Goal: Information Seeking & Learning: Learn about a topic

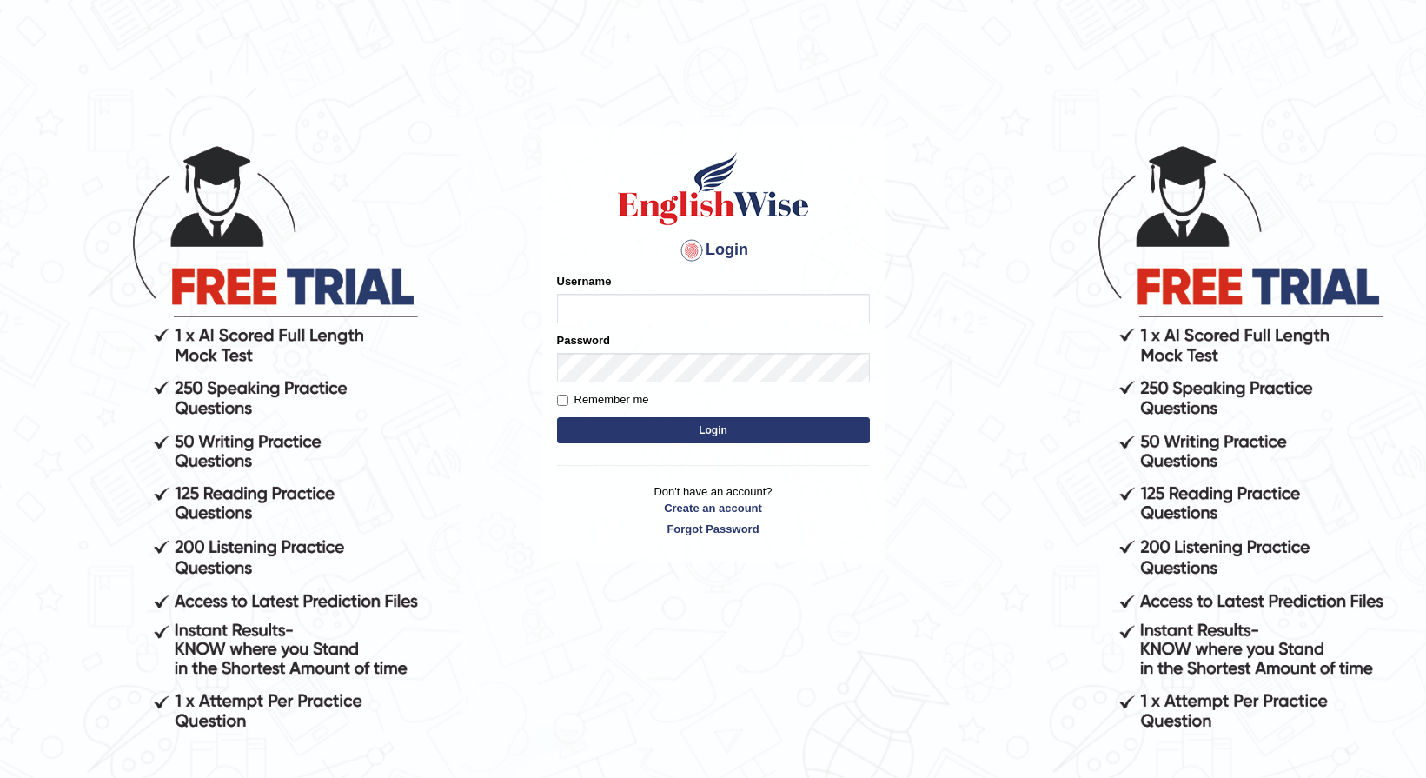
click at [662, 323] on input "Username" at bounding box center [713, 309] width 313 height 30
type input "talwinder123"
drag, startPoint x: 720, startPoint y: 419, endPoint x: 719, endPoint y: 455, distance: 36.5
click at [719, 455] on div "Login Please fix the following errors: Username talwinder123 Password Remember …" at bounding box center [713, 343] width 342 height 435
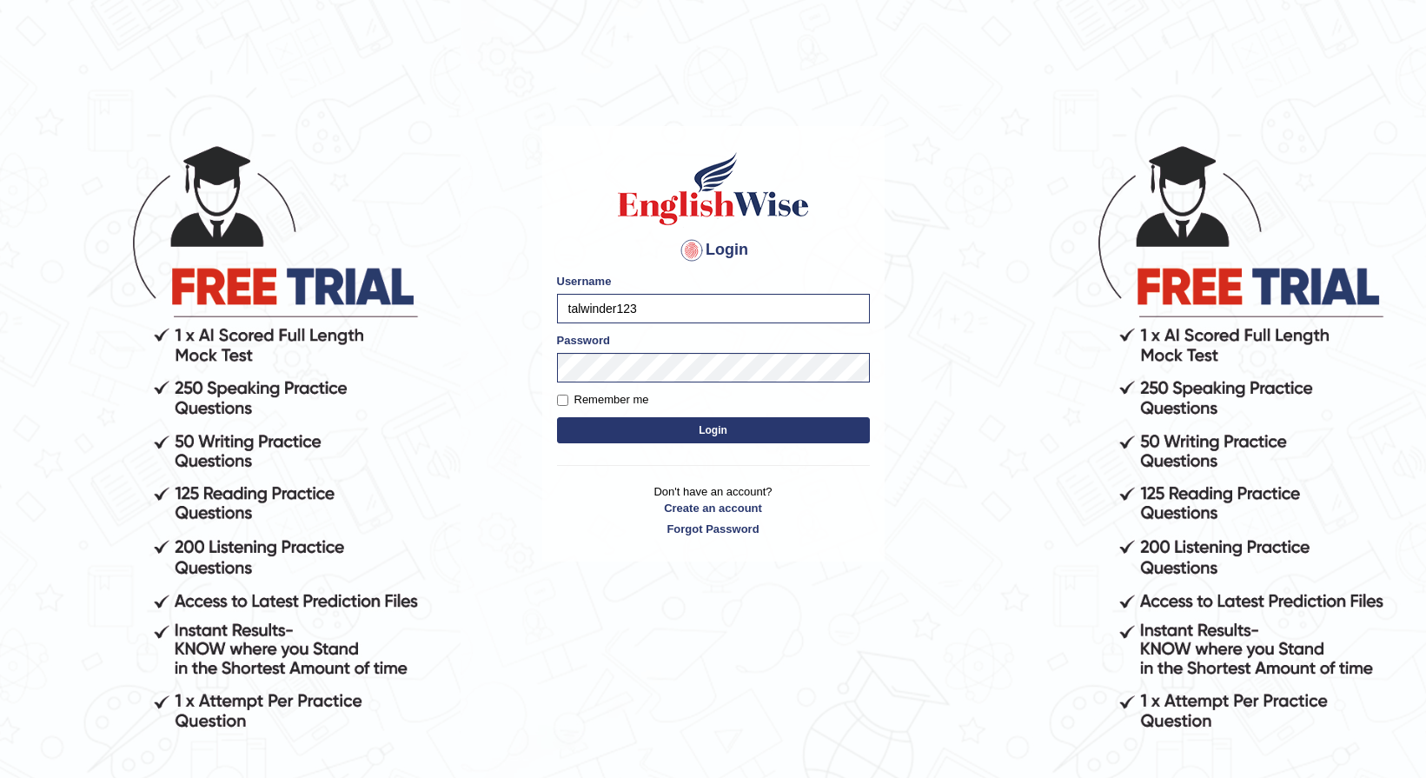
click at [719, 438] on button "Login" at bounding box center [713, 430] width 313 height 26
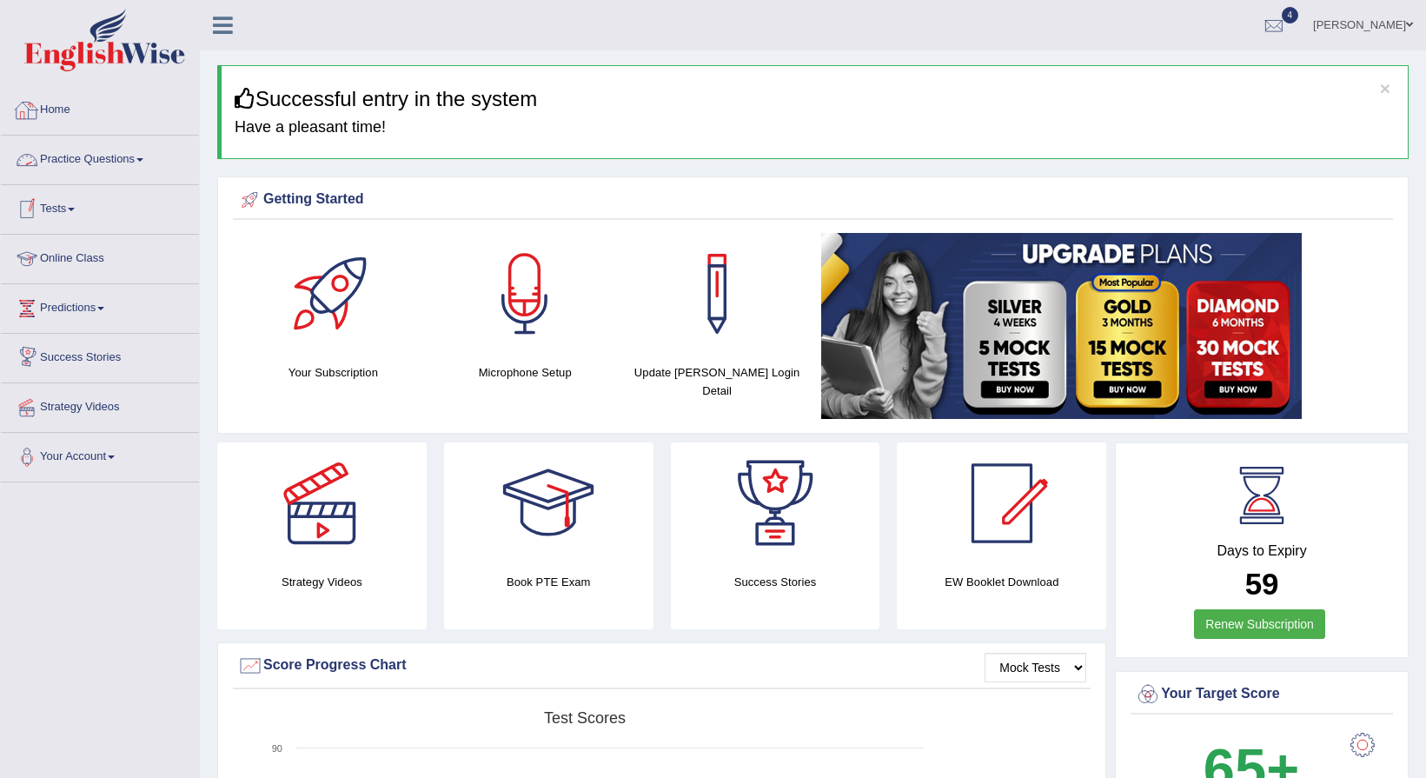
click at [104, 166] on link "Practice Questions" at bounding box center [100, 157] width 198 height 43
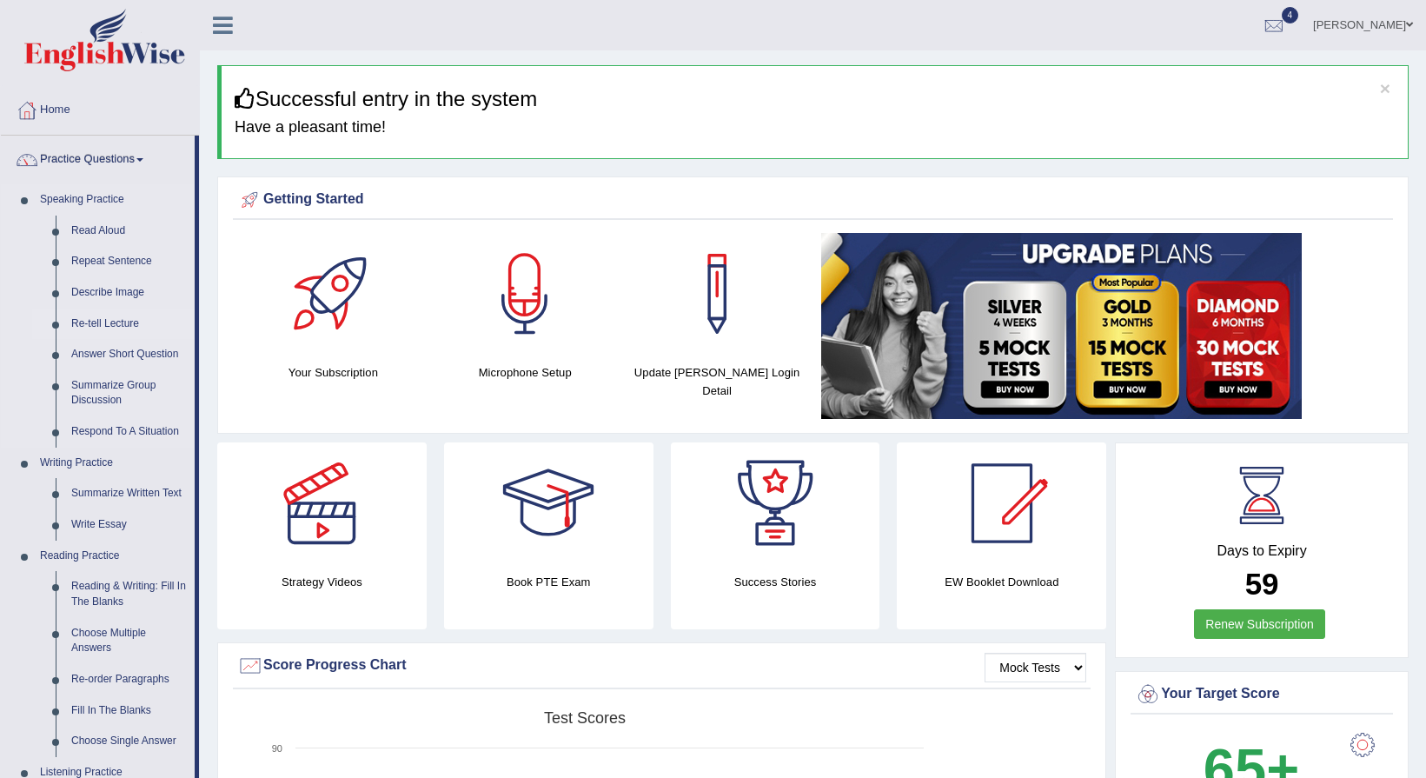
click at [132, 327] on link "Re-tell Lecture" at bounding box center [128, 323] width 131 height 31
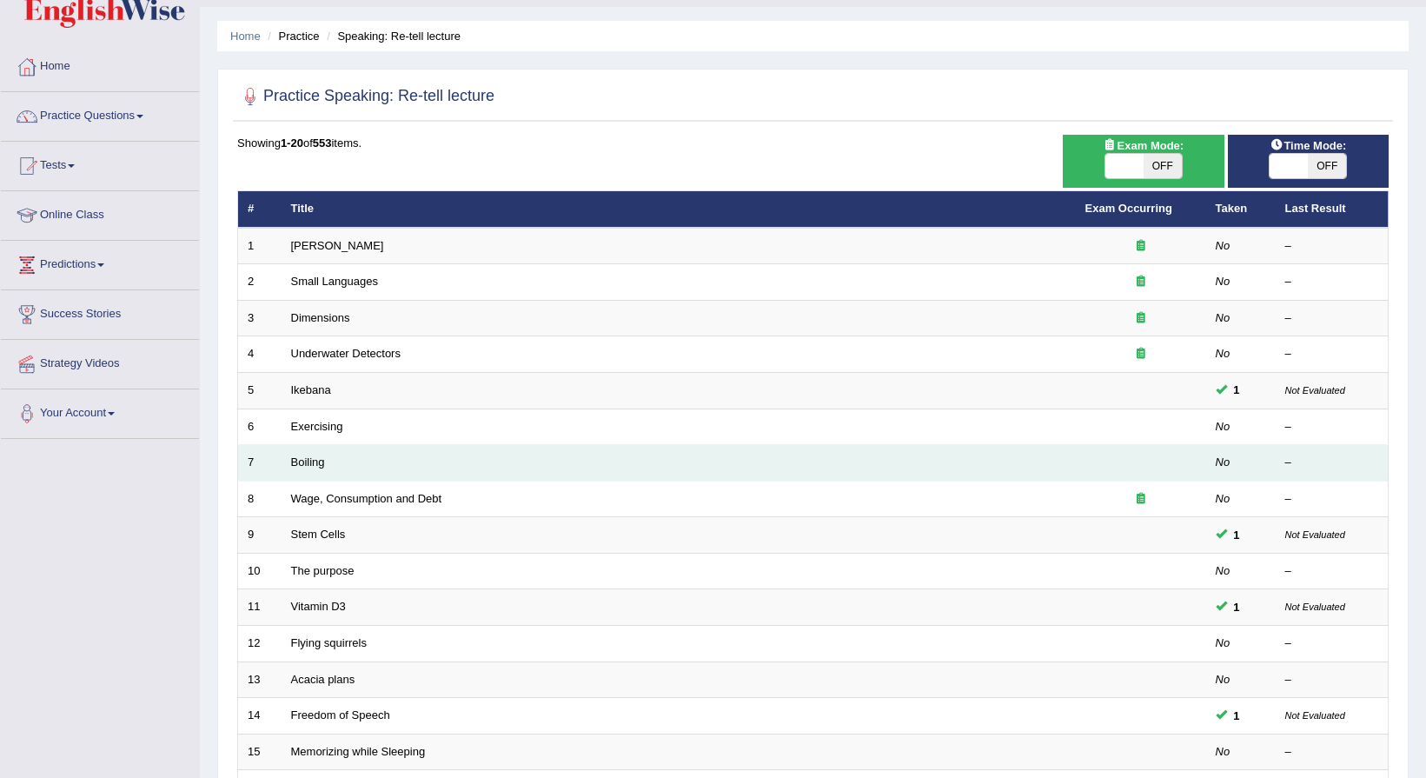
scroll to position [87, 0]
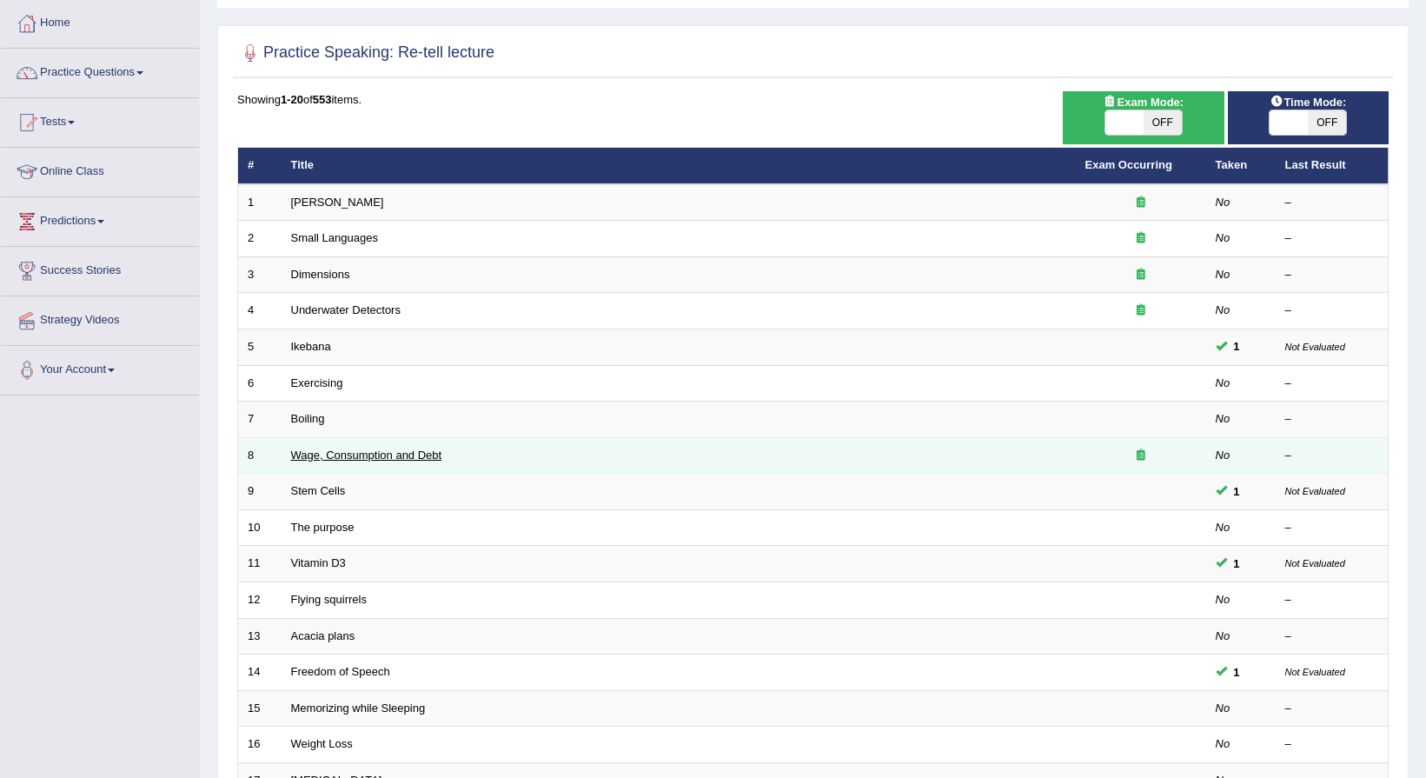
click at [396, 451] on link "Wage, Consumption and Debt" at bounding box center [366, 454] width 151 height 13
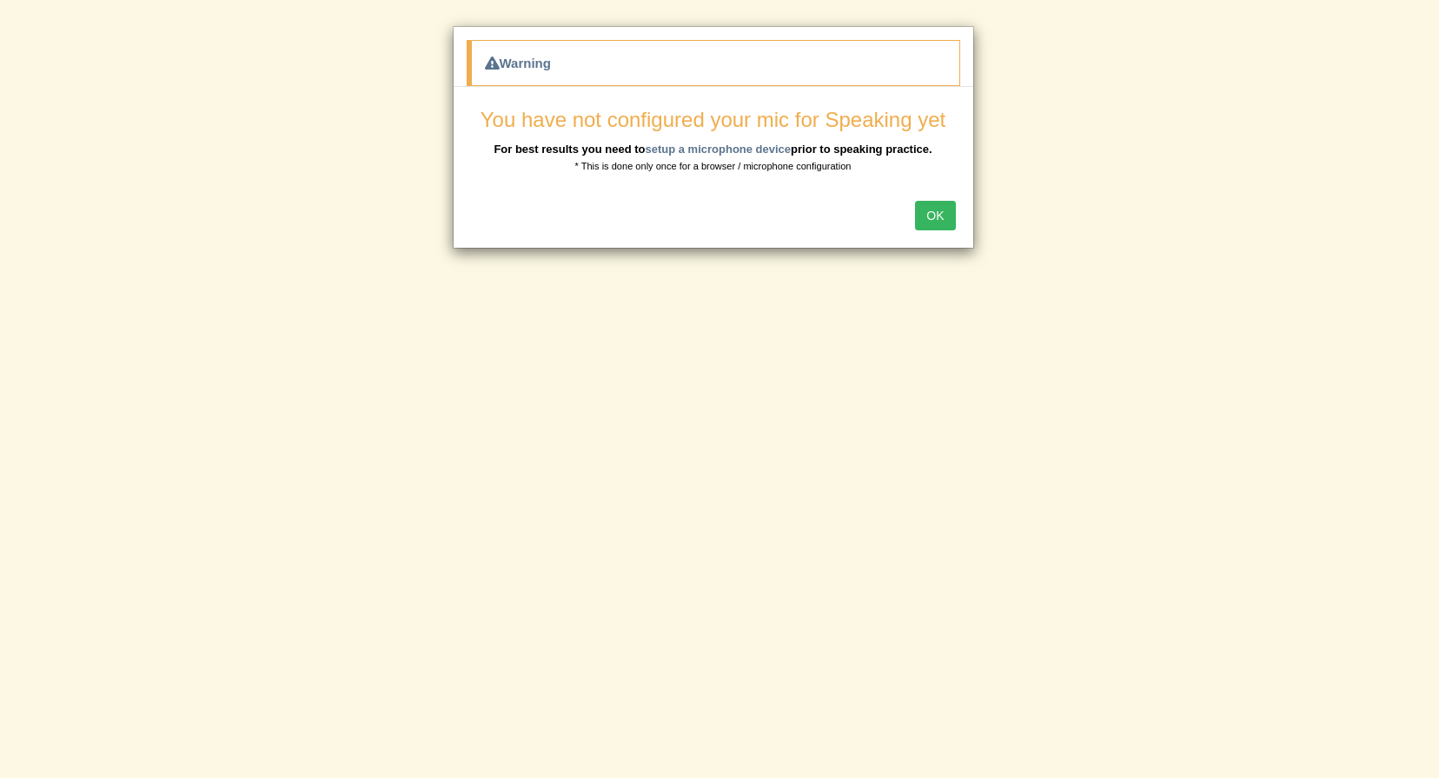
click at [556, 157] on div "You have not configured your mic for Speaking yet For best results you need to …" at bounding box center [714, 141] width 494 height 65
click at [936, 229] on button "OK" at bounding box center [935, 216] width 40 height 30
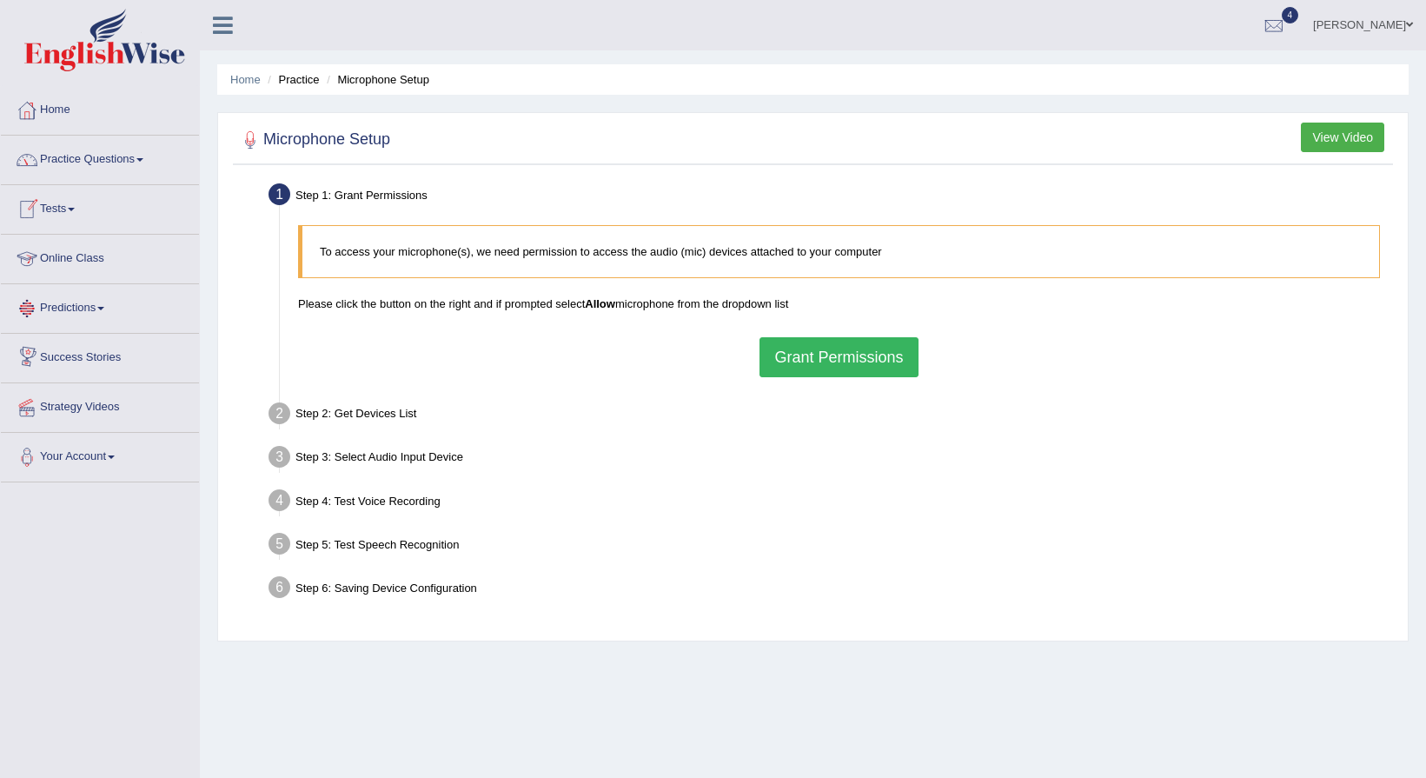
click at [63, 181] on li "Practice Questions Speaking Practice Read Aloud Repeat Sentence Describe Image …" at bounding box center [100, 161] width 198 height 50
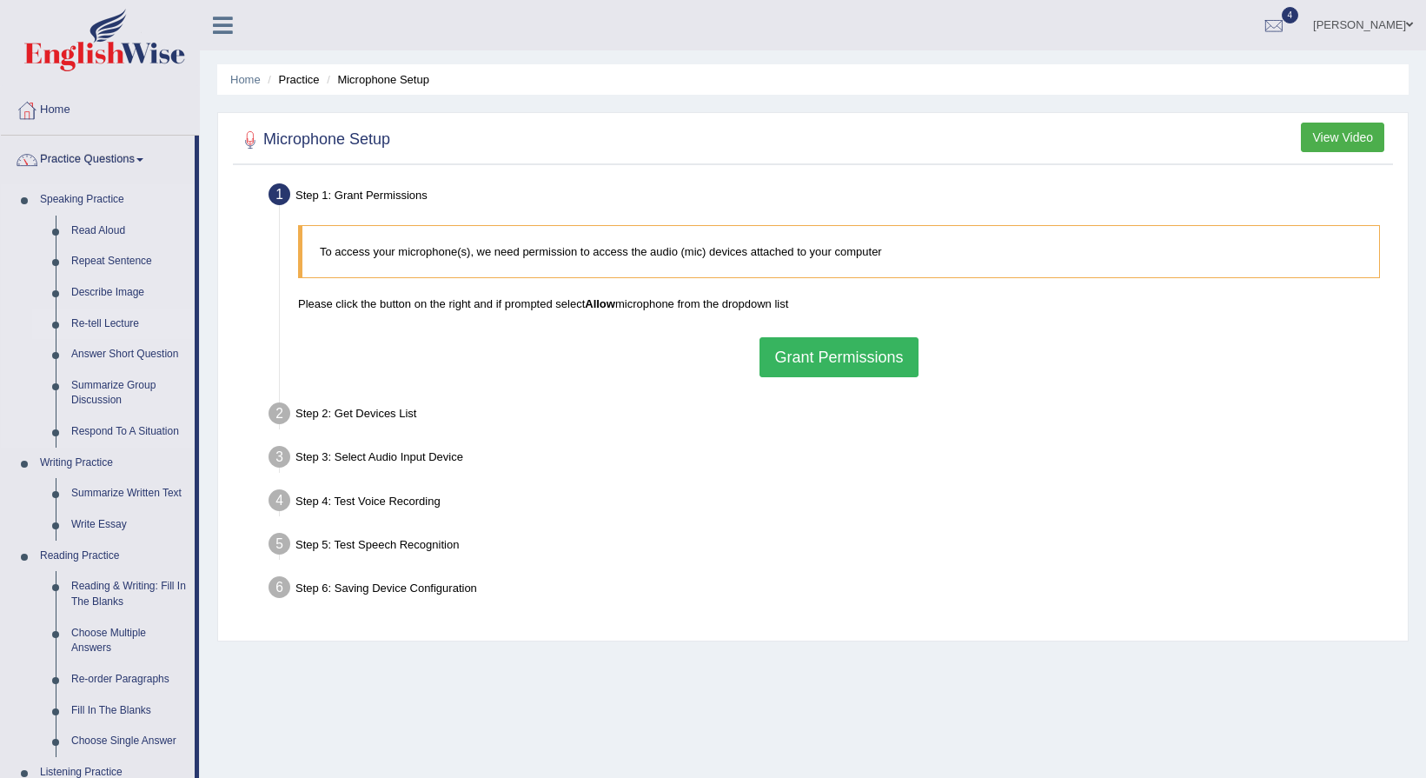
click at [126, 317] on link "Re-tell Lecture" at bounding box center [128, 323] width 131 height 31
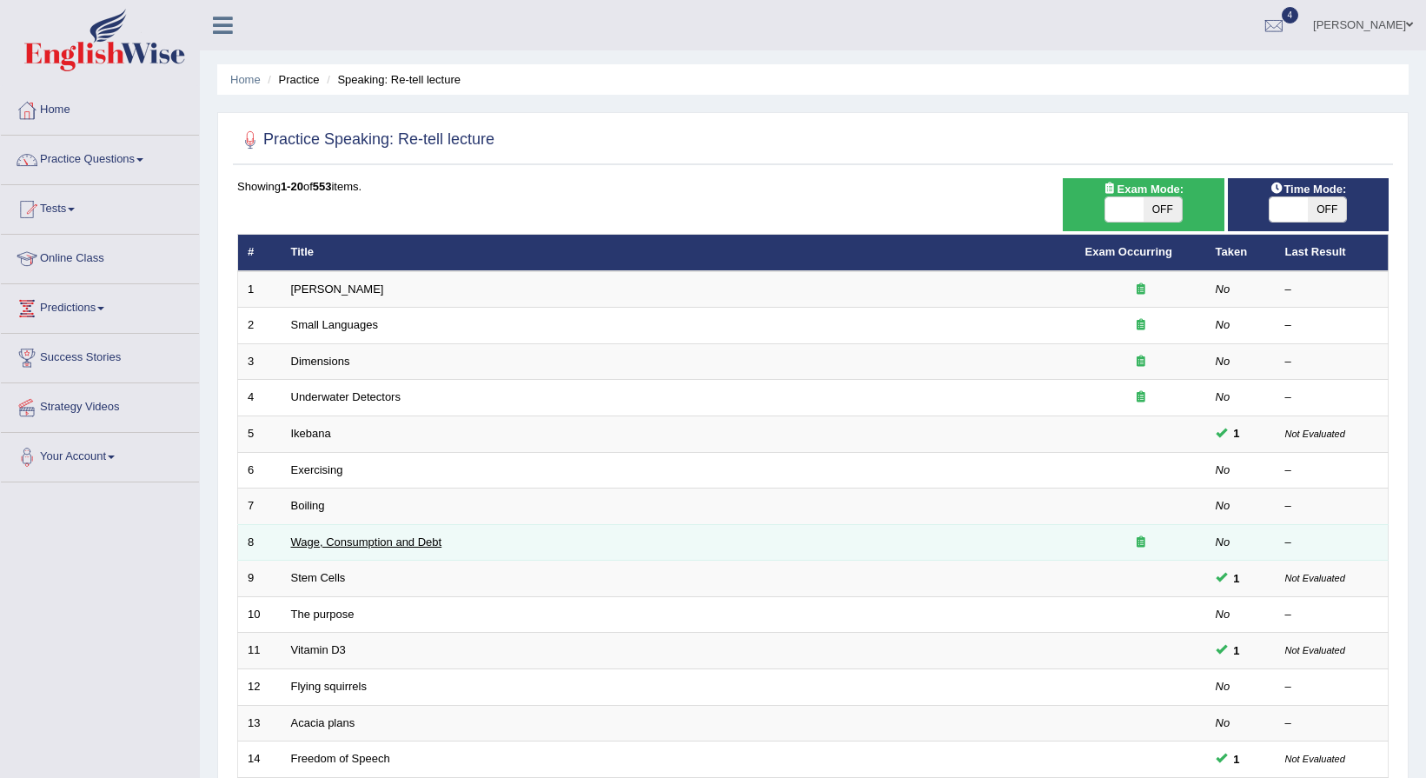
click at [322, 541] on link "Wage, Consumption and Debt" at bounding box center [366, 541] width 151 height 13
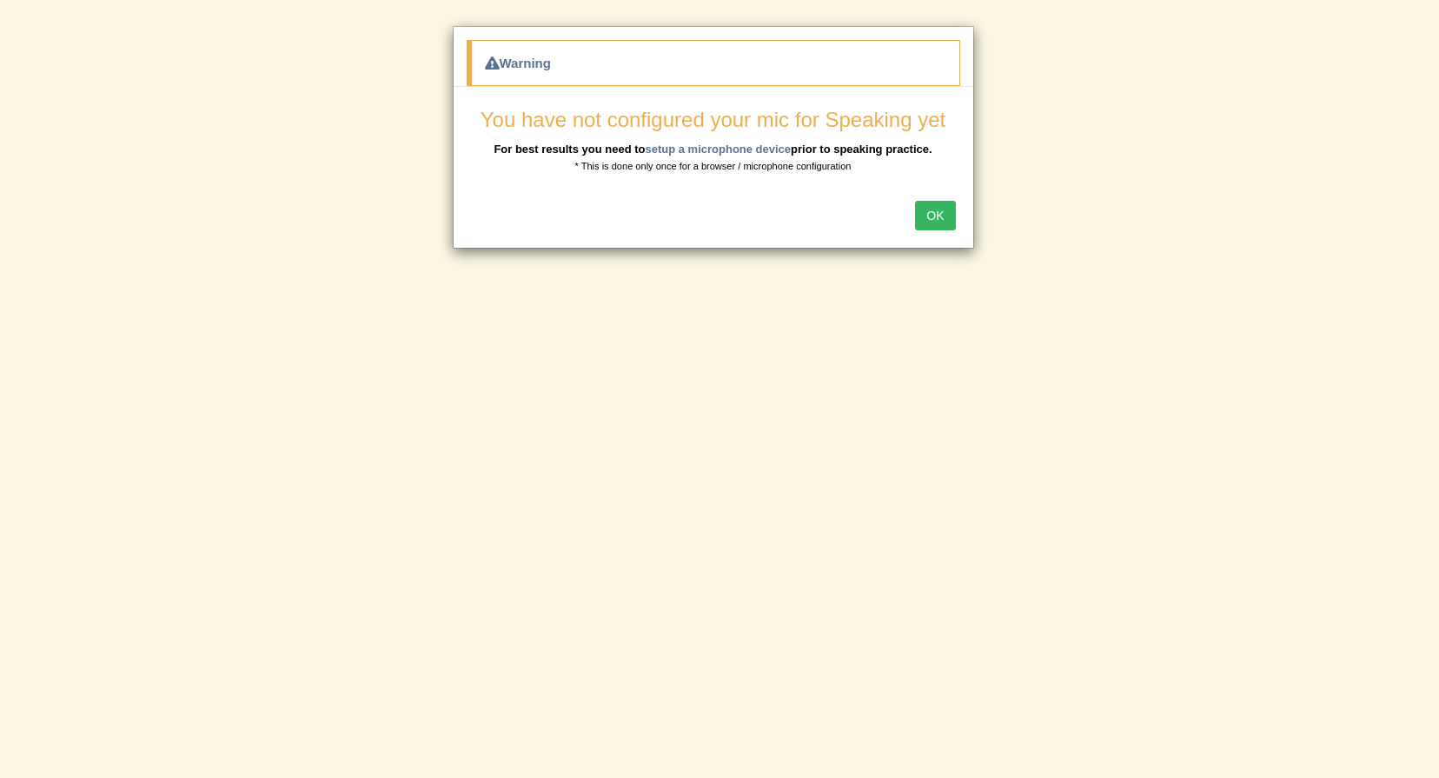
click at [927, 210] on button "OK" at bounding box center [935, 216] width 40 height 30
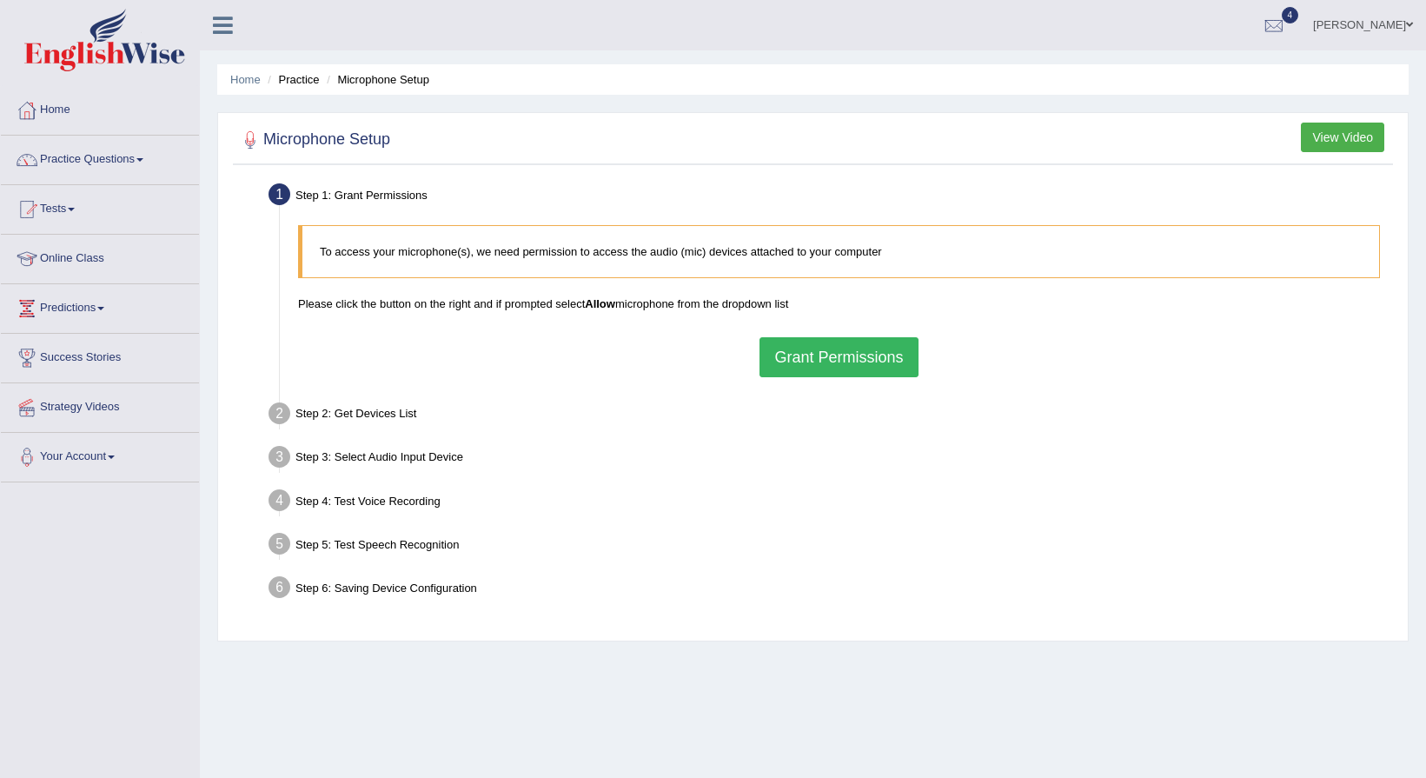
click at [871, 340] on button "Grant Permissions" at bounding box center [838, 357] width 158 height 40
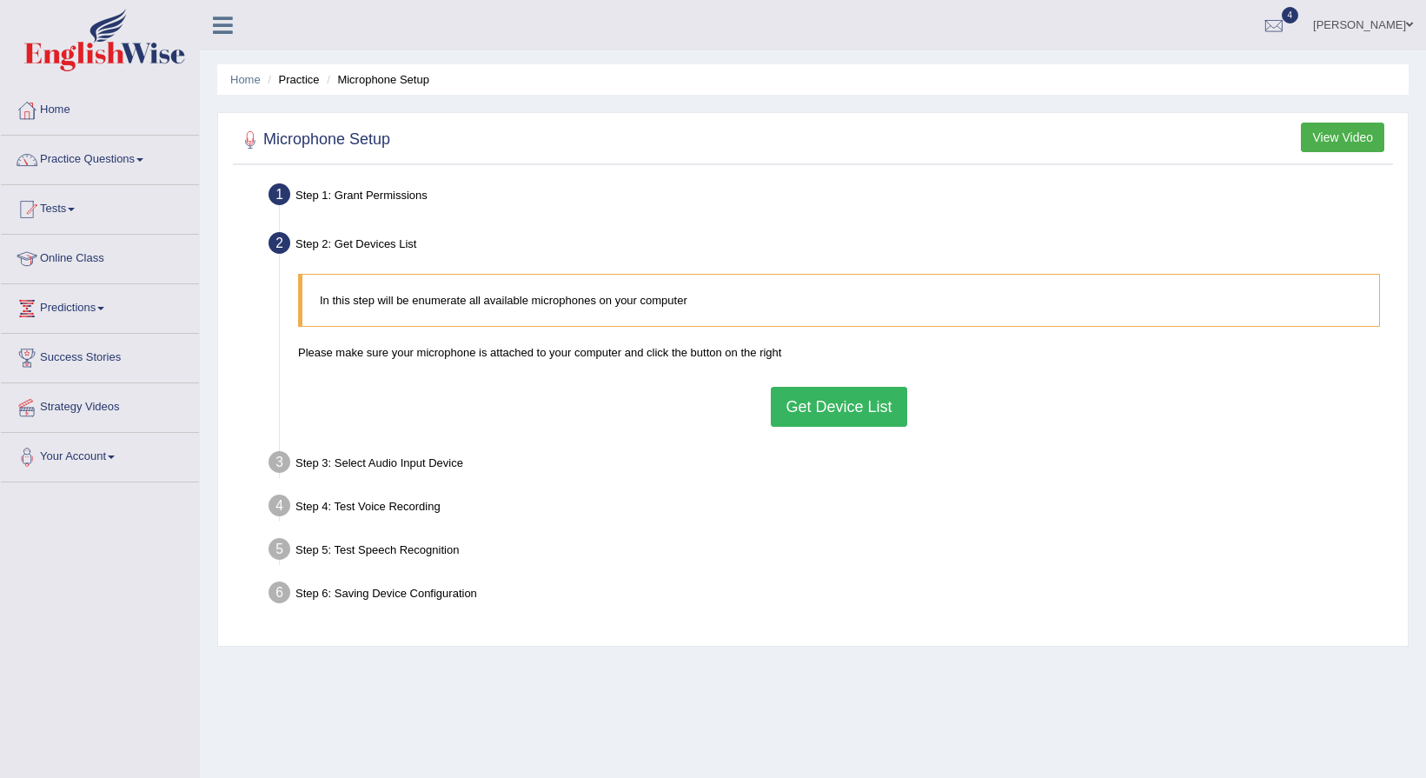
click at [833, 419] on button "Get Device List" at bounding box center [839, 407] width 136 height 40
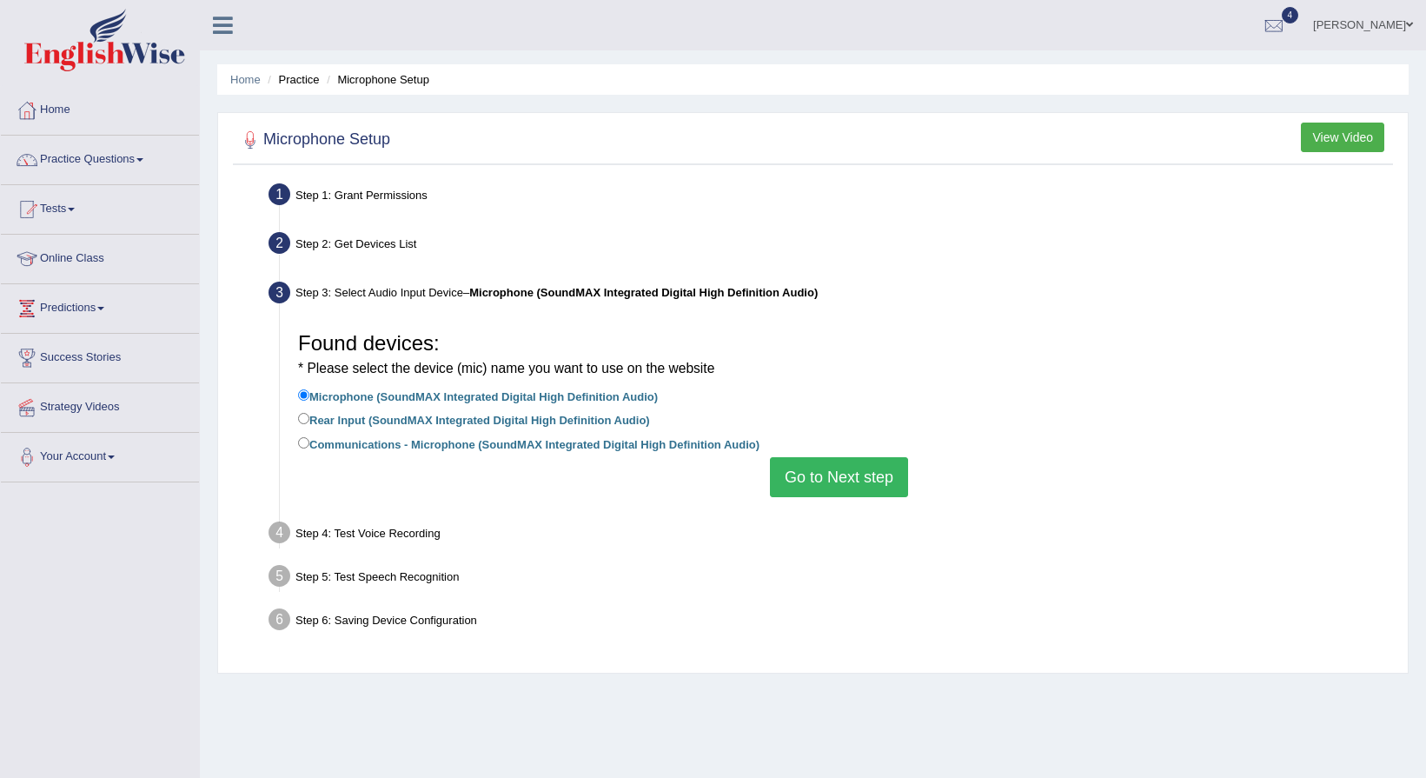
click at [875, 485] on button "Go to Next step" at bounding box center [839, 477] width 138 height 40
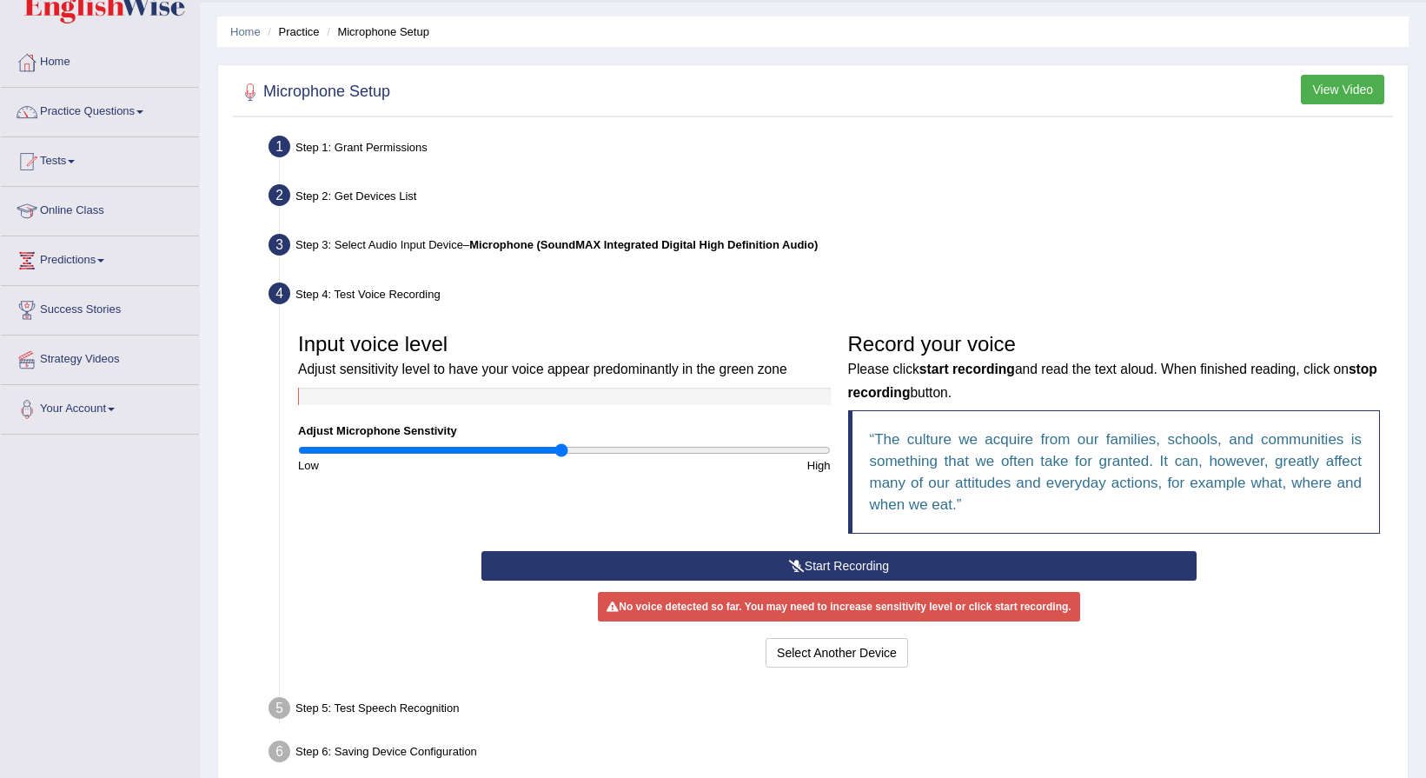
scroll to position [87, 0]
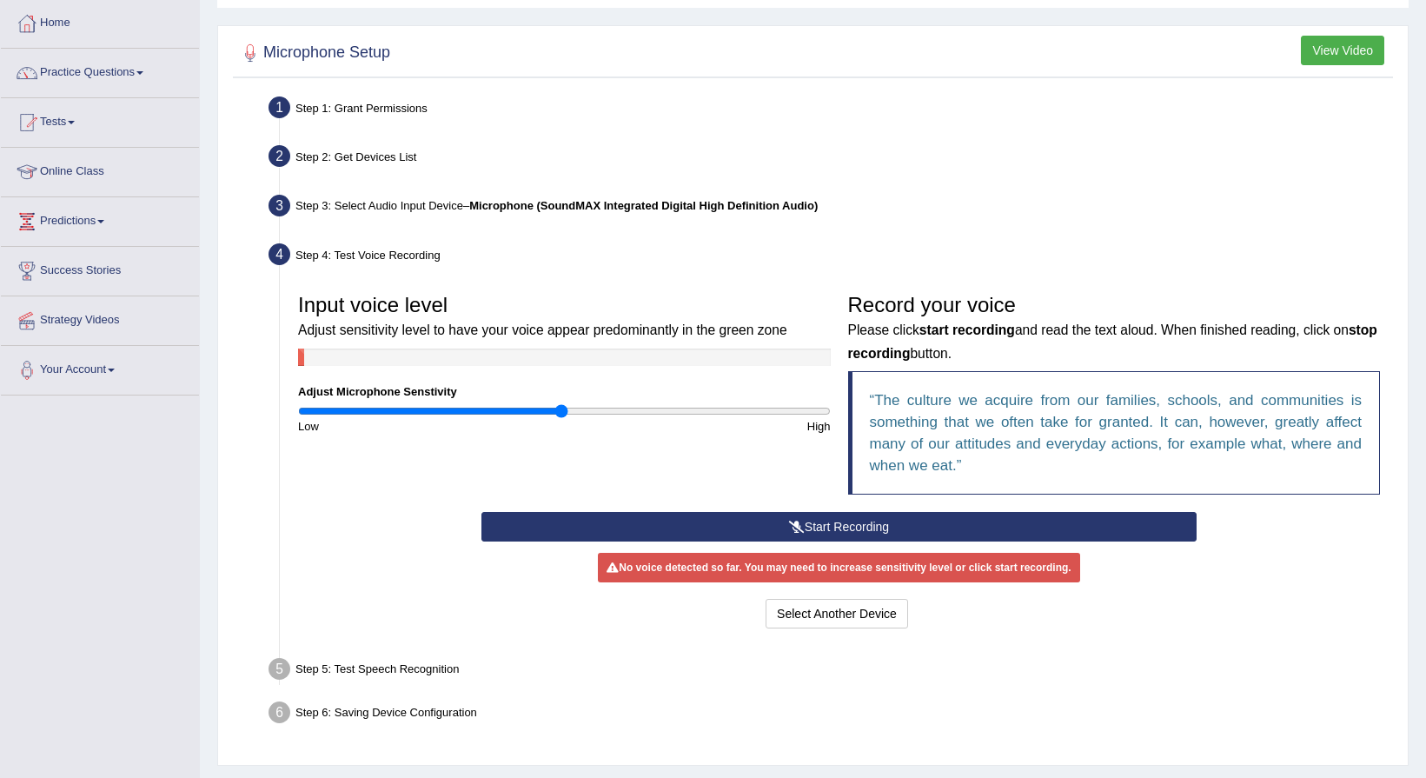
click at [802, 533] on button "Start Recording" at bounding box center [838, 527] width 715 height 30
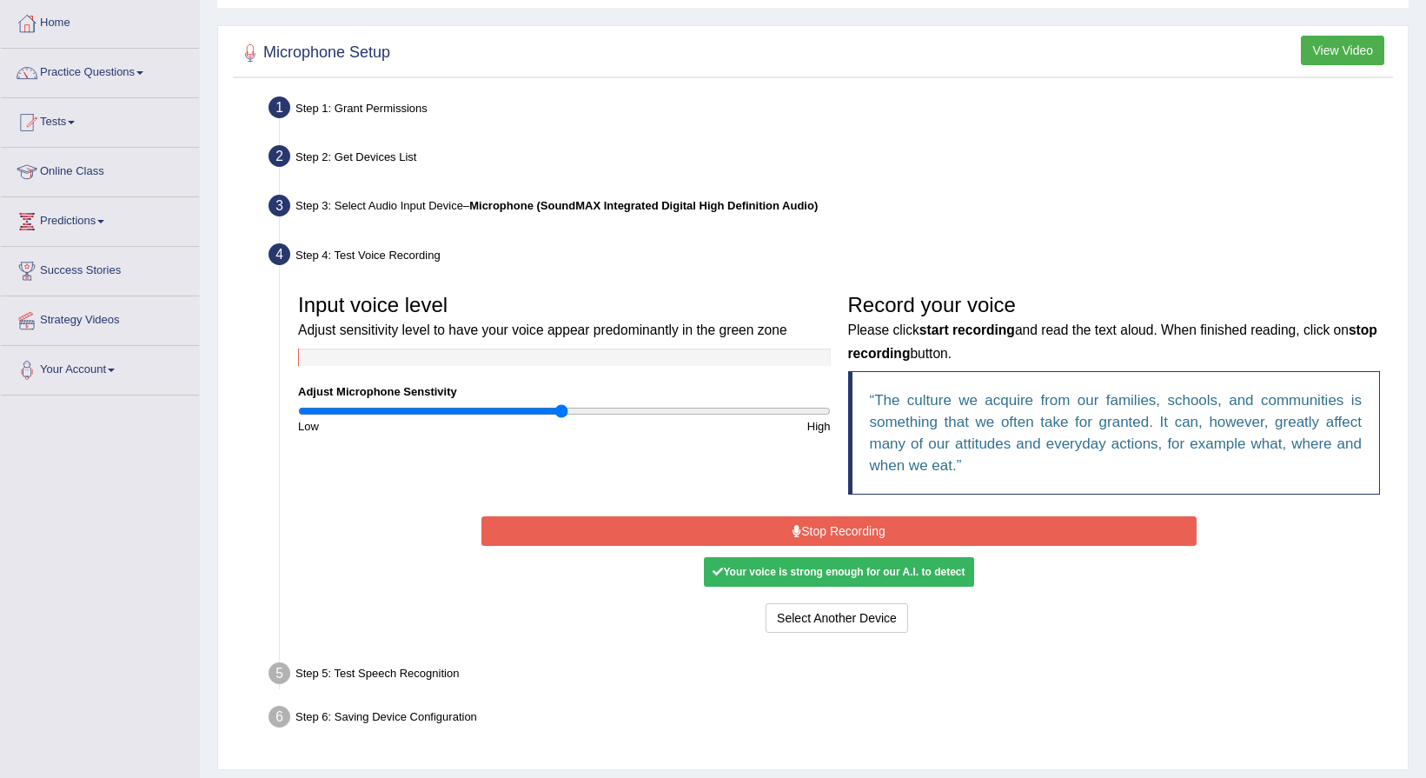
click at [872, 576] on div "Your voice is strong enough for our A.I. to detect" at bounding box center [838, 572] width 269 height 30
click at [867, 576] on div "Your voice is strong enough for our A.I. to detect" at bounding box center [838, 572] width 269 height 30
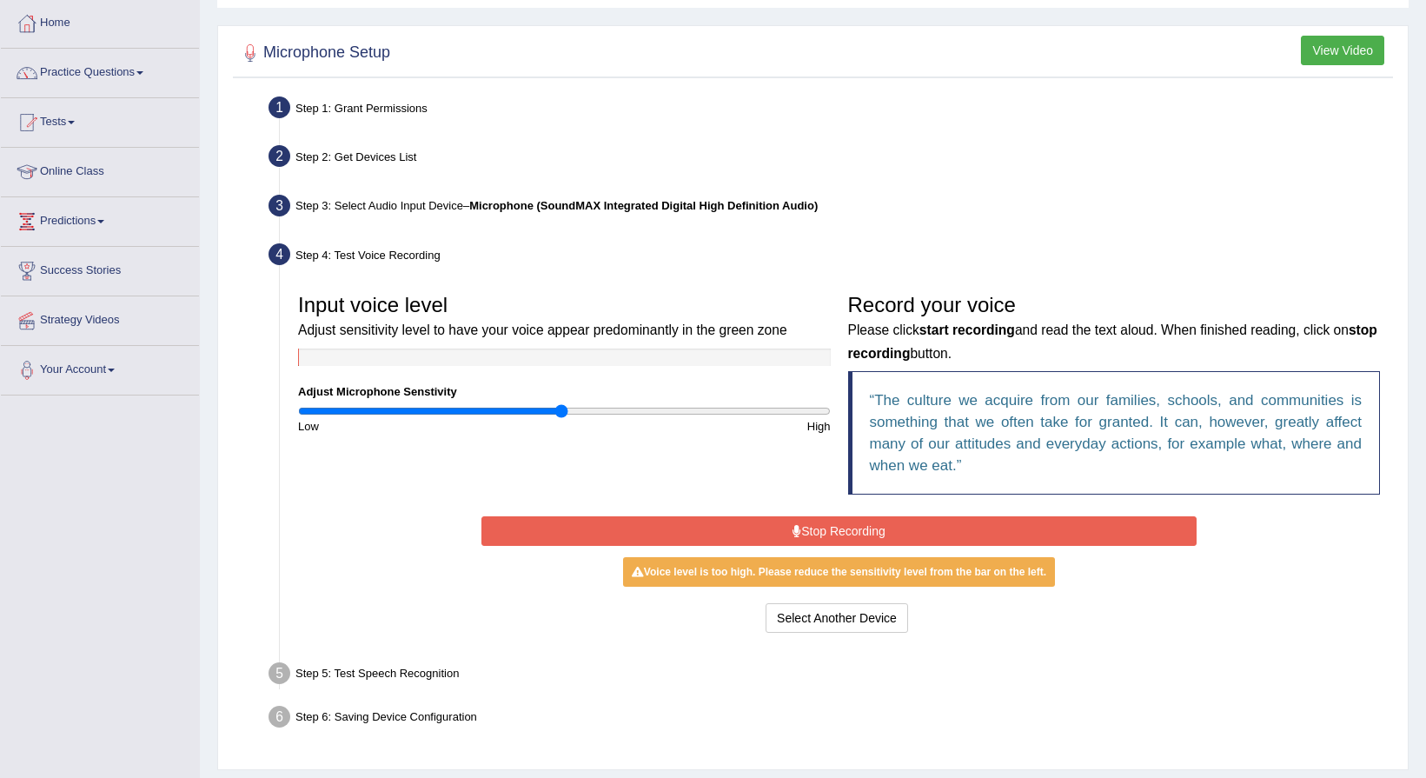
click at [888, 519] on button "Stop Recording" at bounding box center [838, 531] width 715 height 30
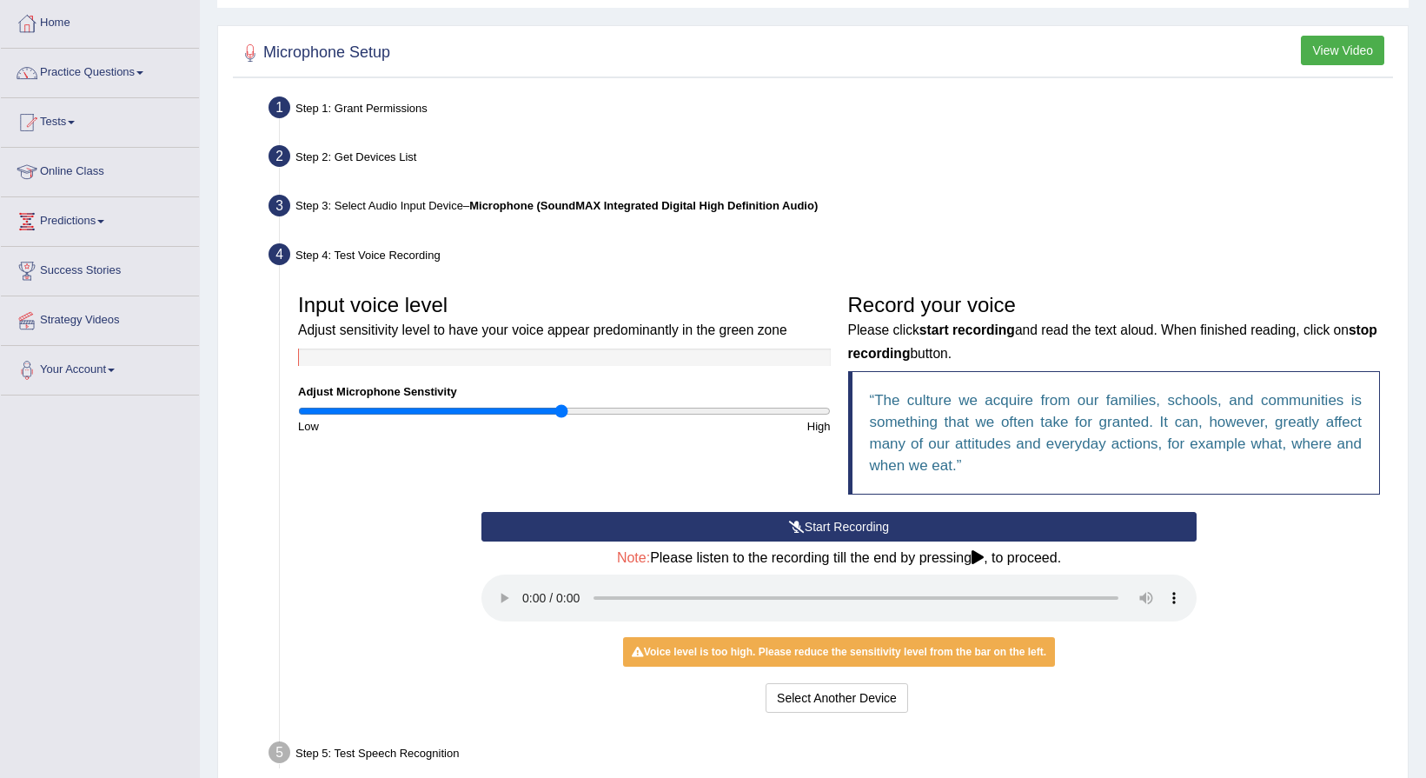
click at [741, 651] on div "Voice level is too high. Please reduce the sensitivity level from the bar on th…" at bounding box center [839, 652] width 432 height 30
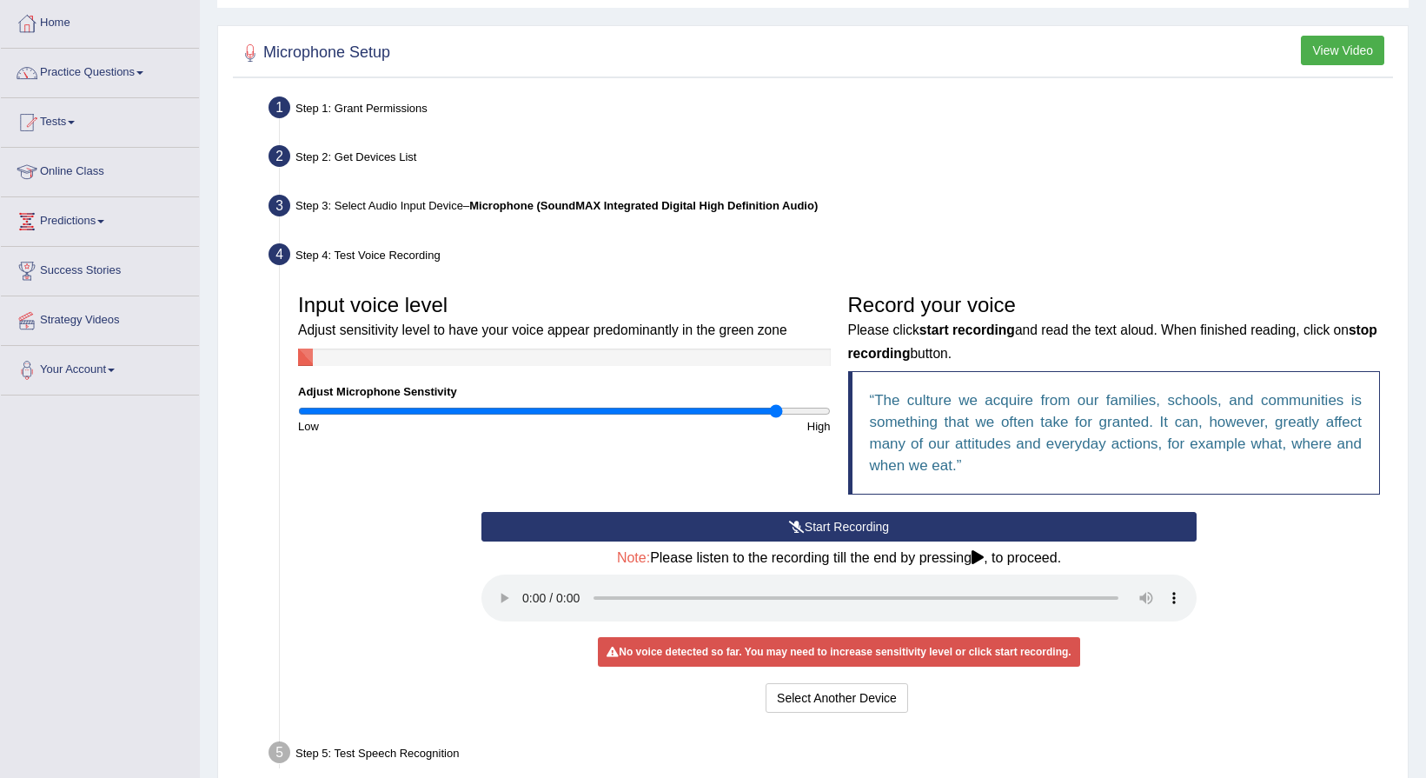
drag, startPoint x: 600, startPoint y: 411, endPoint x: 778, endPoint y: 441, distance: 179.7
click at [778, 418] on input "range" at bounding box center [564, 411] width 533 height 14
drag, startPoint x: 773, startPoint y: 412, endPoint x: 523, endPoint y: 447, distance: 252.6
type input "0.86"
click at [523, 418] on input "range" at bounding box center [564, 411] width 533 height 14
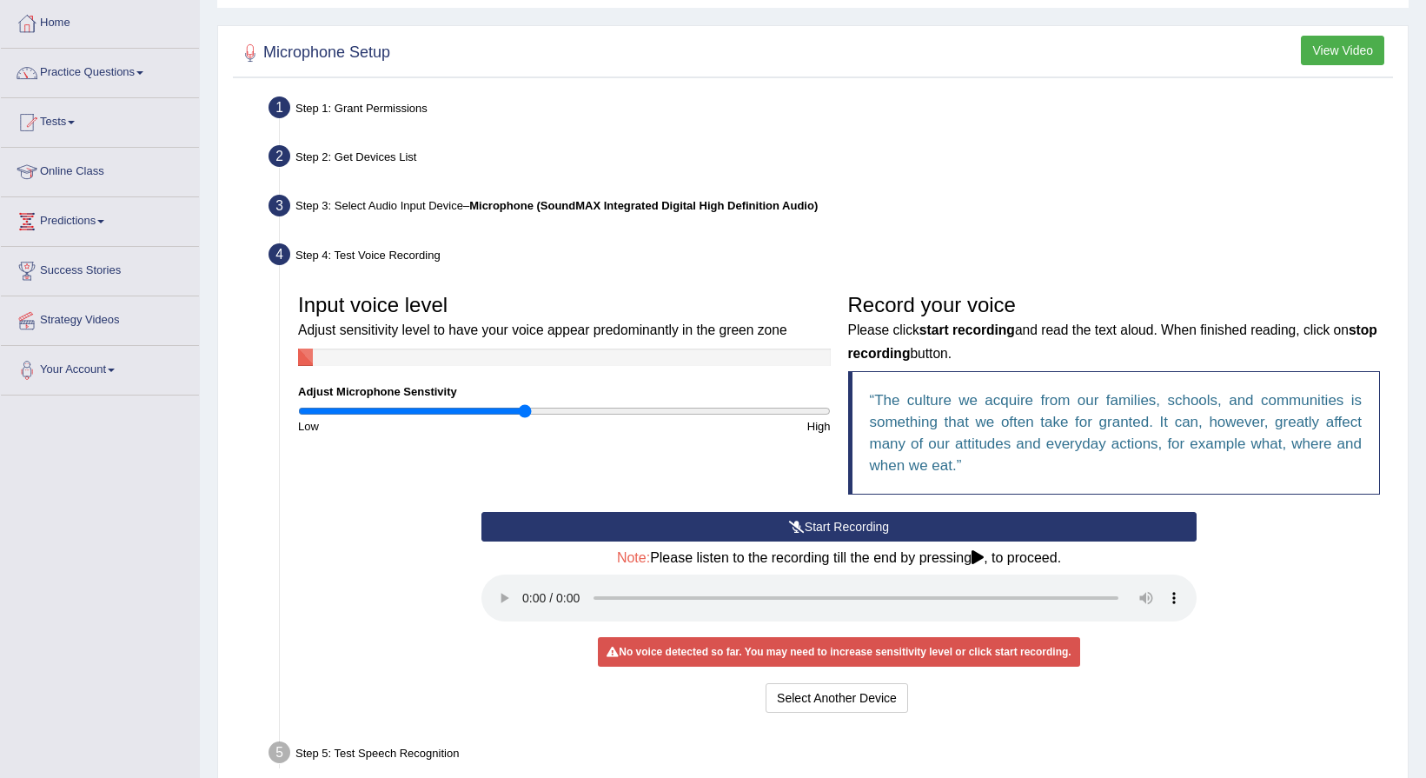
click at [847, 518] on button "Start Recording" at bounding box center [838, 527] width 715 height 30
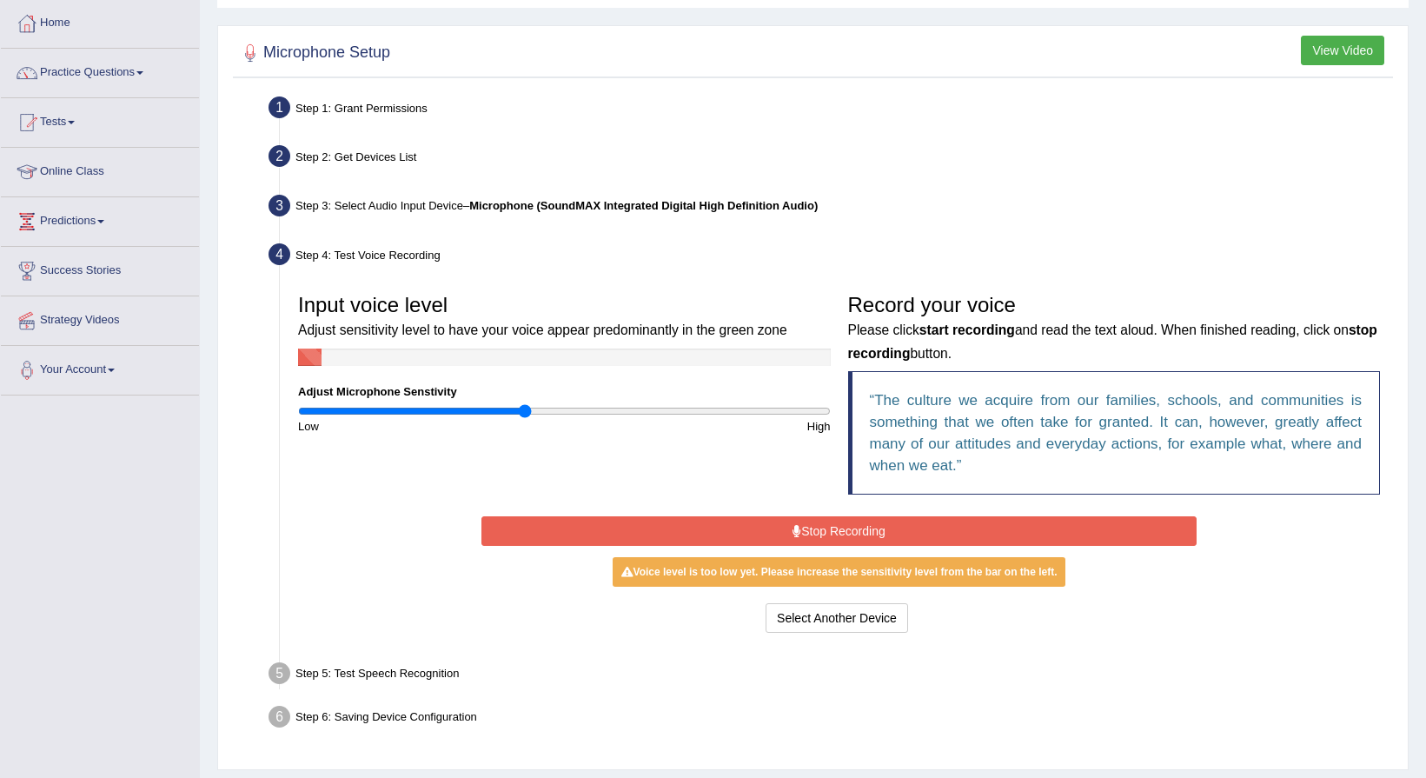
click at [942, 529] on button "Stop Recording" at bounding box center [838, 531] width 715 height 30
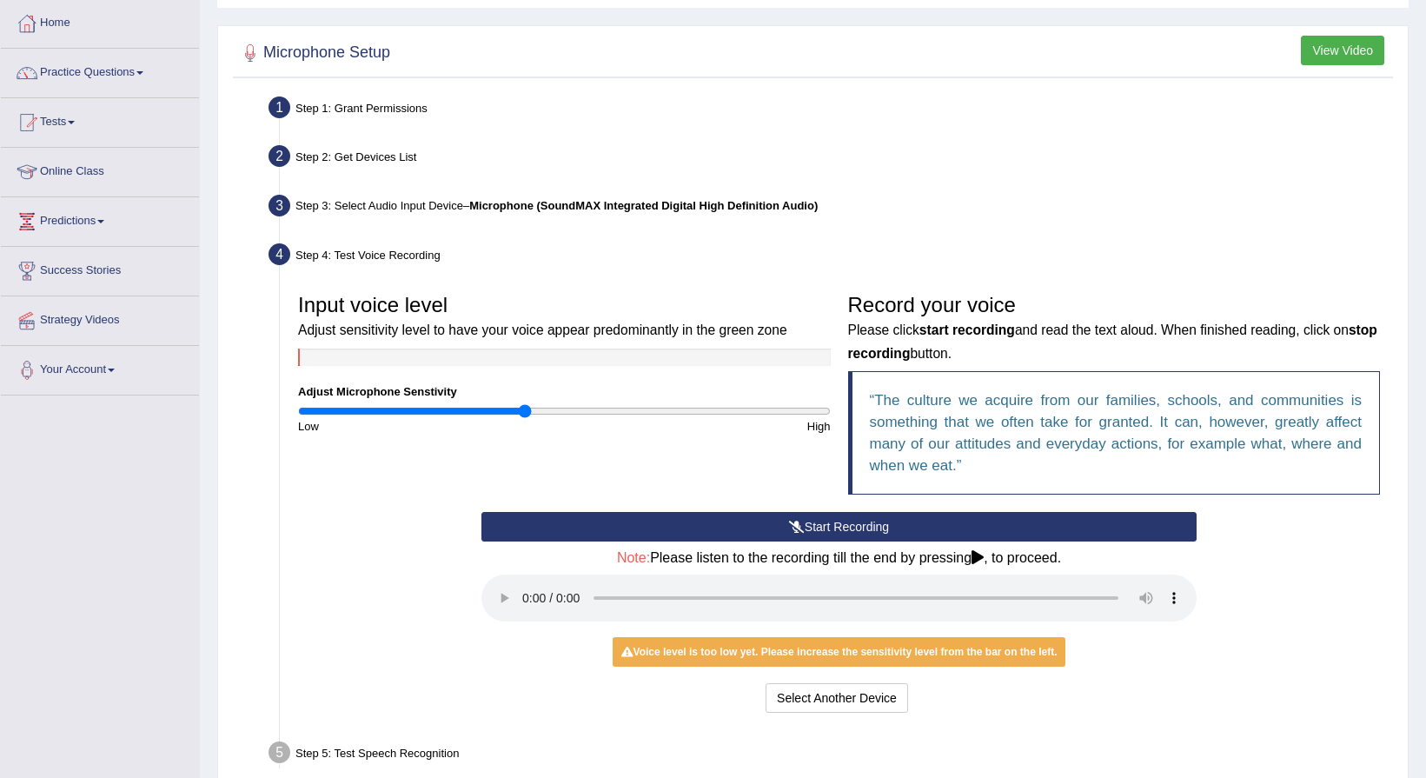
click at [825, 518] on button "Start Recording" at bounding box center [838, 527] width 715 height 30
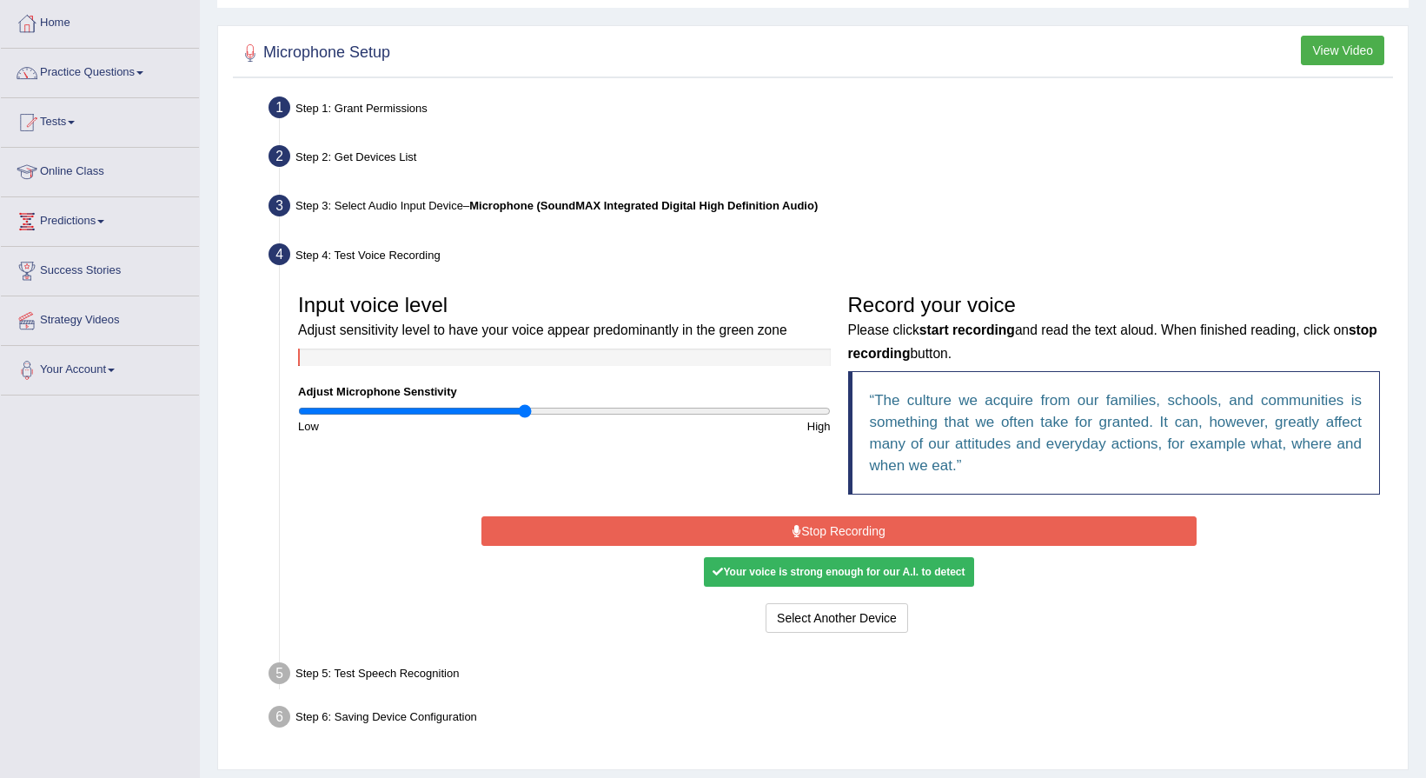
click at [843, 525] on button "Stop Recording" at bounding box center [838, 531] width 715 height 30
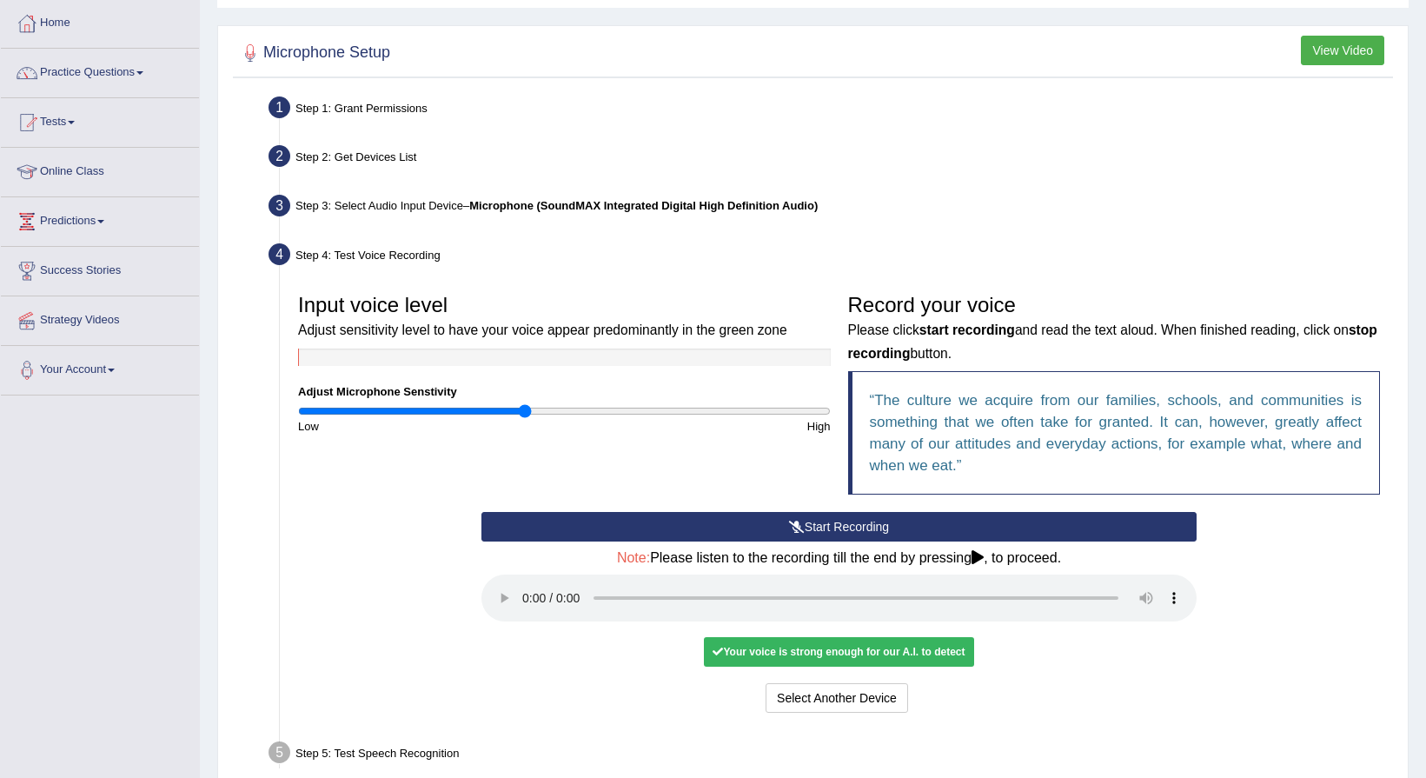
click at [911, 655] on div "Your voice is strong enough for our A.I. to detect" at bounding box center [838, 652] width 269 height 30
click at [865, 643] on div "Your voice is strong enough for our A.I. to detect" at bounding box center [838, 652] width 269 height 30
click at [769, 657] on div "Your voice is strong enough for our A.I. to detect" at bounding box center [838, 652] width 269 height 30
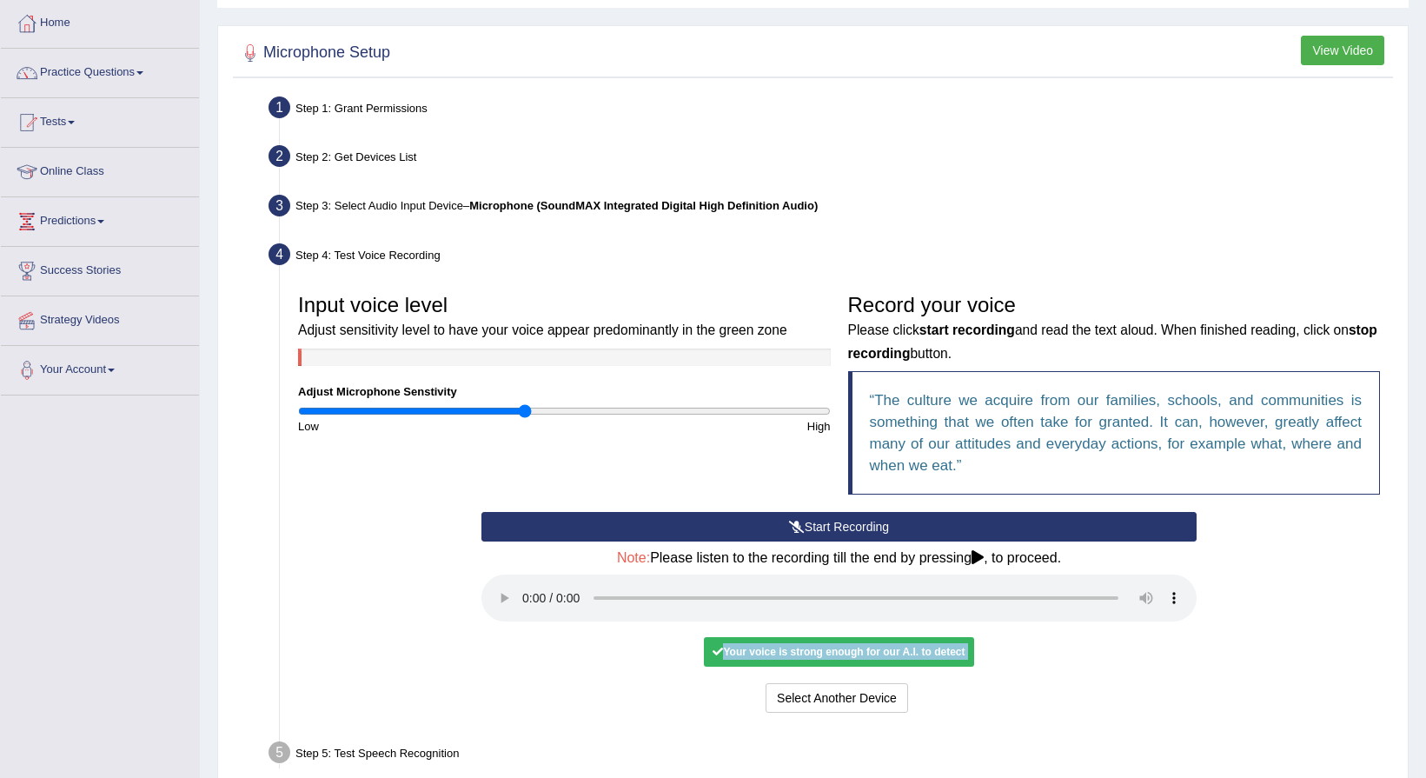
click at [769, 657] on div "Your voice is strong enough for our A.I. to detect" at bounding box center [838, 652] width 269 height 30
click at [726, 693] on div "Select Another Device Voice is ok. Go to Next step" at bounding box center [838, 700] width 715 height 34
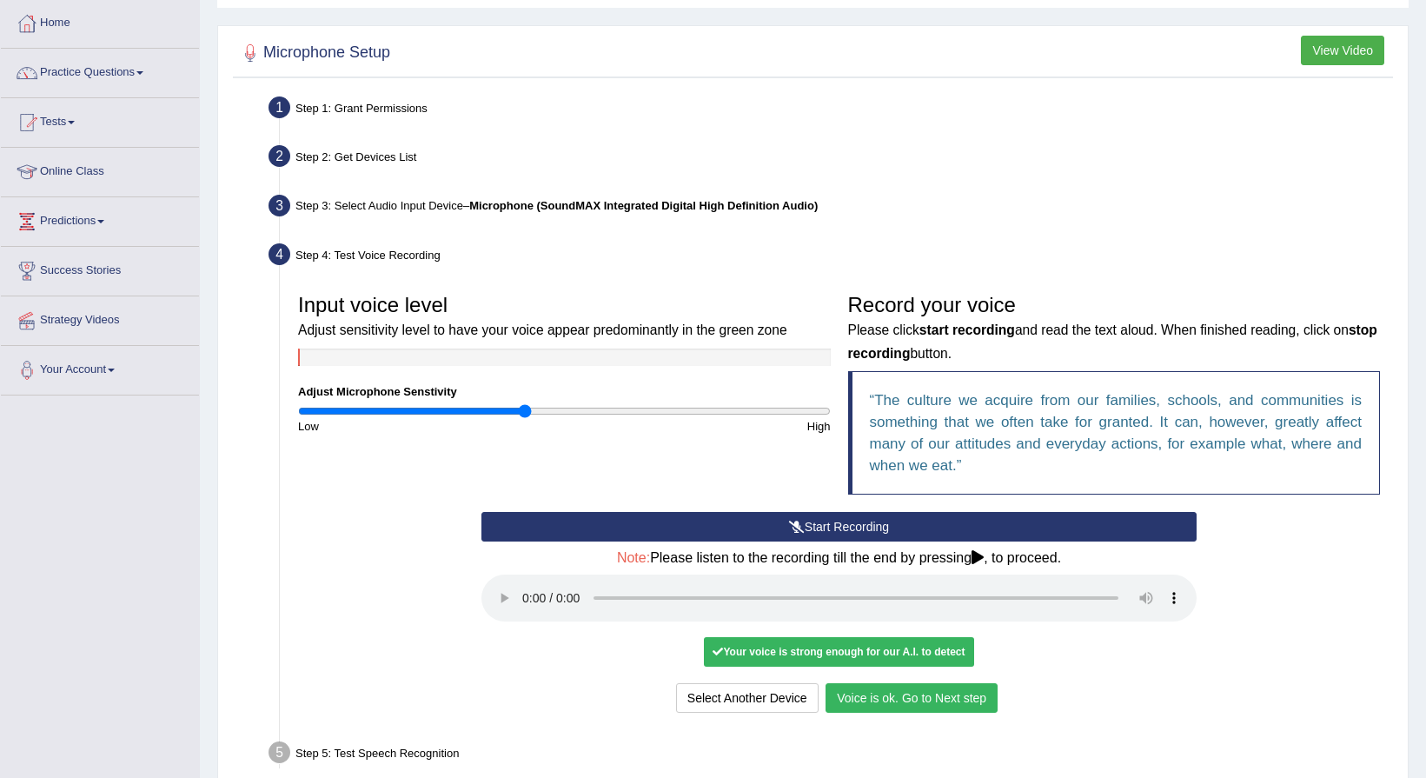
click at [951, 699] on button "Voice is ok. Go to Next step" at bounding box center [911, 698] width 172 height 30
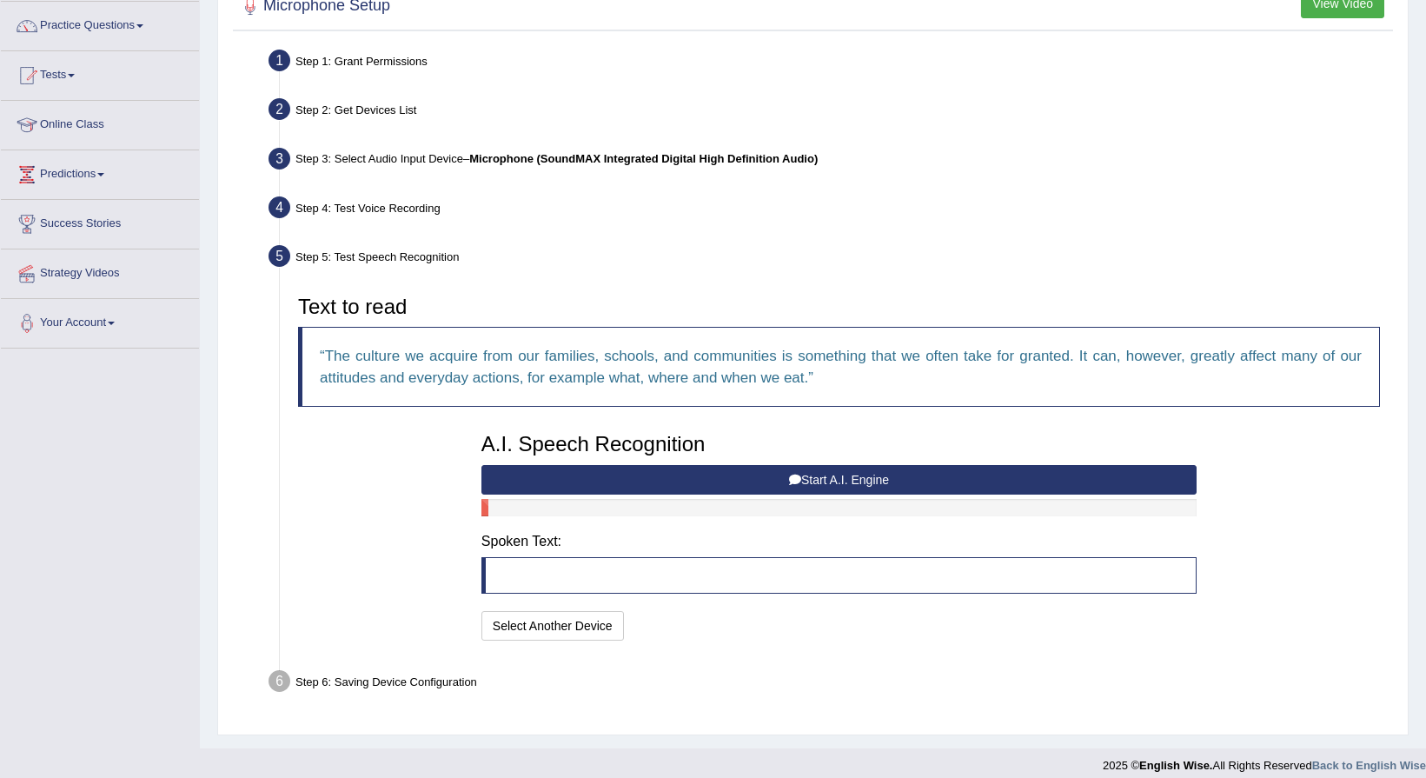
scroll to position [148, 0]
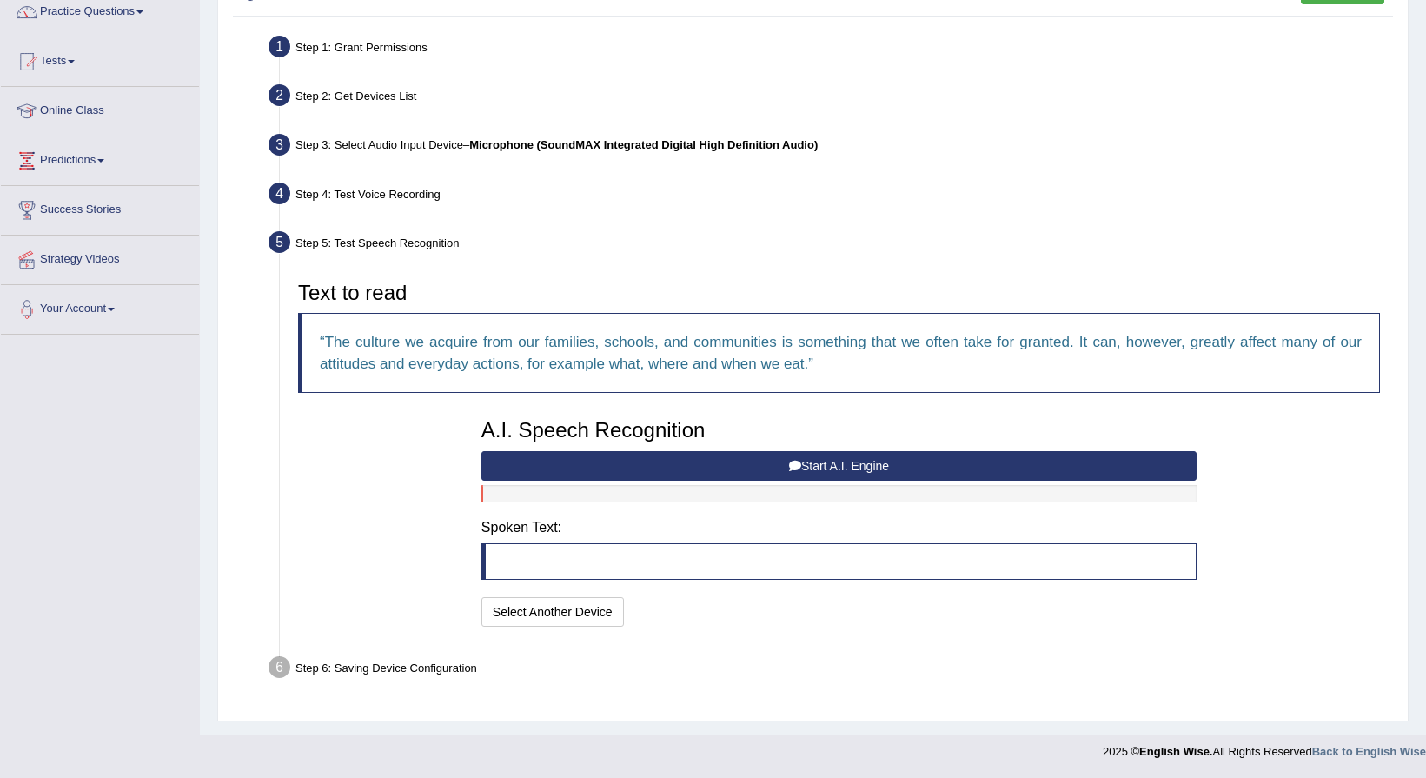
click at [846, 457] on button "Start A.I. Engine" at bounding box center [838, 466] width 715 height 30
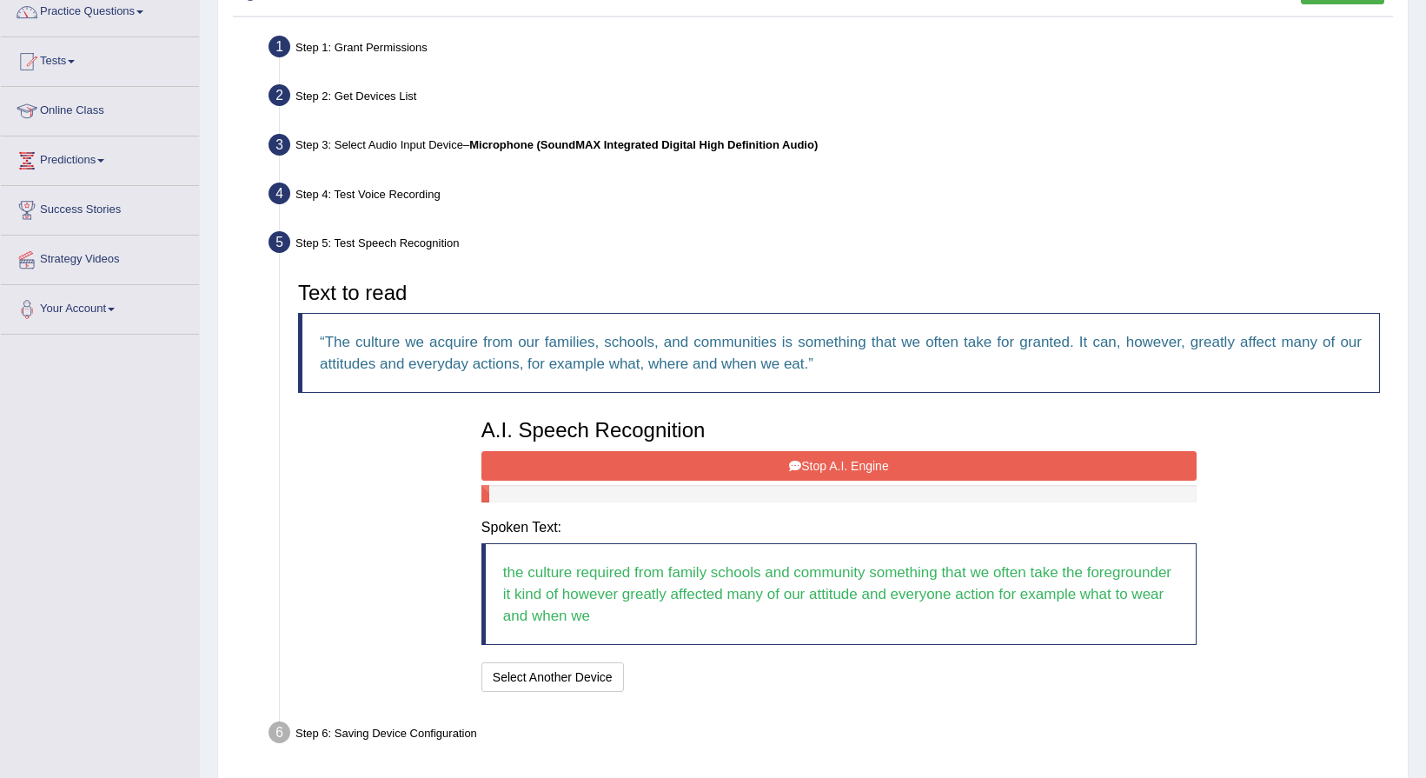
click at [846, 457] on button "Stop A.I. Engine" at bounding box center [838, 466] width 715 height 30
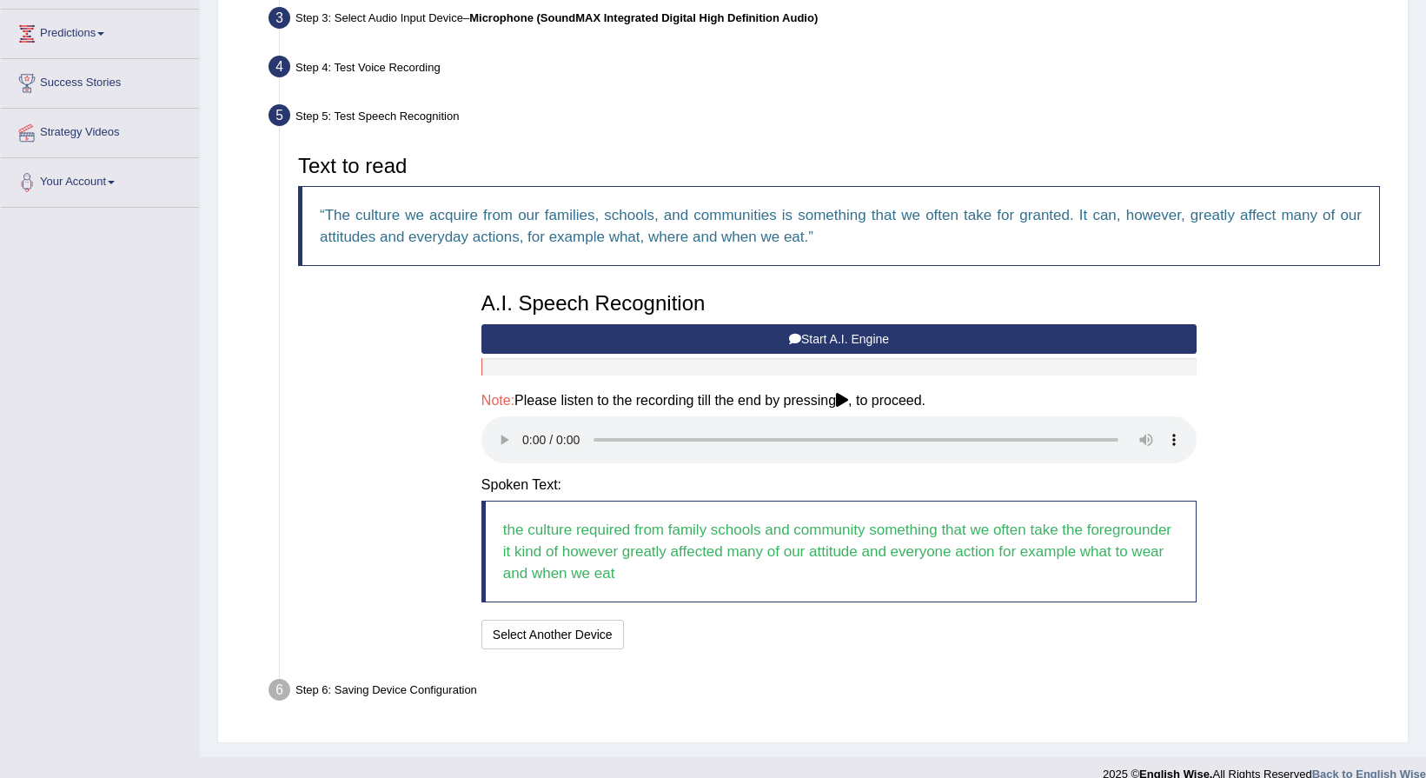
scroll to position [297, 0]
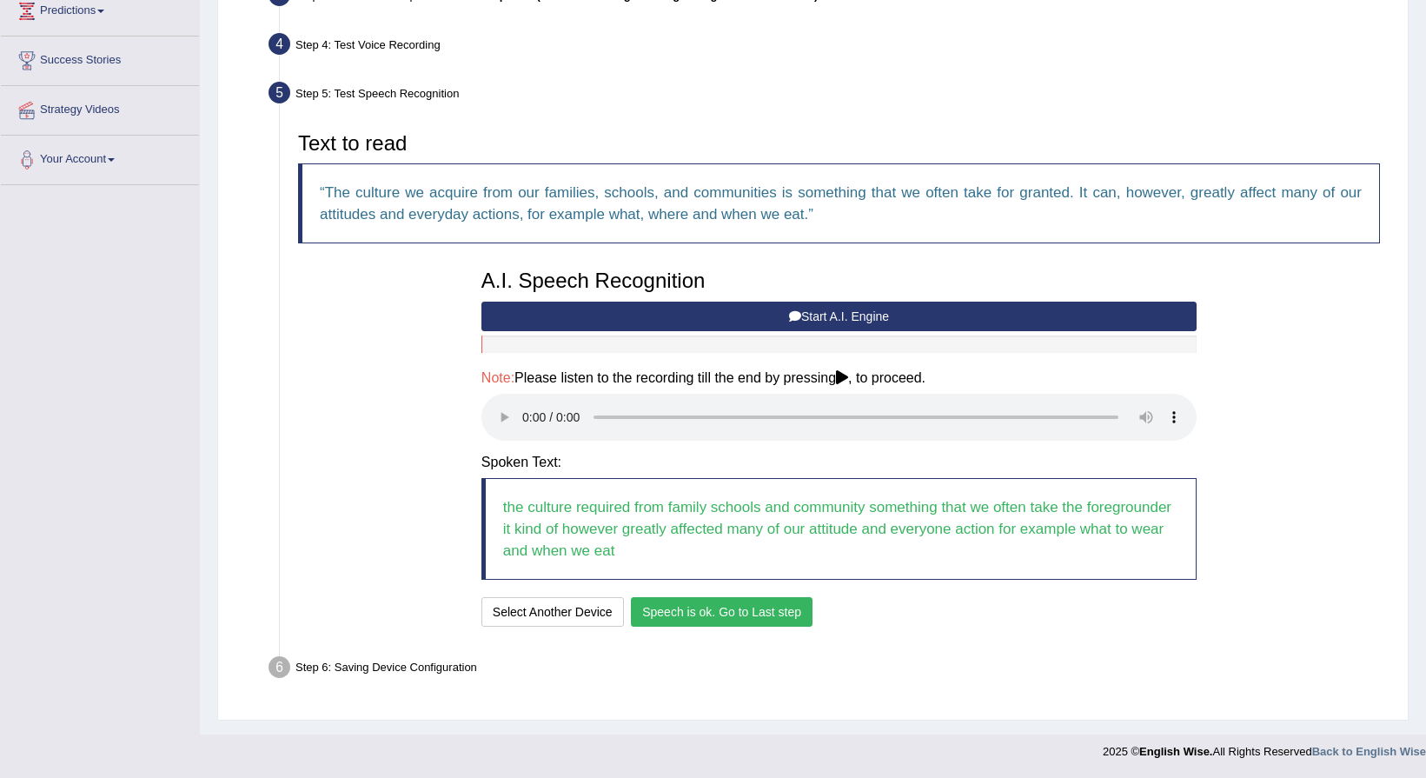
click at [752, 618] on button "Speech is ok. Go to Last step" at bounding box center [722, 612] width 182 height 30
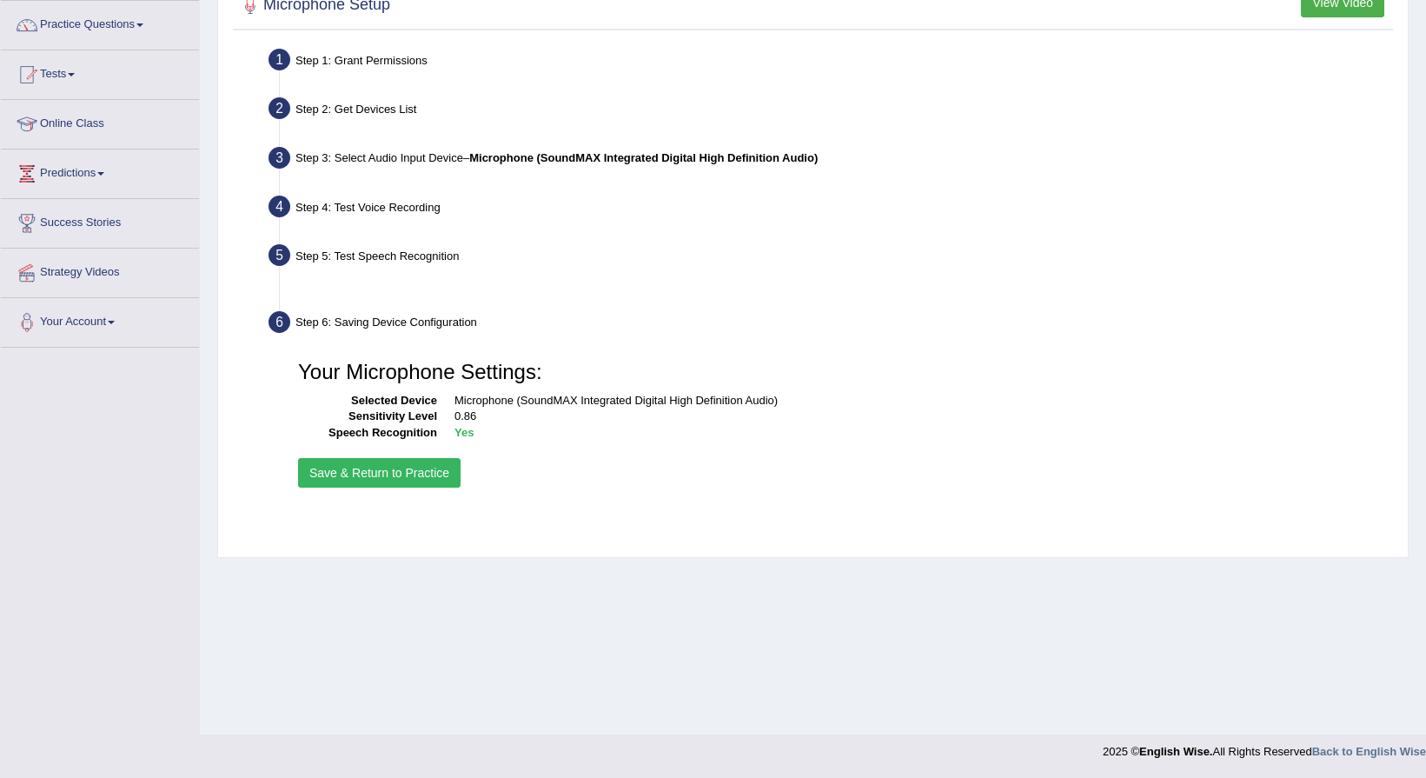
scroll to position [135, 0]
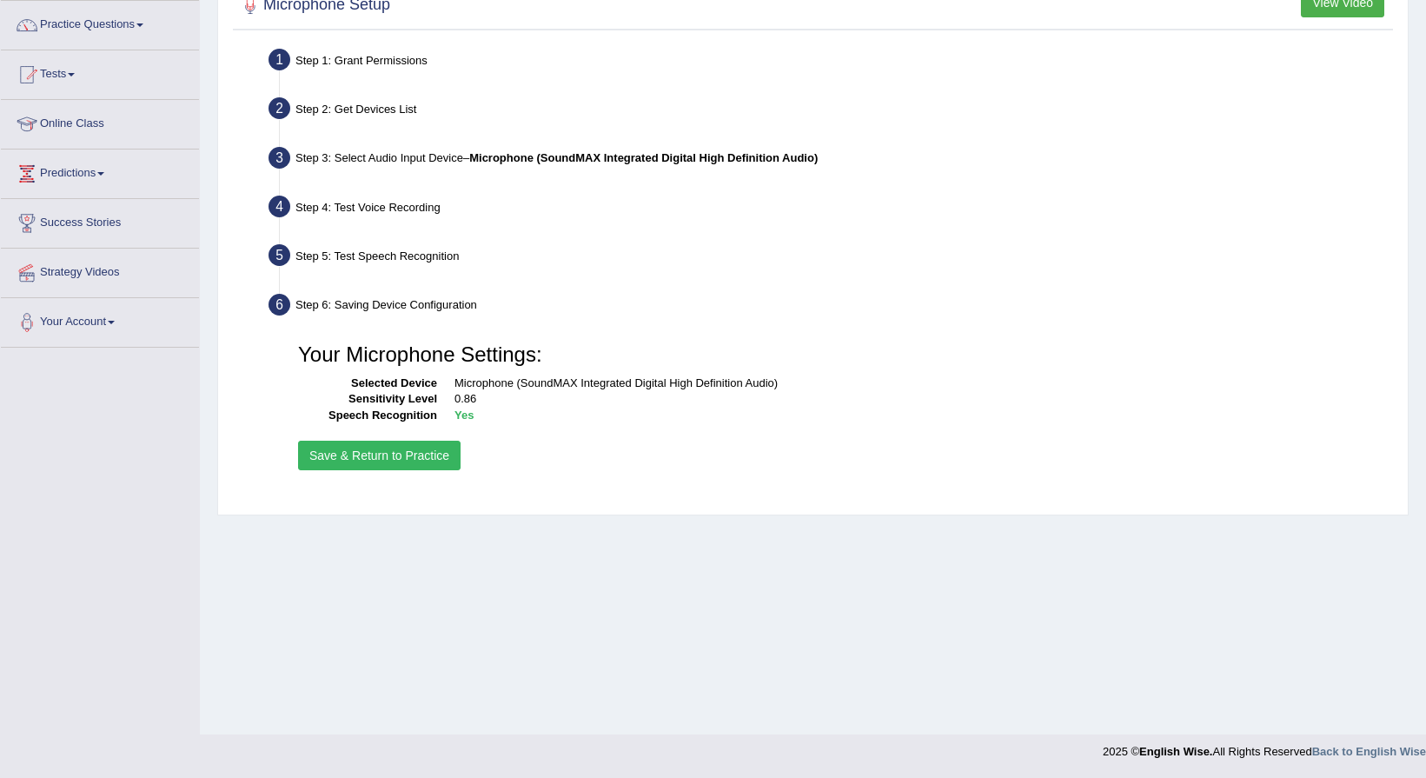
click at [313, 457] on button "Save & Return to Practice" at bounding box center [379, 456] width 162 height 30
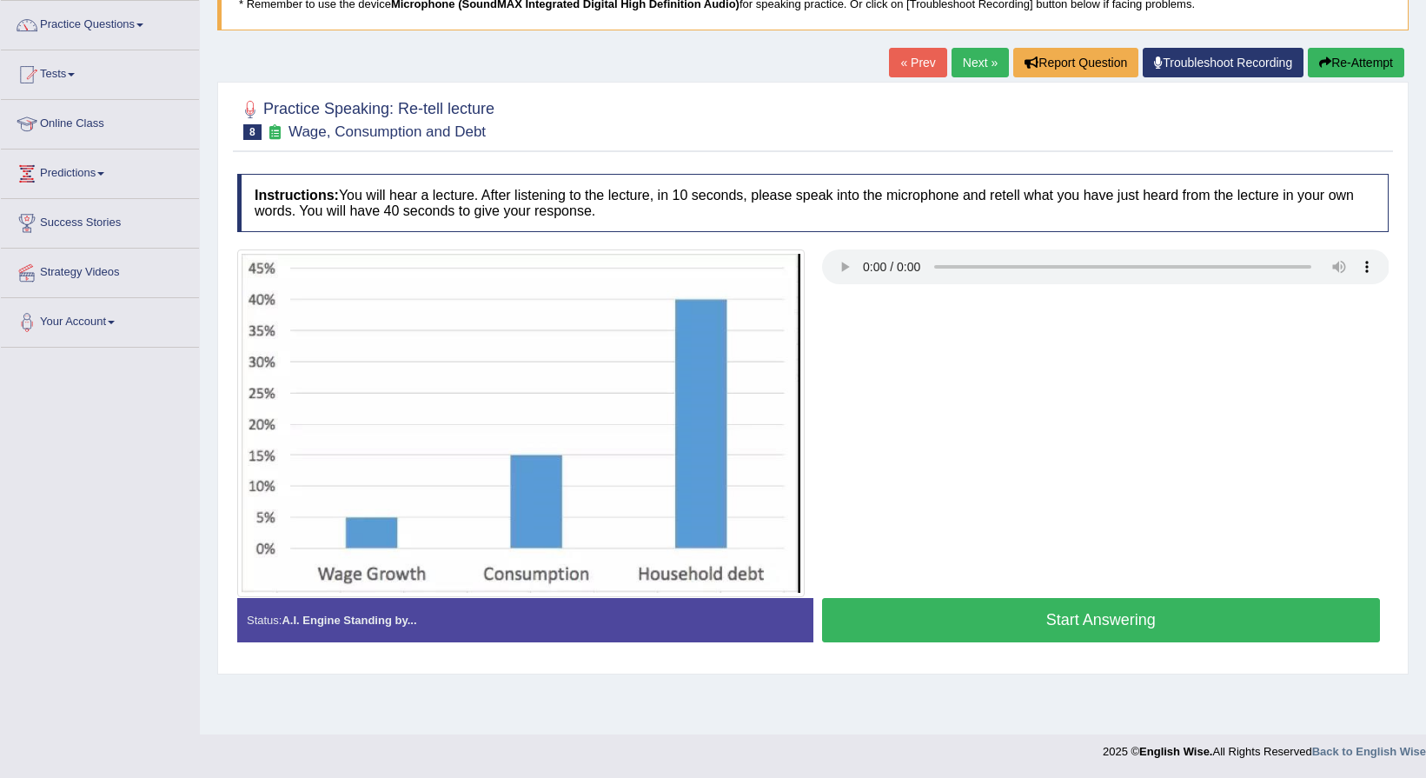
click at [921, 628] on button "Start Answering" at bounding box center [1101, 620] width 559 height 44
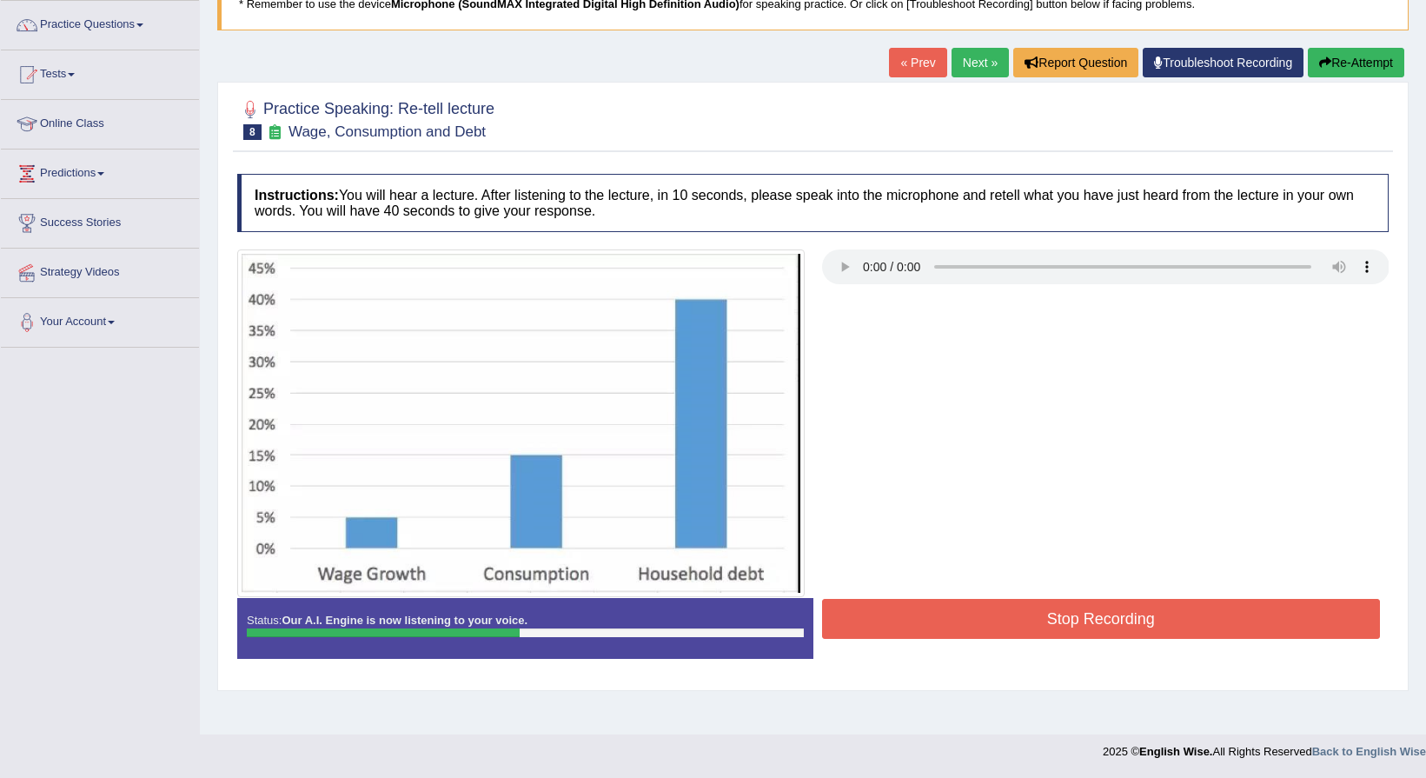
click at [921, 628] on button "Stop Recording" at bounding box center [1101, 619] width 559 height 40
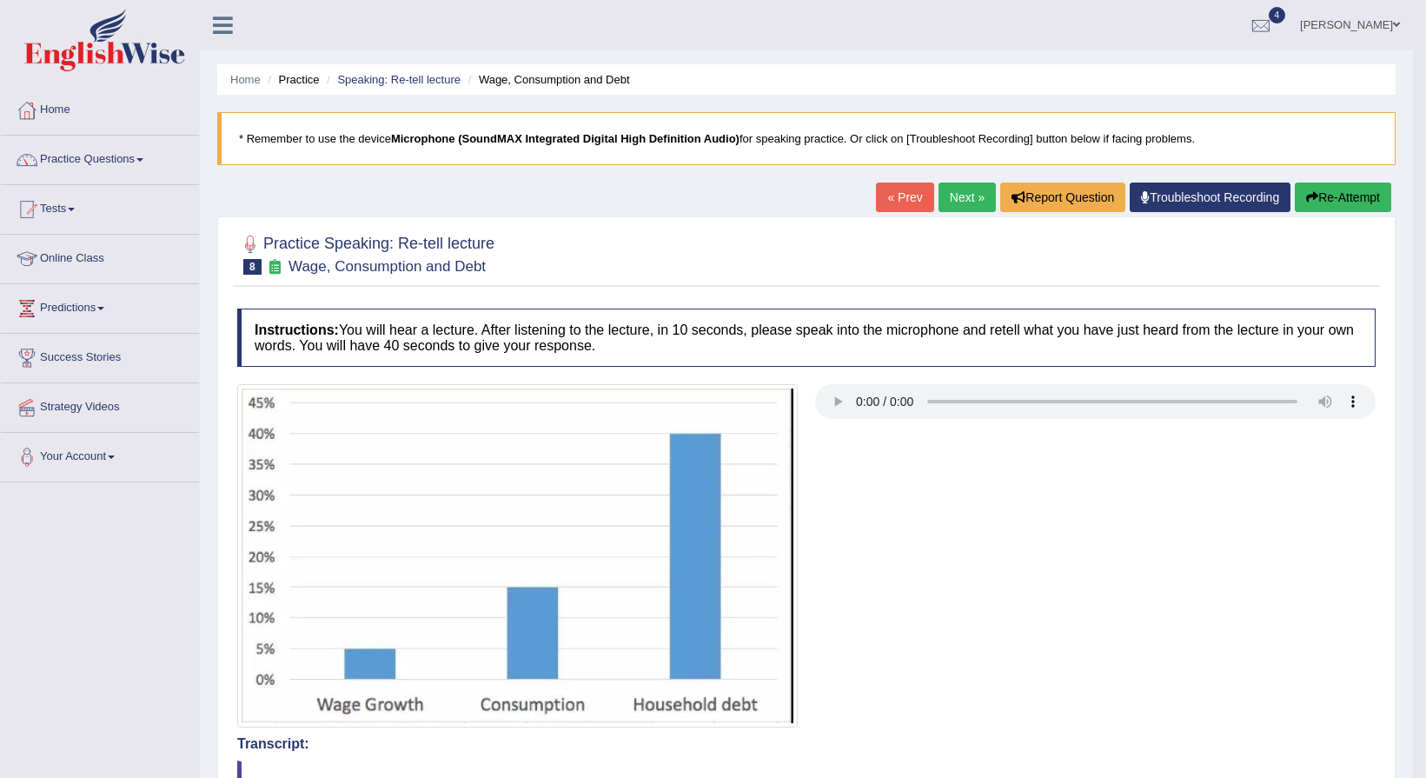
click at [971, 208] on link "Next »" at bounding box center [966, 197] width 57 height 30
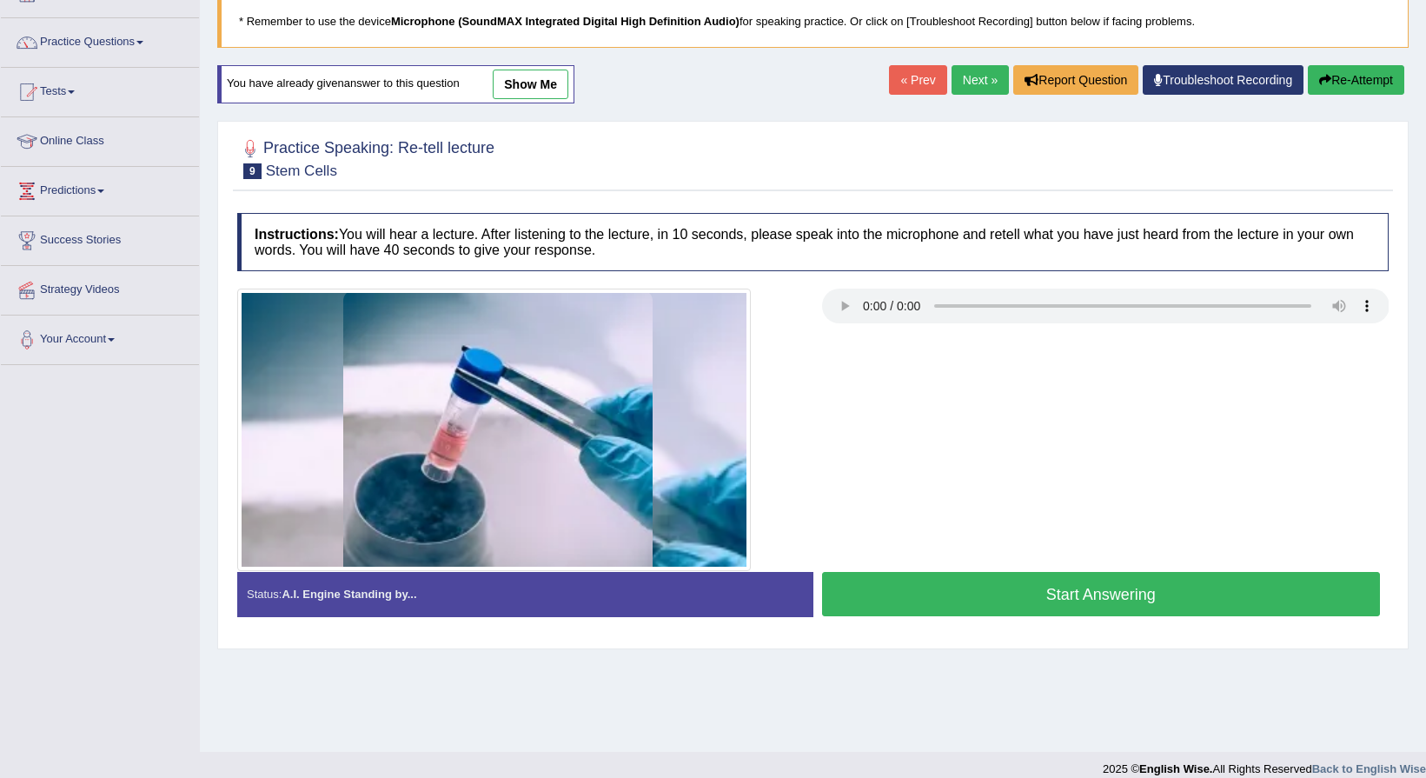
scroll to position [135, 0]
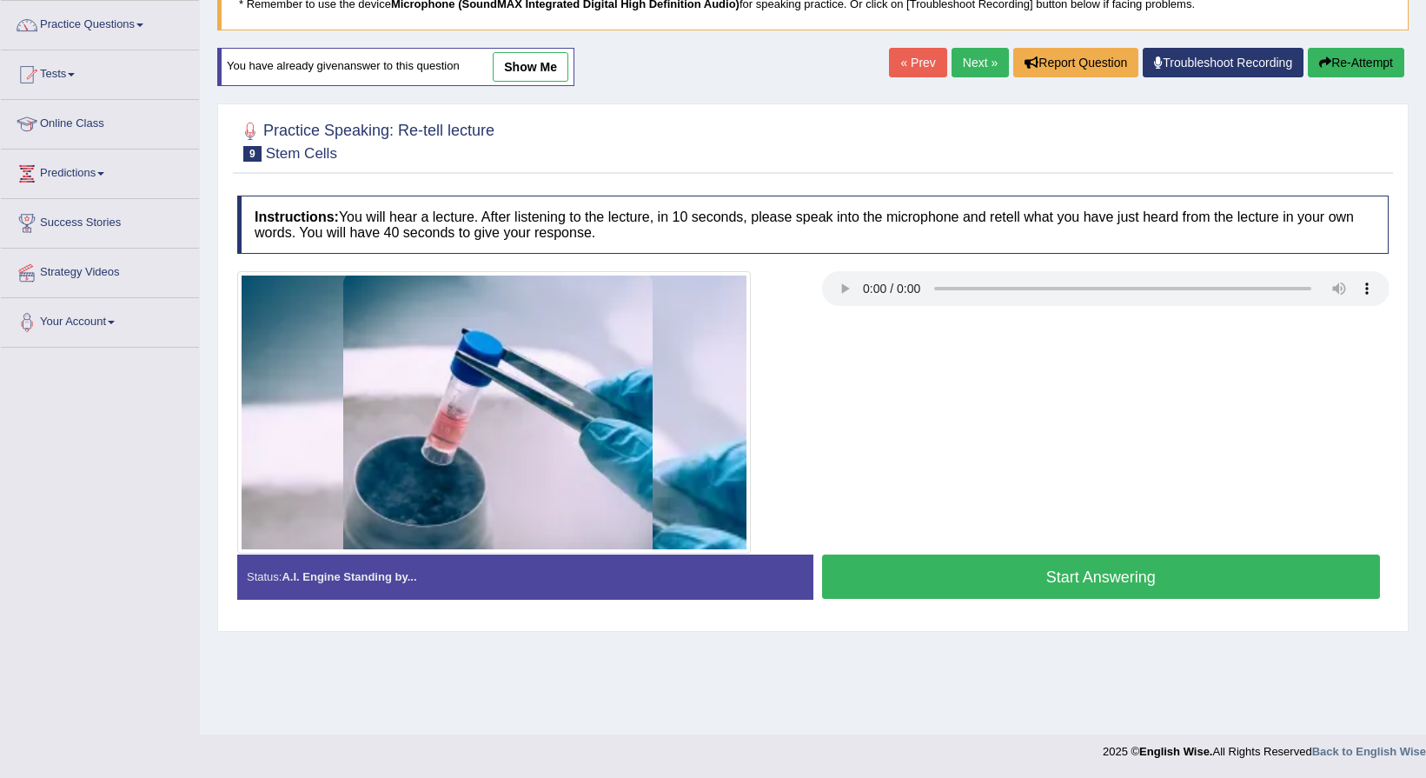
click at [1037, 580] on button "Start Answering" at bounding box center [1101, 576] width 559 height 44
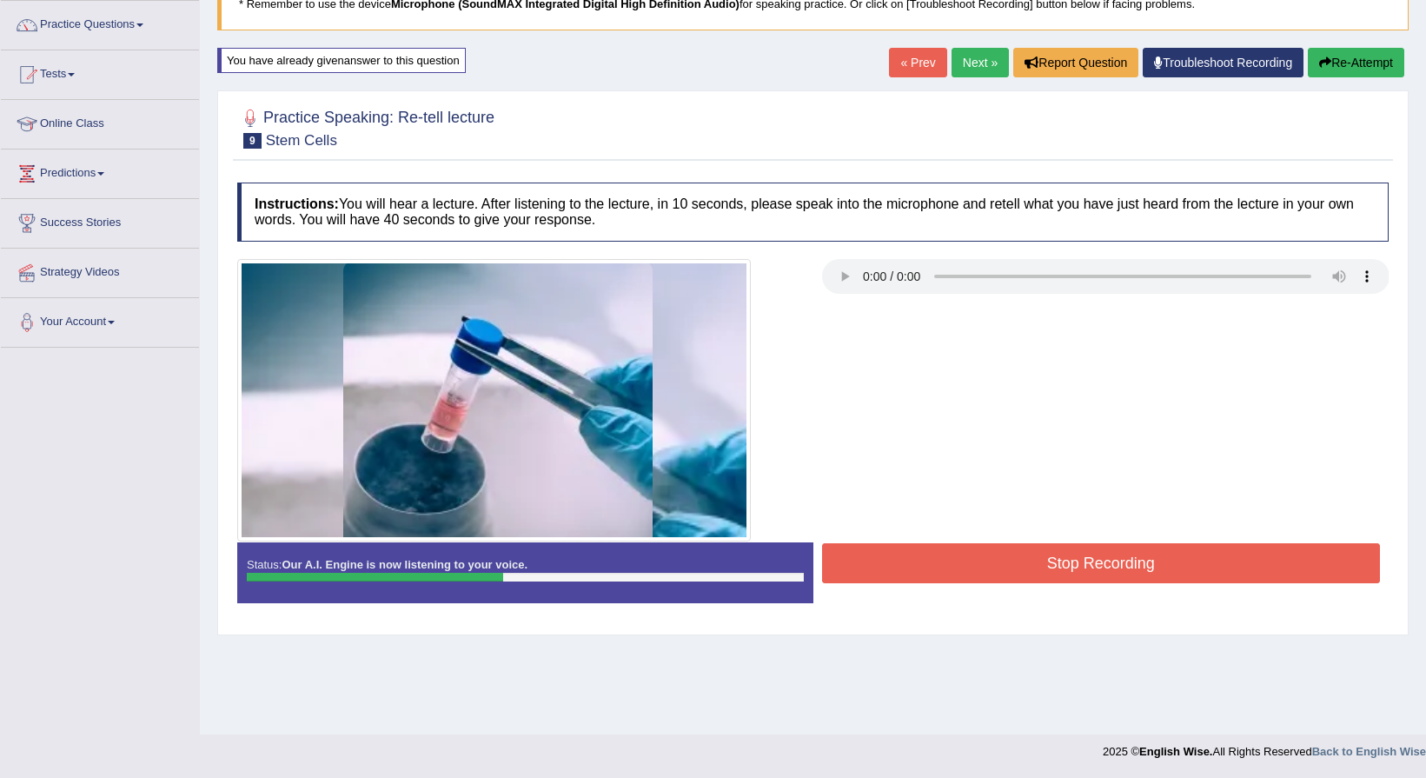
click at [1037, 580] on button "Stop Recording" at bounding box center [1101, 563] width 559 height 40
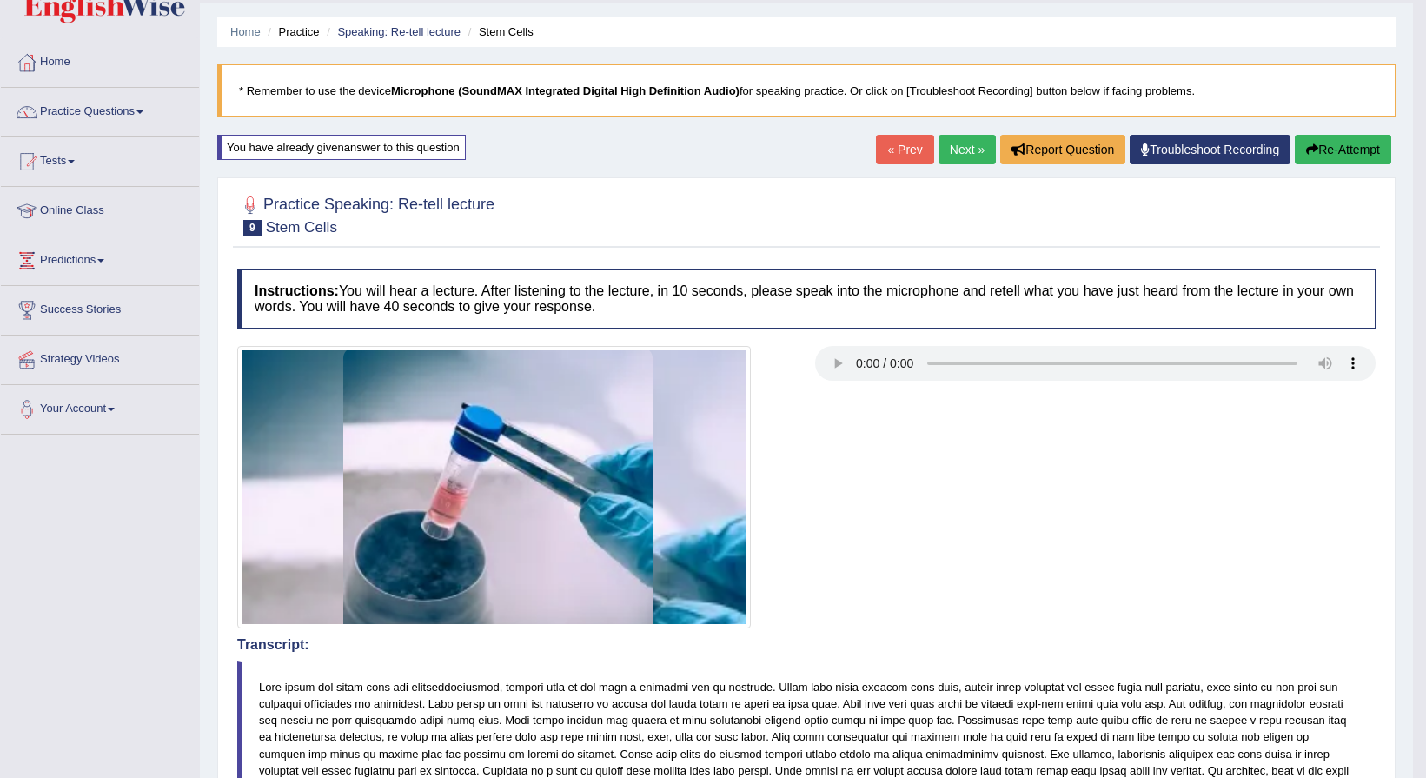
scroll to position [0, 0]
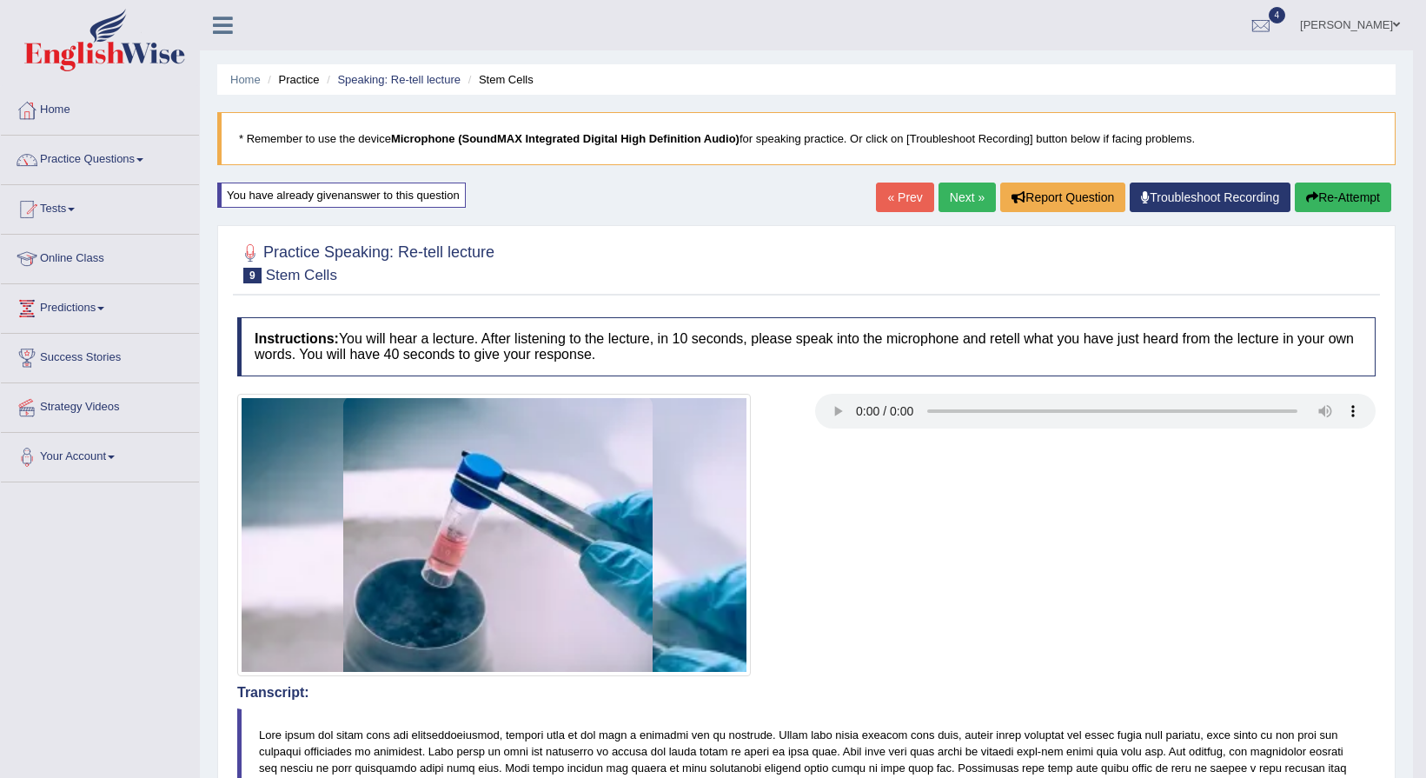
click at [1309, 192] on icon "button" at bounding box center [1312, 197] width 12 height 12
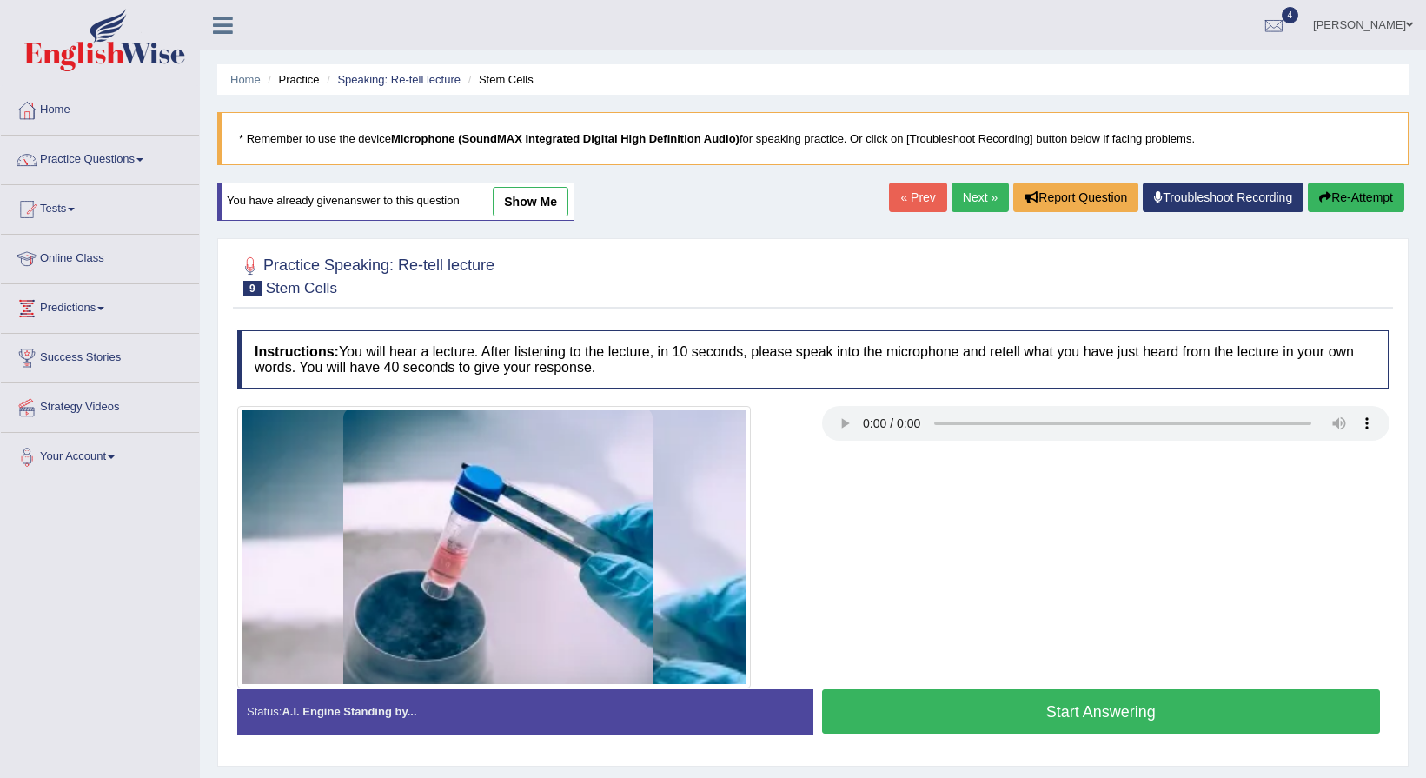
click at [965, 713] on button "Start Answering" at bounding box center [1101, 711] width 559 height 44
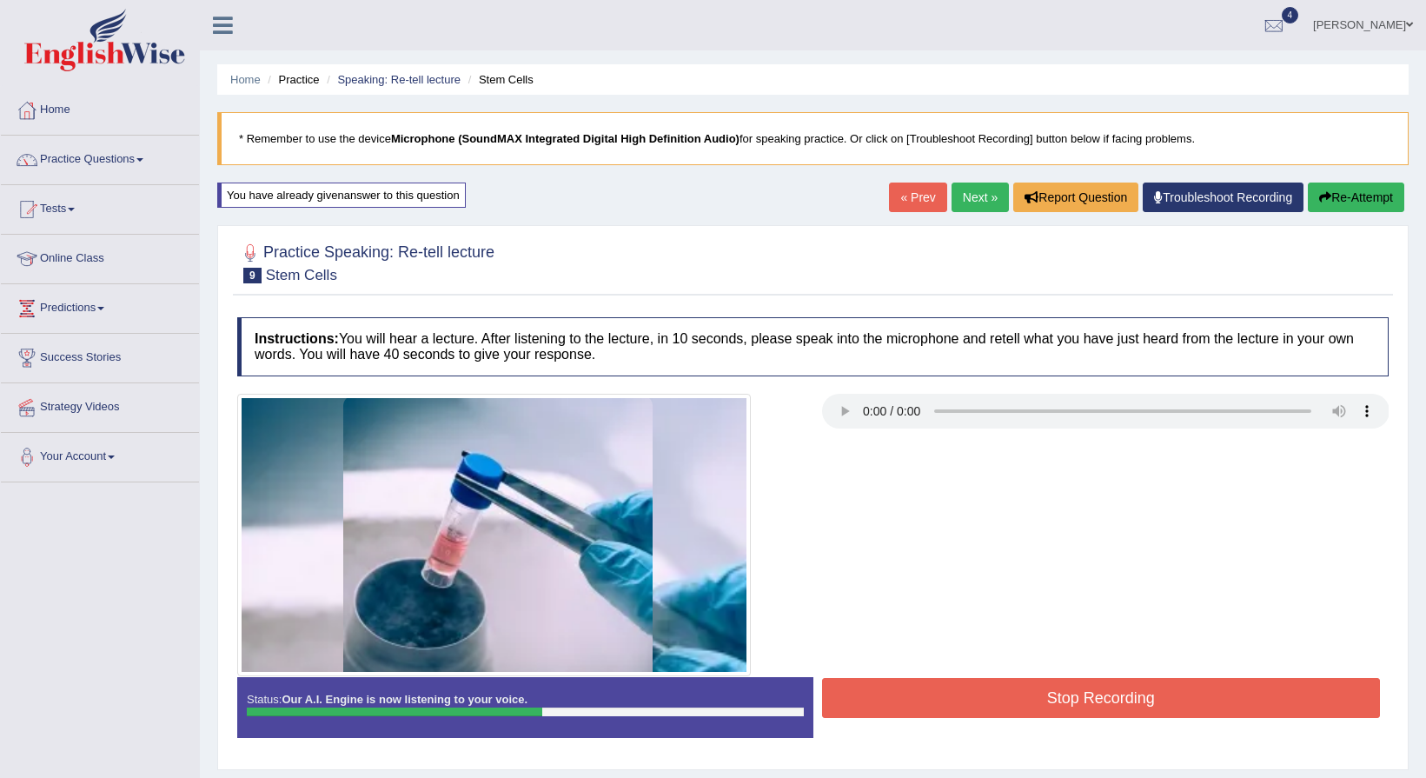
drag, startPoint x: 965, startPoint y: 713, endPoint x: 974, endPoint y: 737, distance: 25.0
click at [972, 733] on div "Status: Our A.I. Engine is now listening to your voice. Start Answering Stop Re…" at bounding box center [812, 716] width 1151 height 78
click at [985, 683] on button "Stop Recording" at bounding box center [1101, 698] width 559 height 40
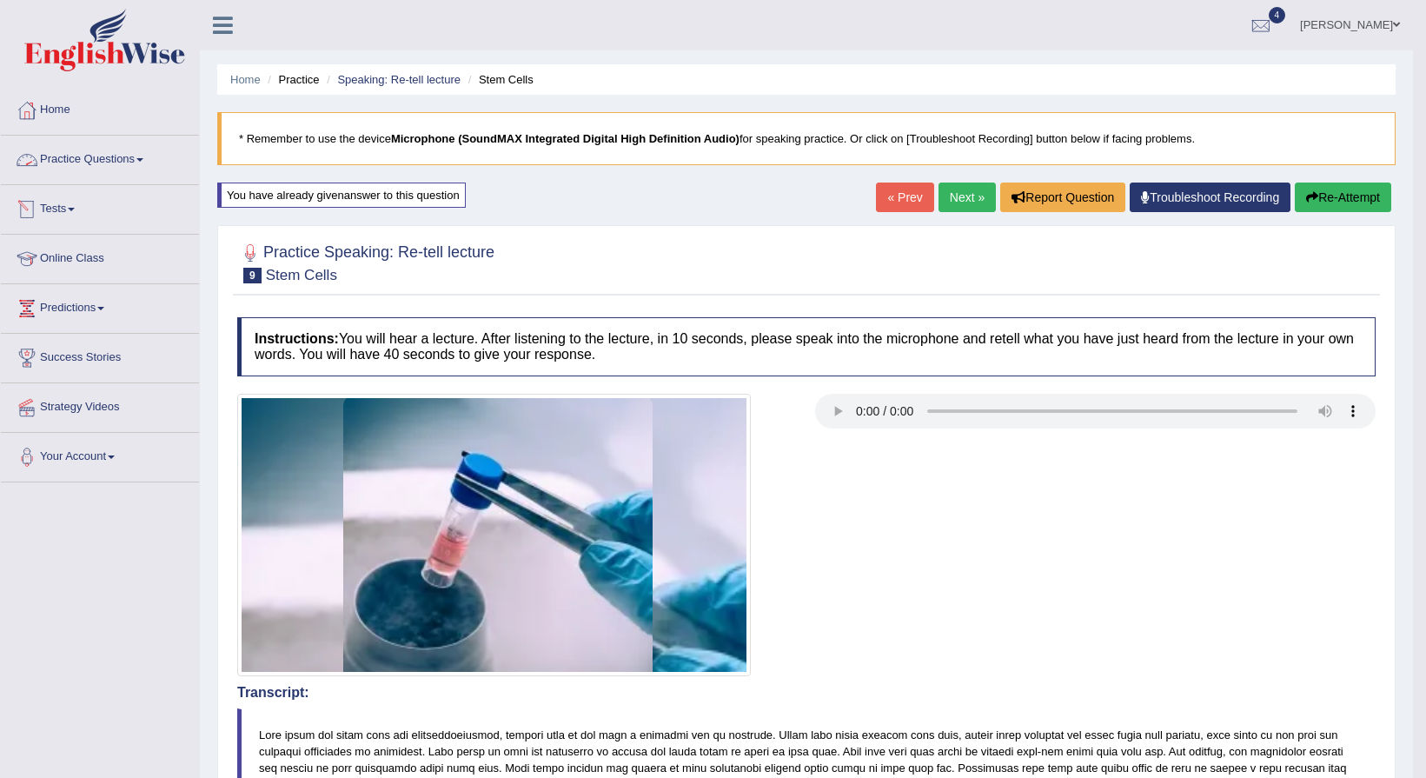
click at [116, 154] on link "Practice Questions" at bounding box center [100, 157] width 198 height 43
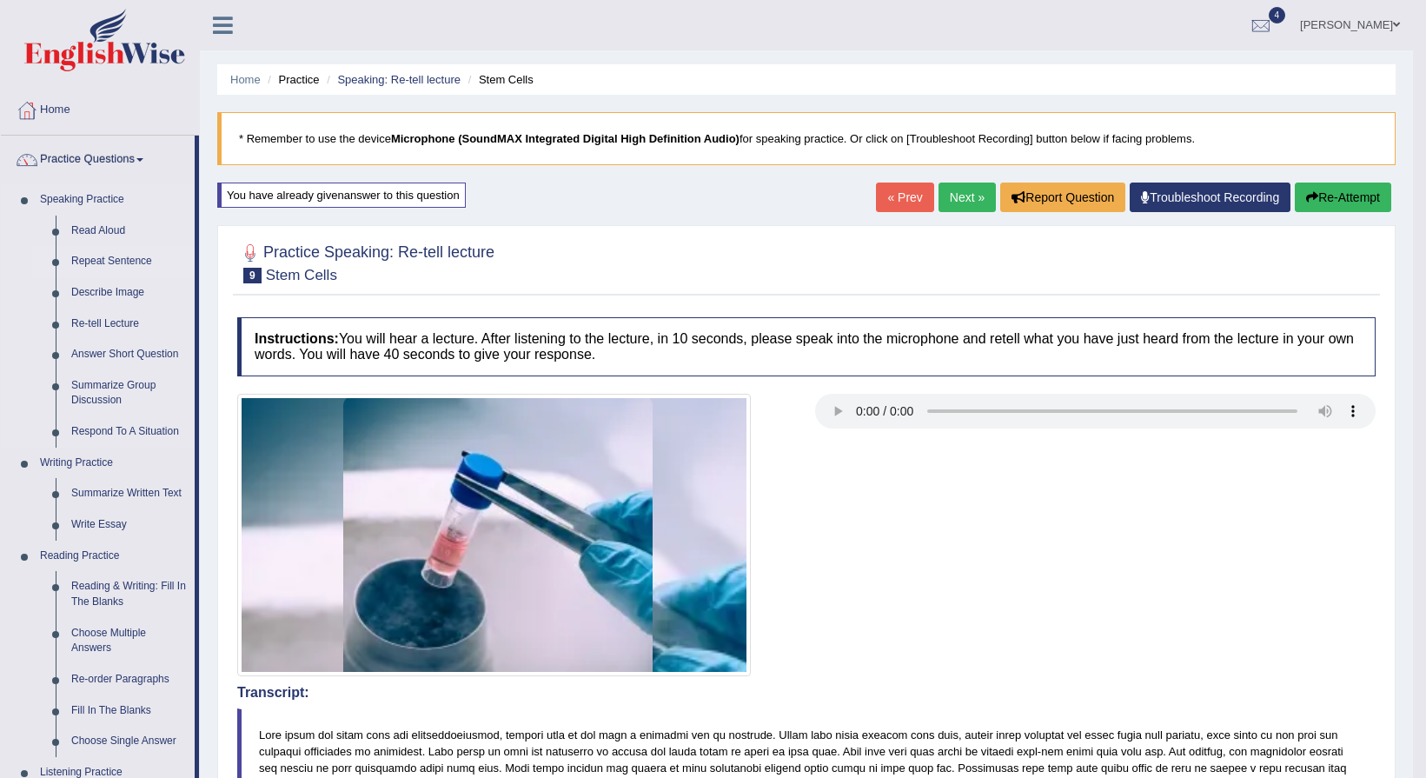
click at [123, 262] on link "Repeat Sentence" at bounding box center [128, 261] width 131 height 31
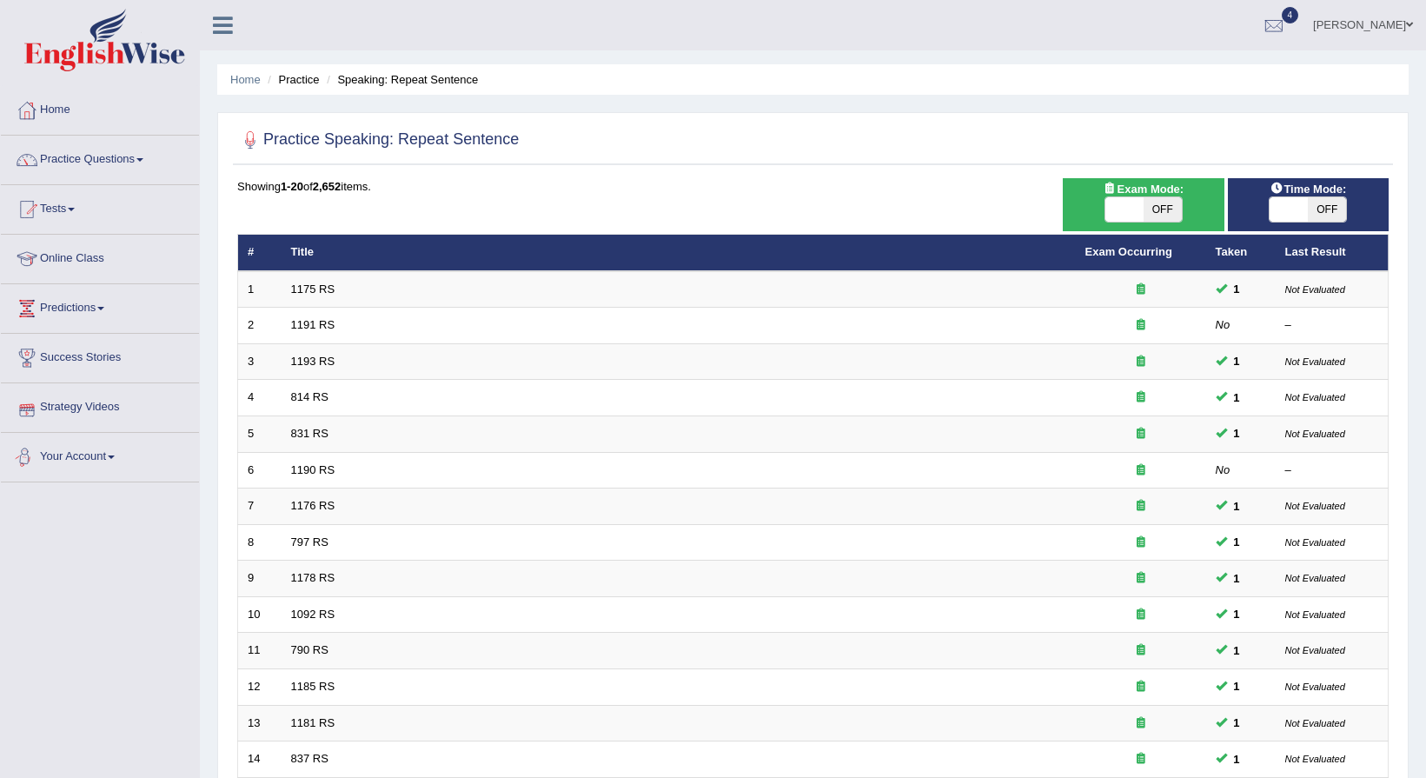
scroll to position [87, 0]
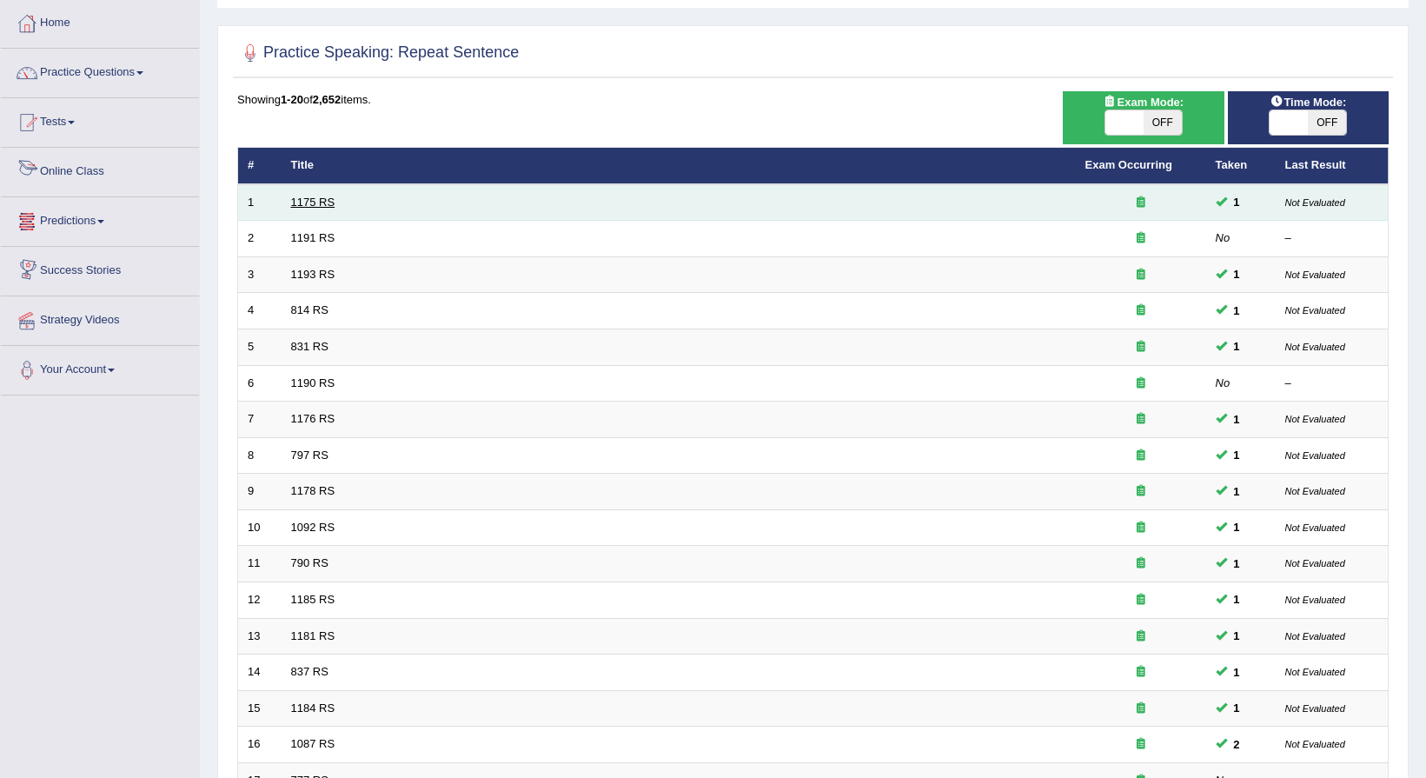
click at [304, 208] on link "1175 RS" at bounding box center [313, 201] width 44 height 13
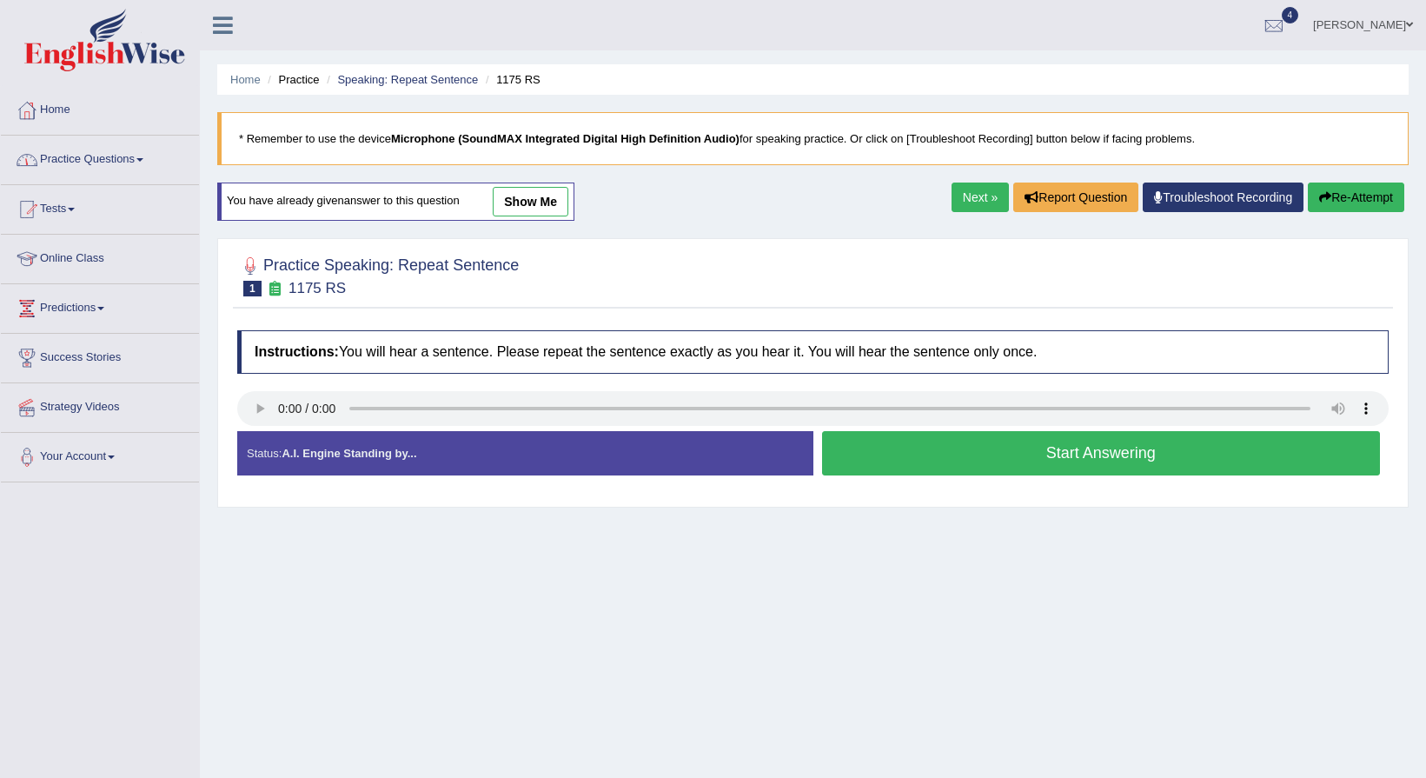
click at [53, 170] on link "Practice Questions" at bounding box center [100, 157] width 198 height 43
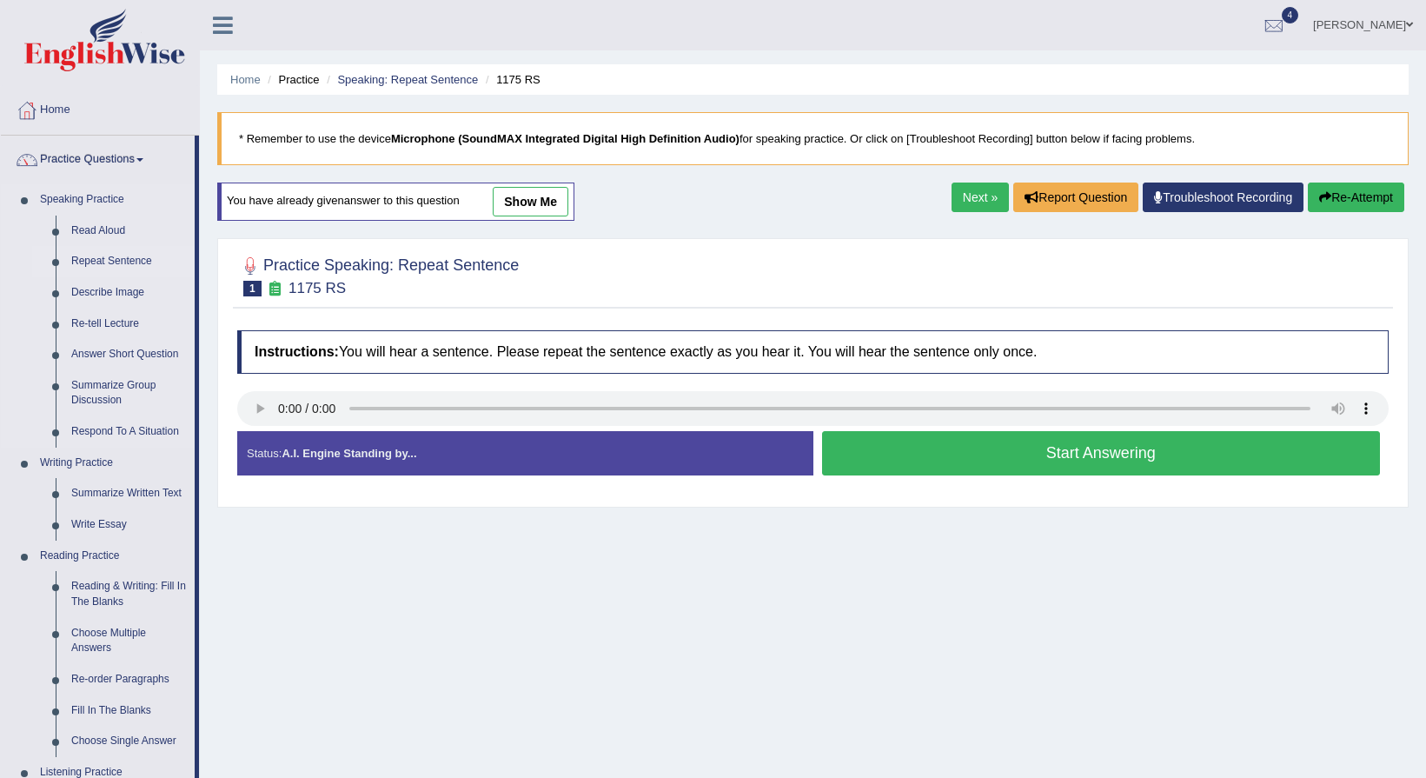
click at [121, 259] on link "Repeat Sentence" at bounding box center [128, 261] width 131 height 31
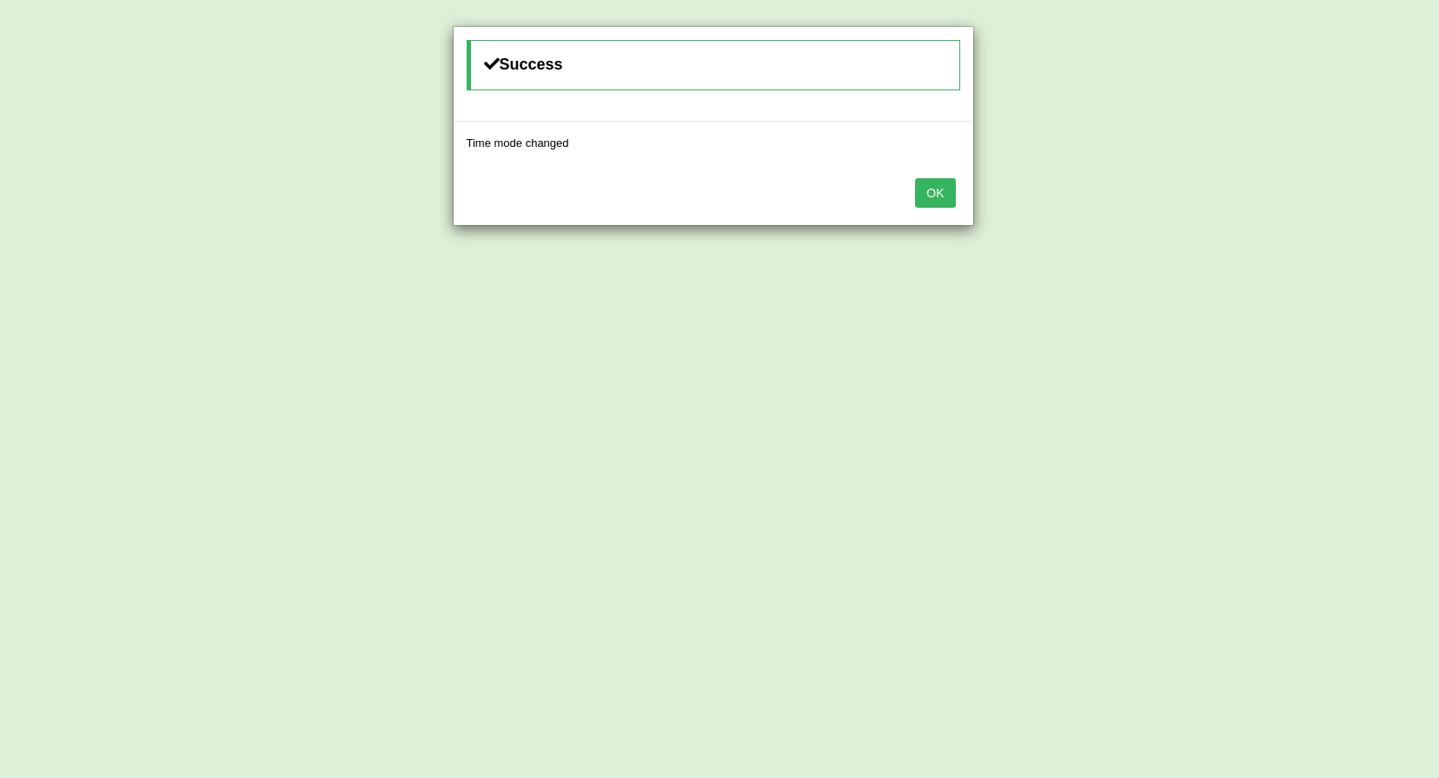
click at [951, 186] on button "OK" at bounding box center [935, 193] width 40 height 30
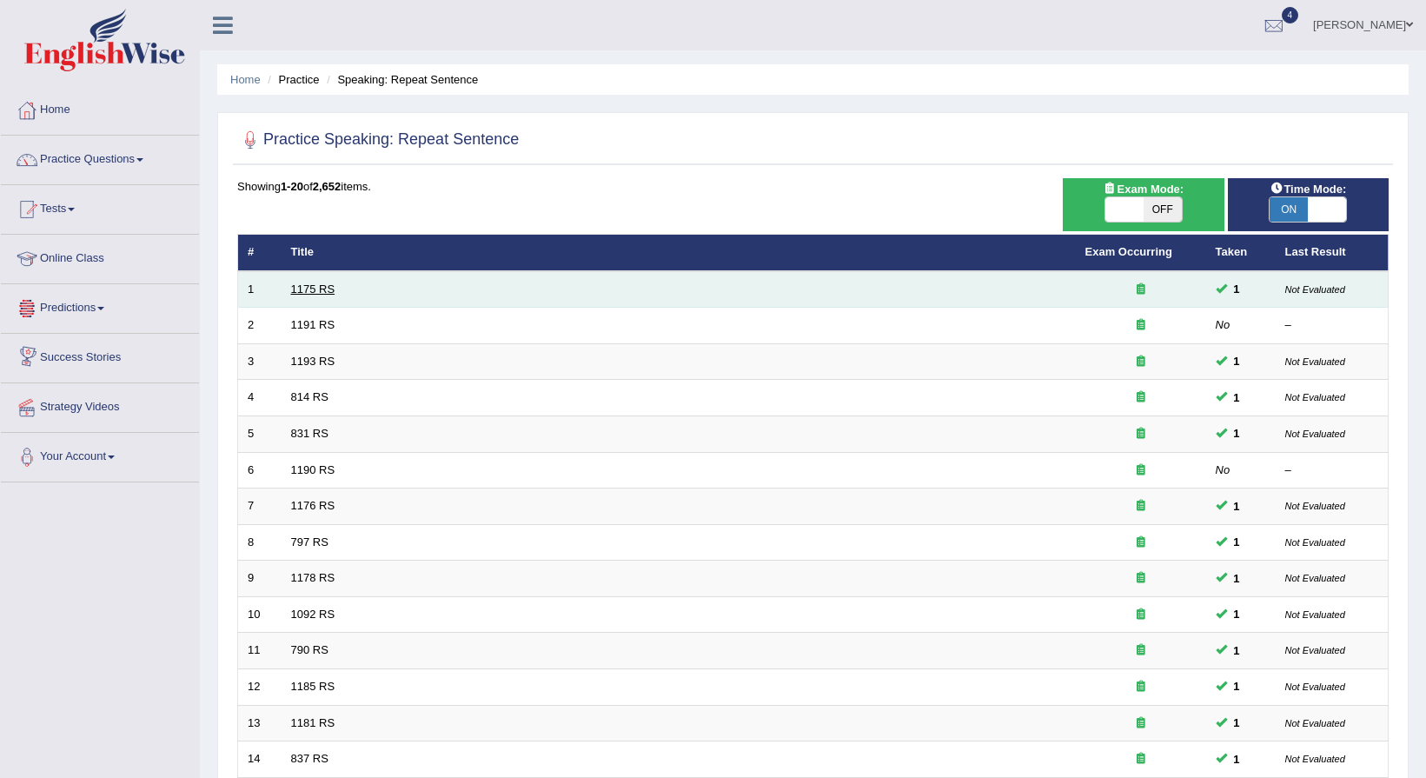
click at [313, 289] on link "1175 RS" at bounding box center [313, 288] width 44 height 13
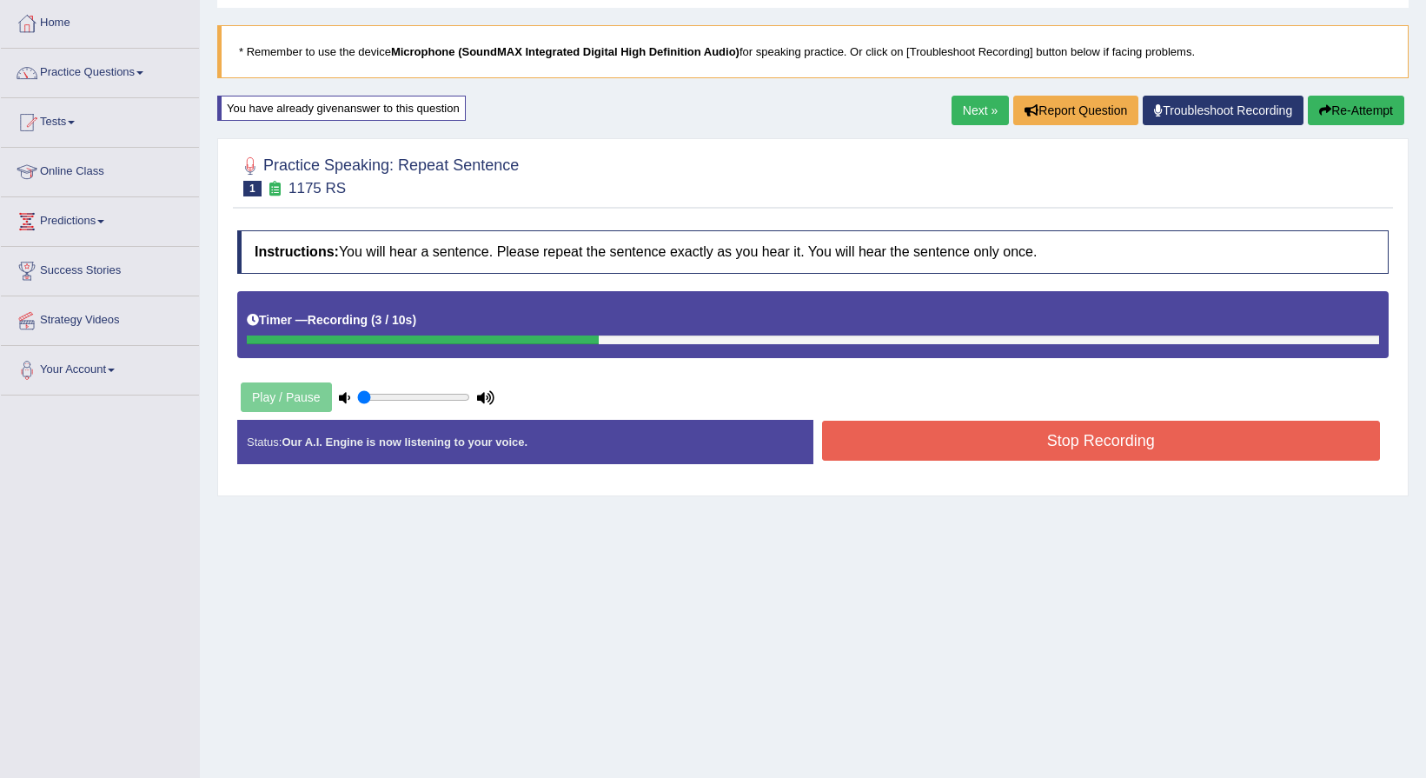
click at [1214, 434] on button "Stop Recording" at bounding box center [1101, 441] width 559 height 40
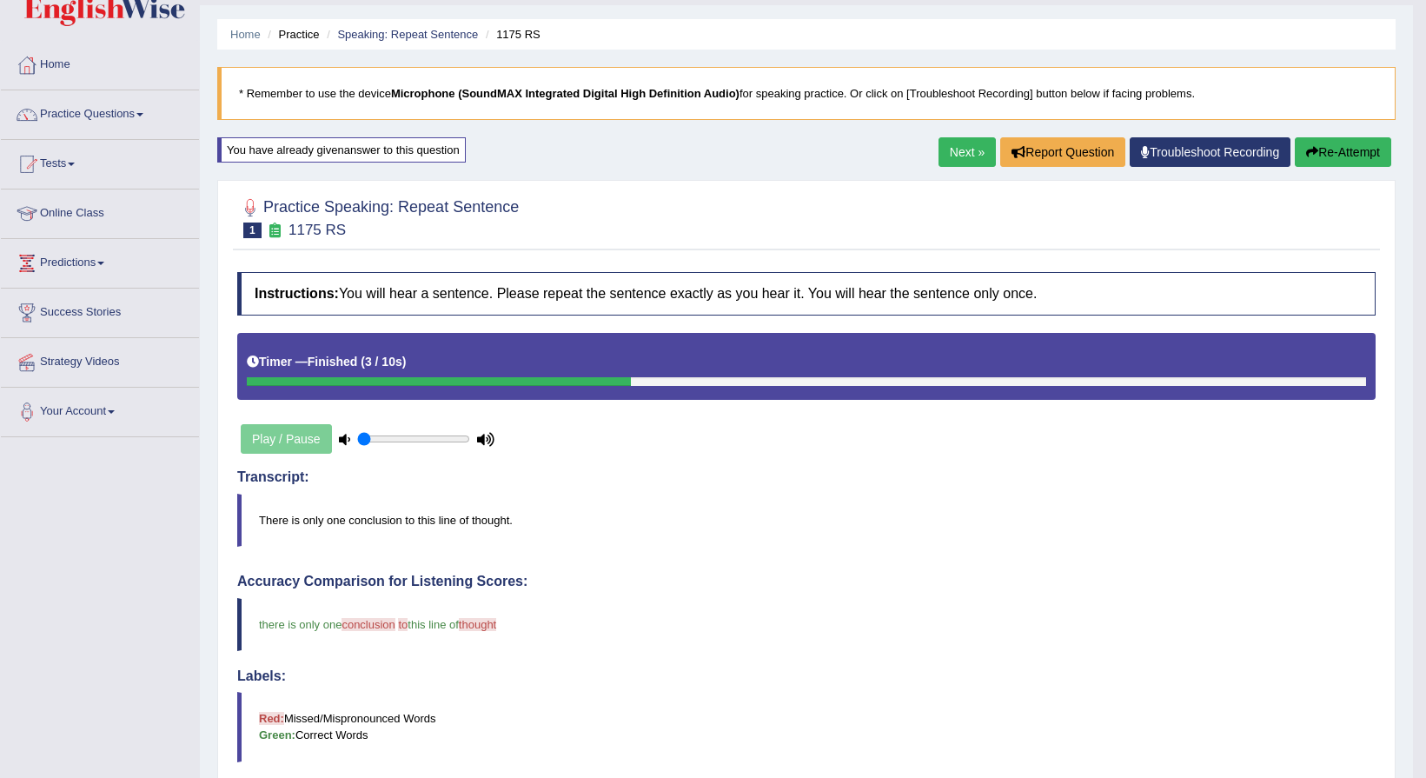
scroll to position [43, 0]
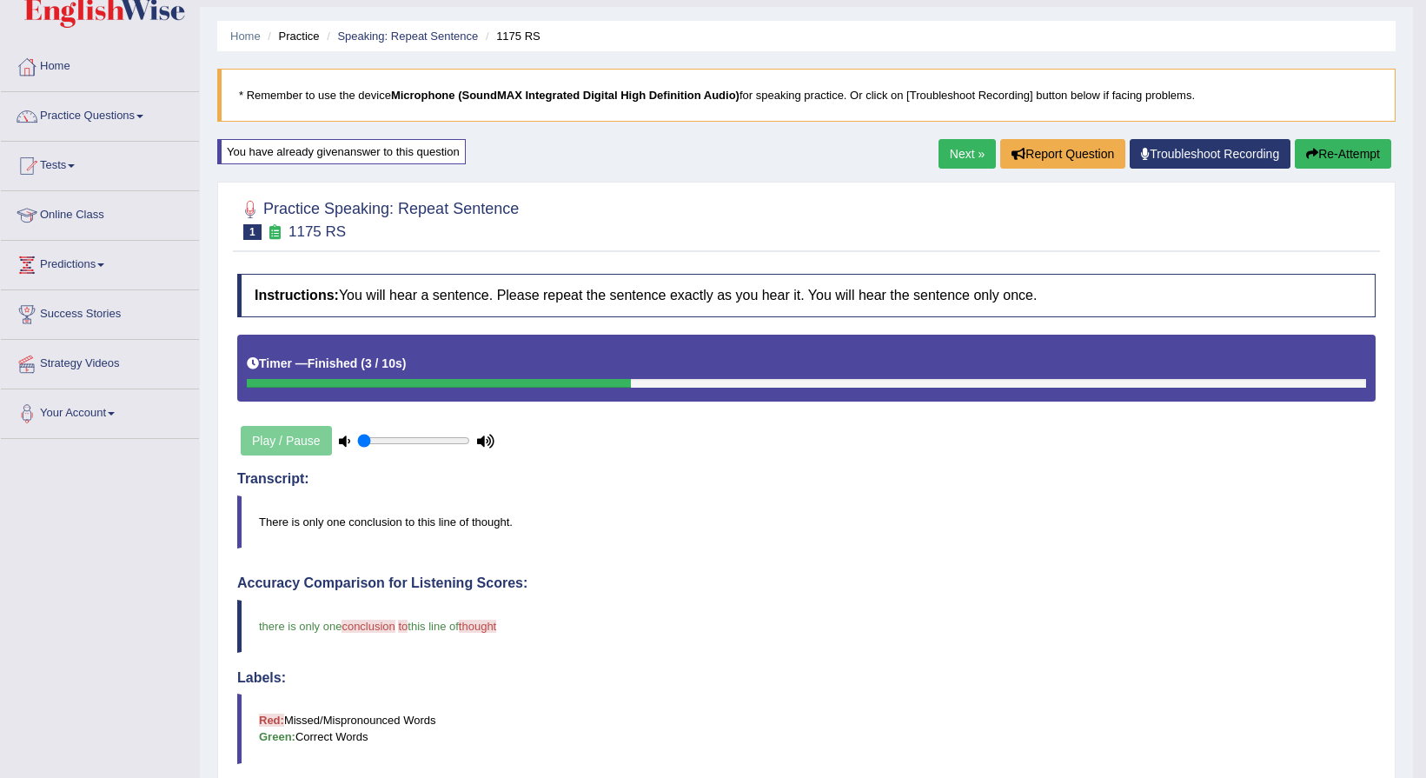
drag, startPoint x: 1334, startPoint y: 148, endPoint x: 1321, endPoint y: 150, distance: 13.3
click at [1329, 149] on button "Re-Attempt" at bounding box center [1343, 154] width 96 height 30
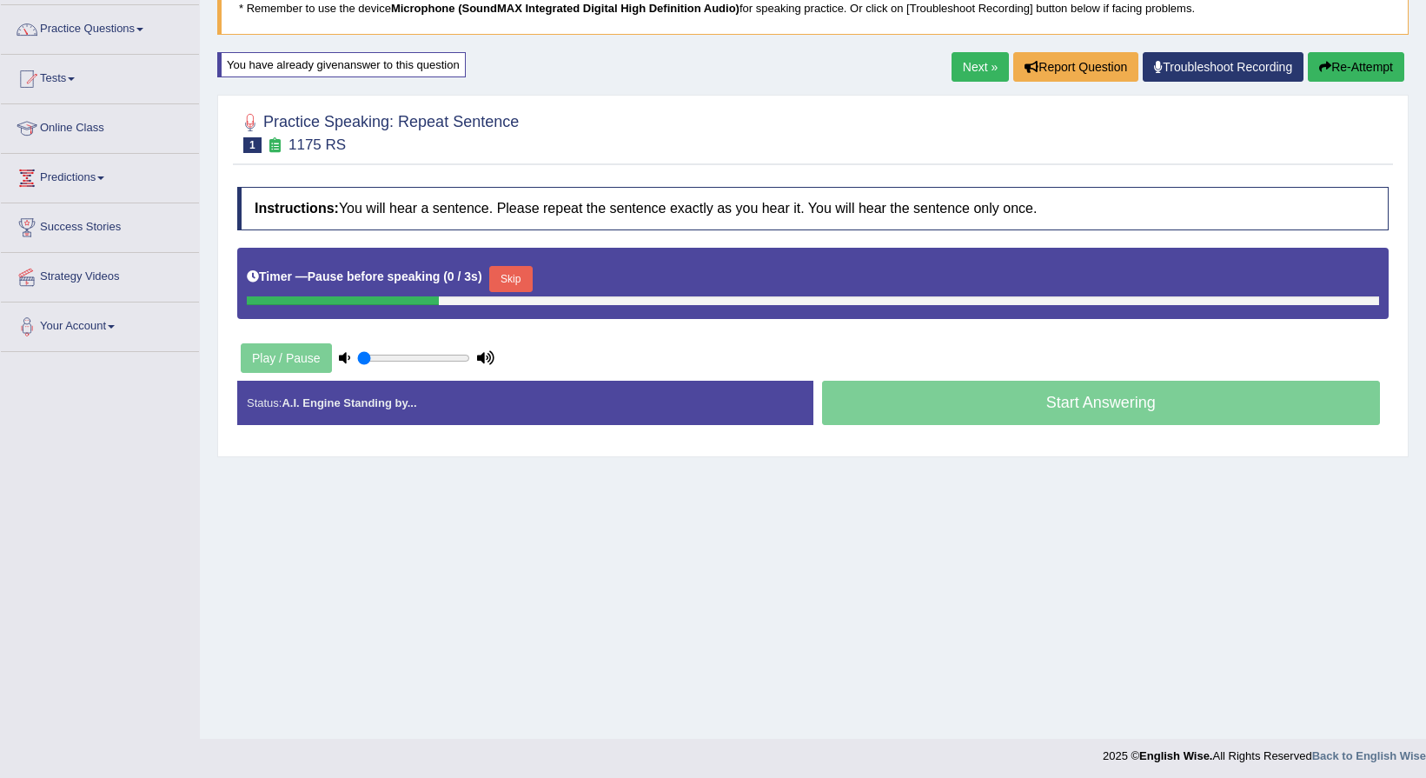
click at [999, 70] on link "Next »" at bounding box center [979, 67] width 57 height 30
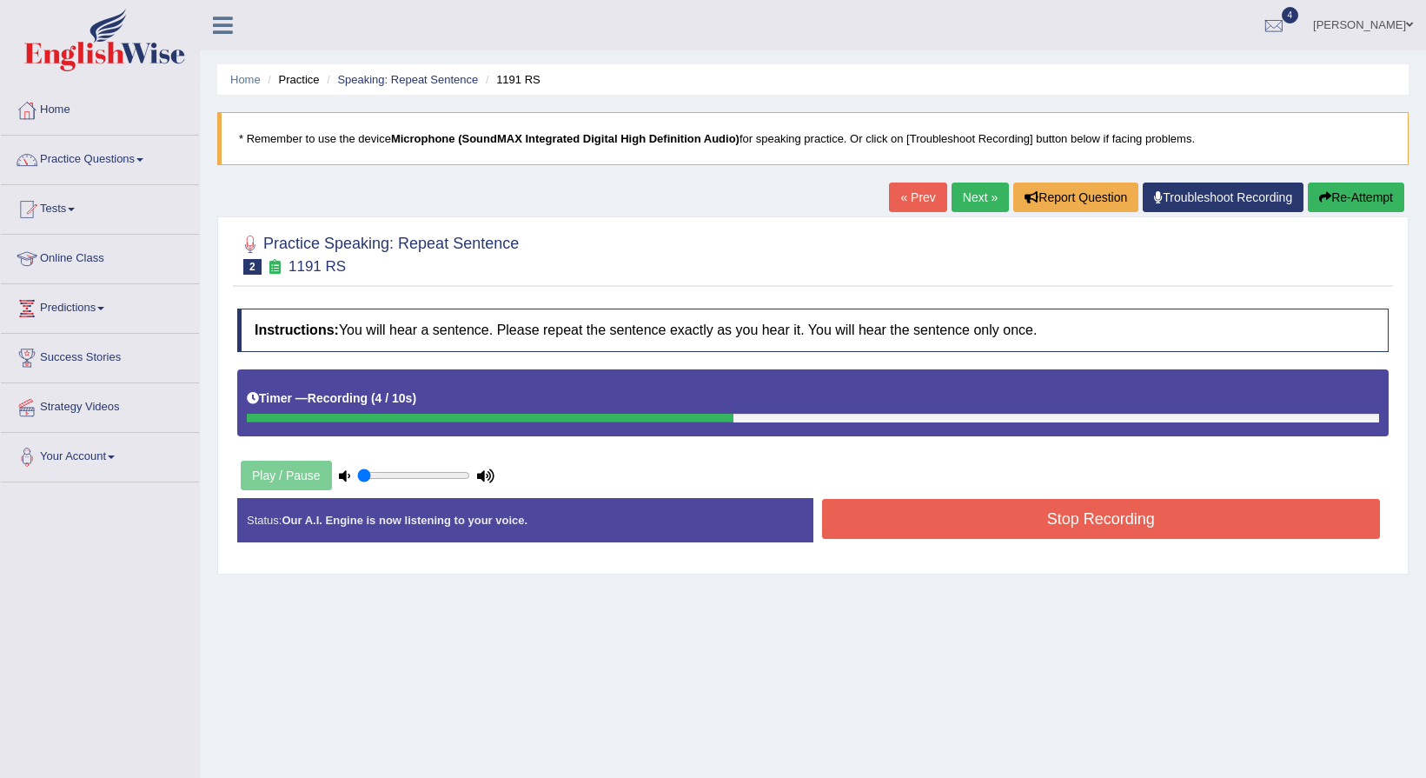
click at [1107, 529] on button "Stop Recording" at bounding box center [1101, 519] width 559 height 40
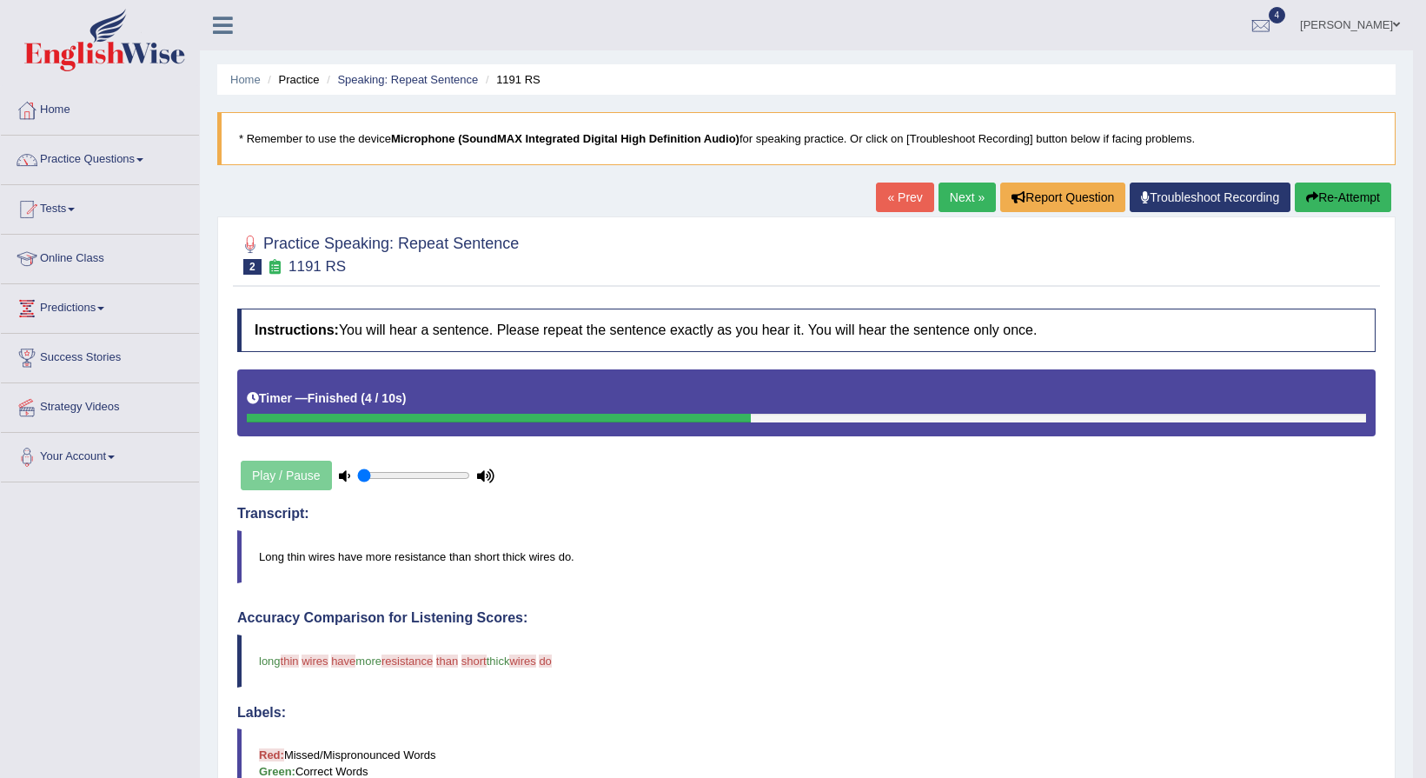
click at [1375, 202] on button "Re-Attempt" at bounding box center [1343, 197] width 96 height 30
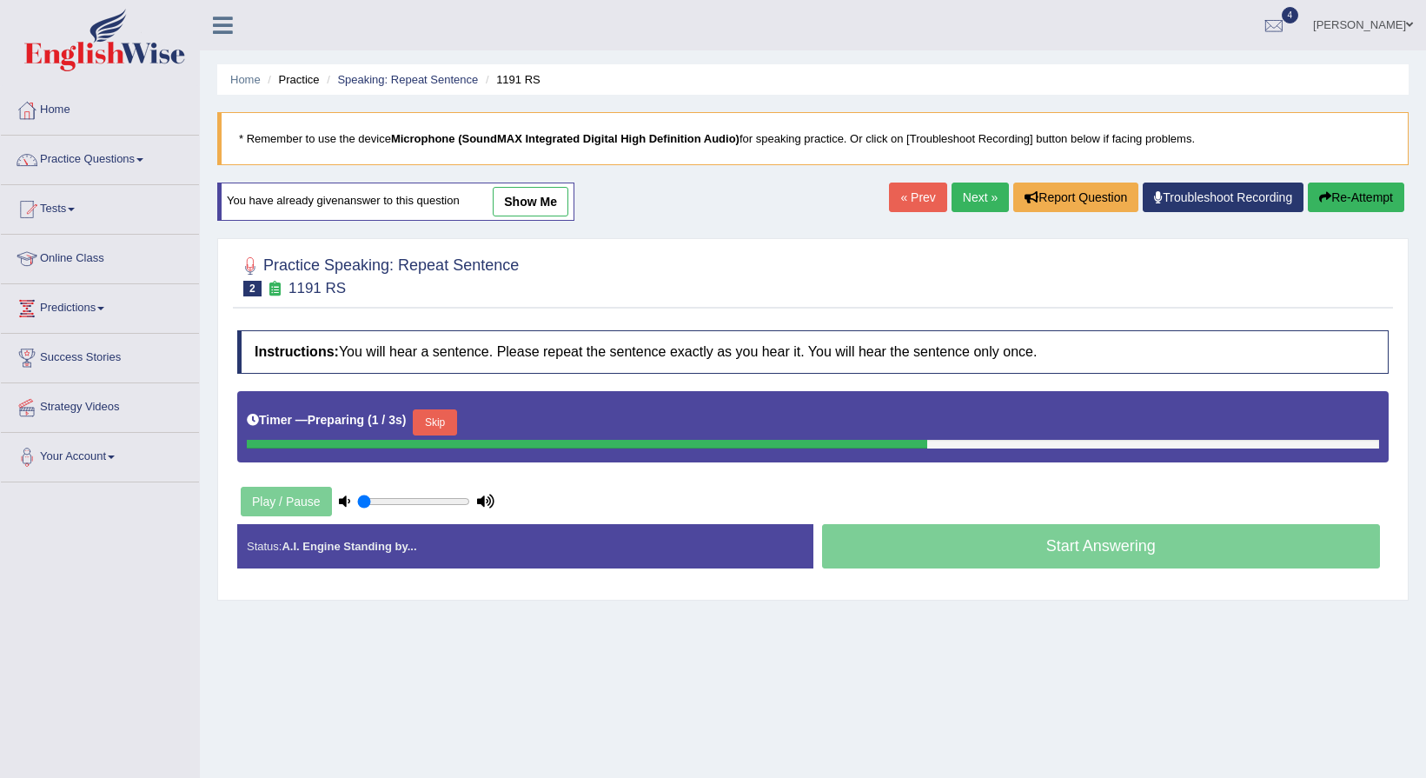
click at [447, 421] on button "Skip" at bounding box center [434, 422] width 43 height 26
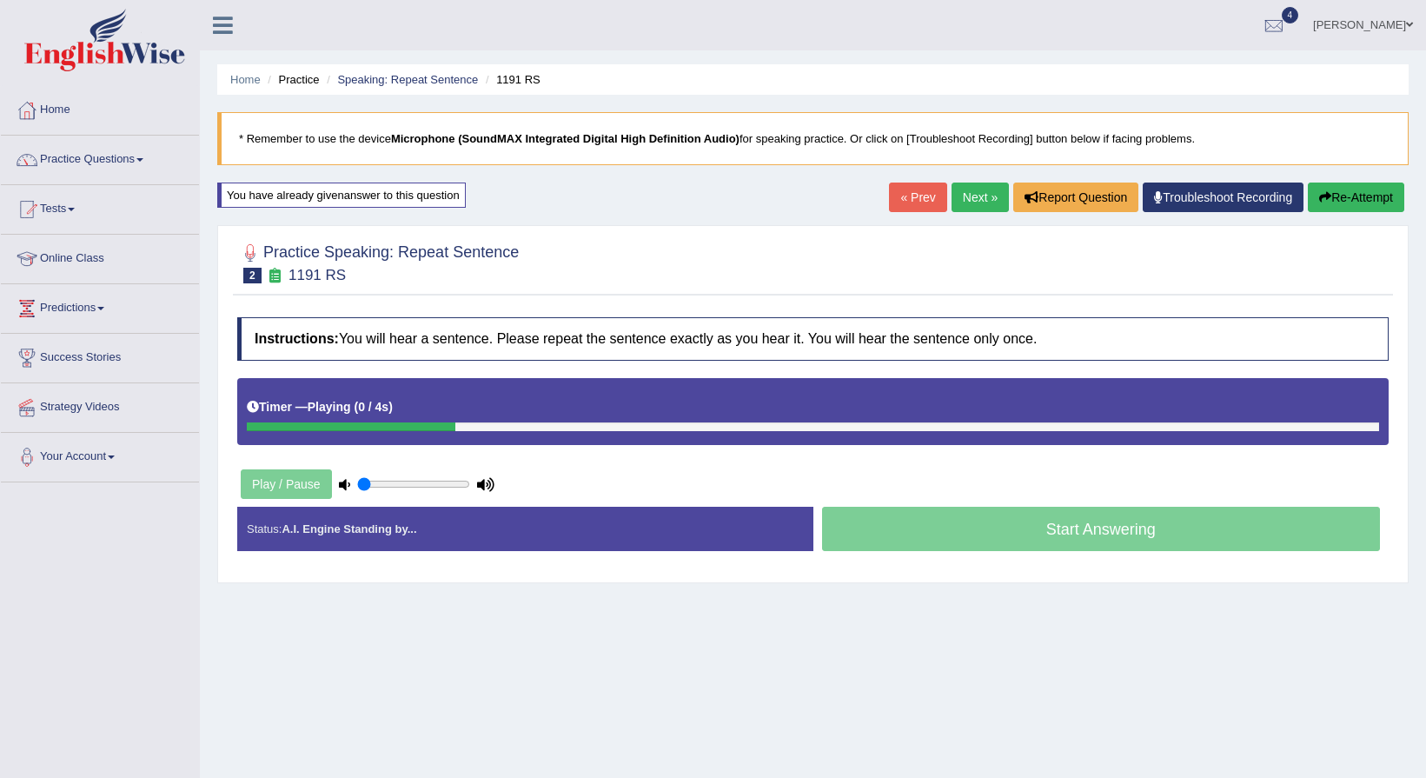
click at [887, 536] on div "Start Answering" at bounding box center [1101, 531] width 576 height 49
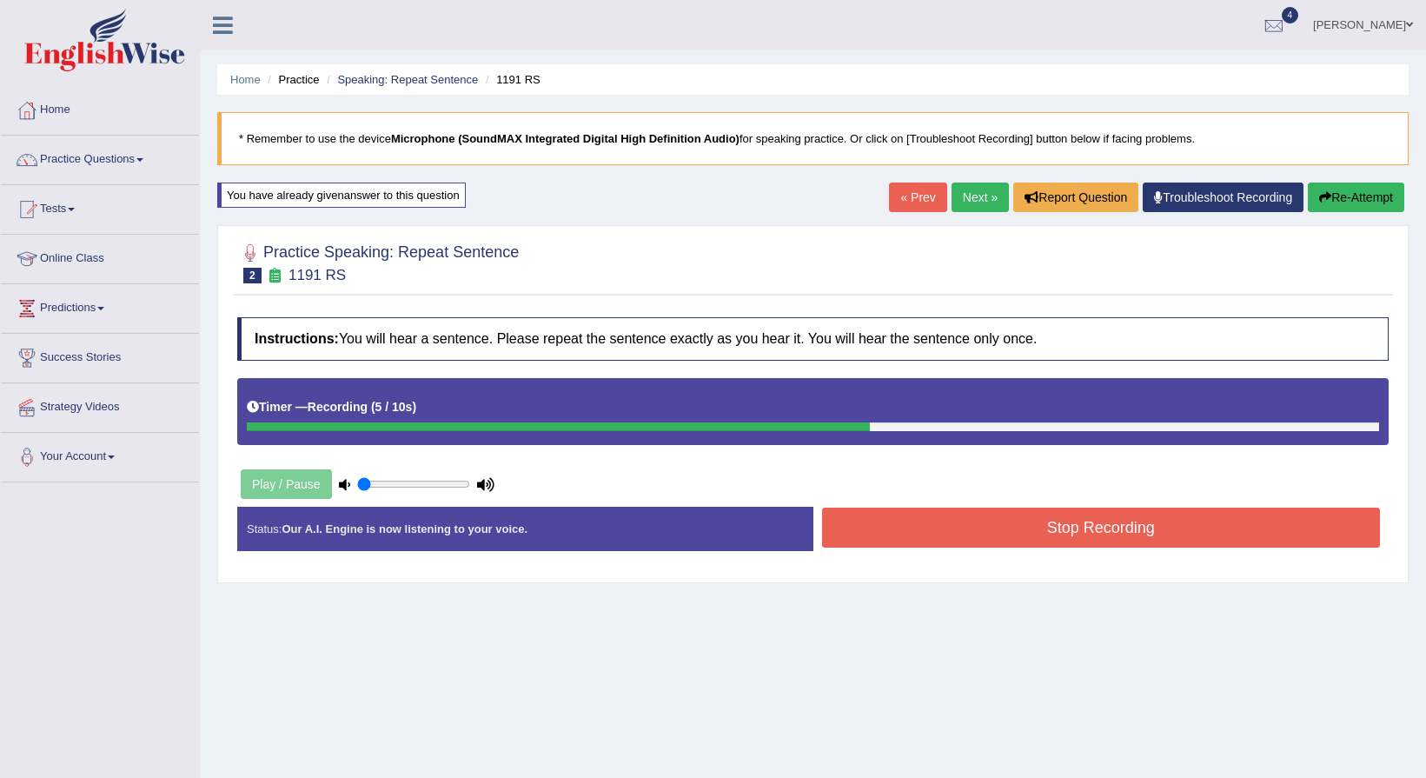
click at [873, 536] on button "Stop Recording" at bounding box center [1101, 527] width 559 height 40
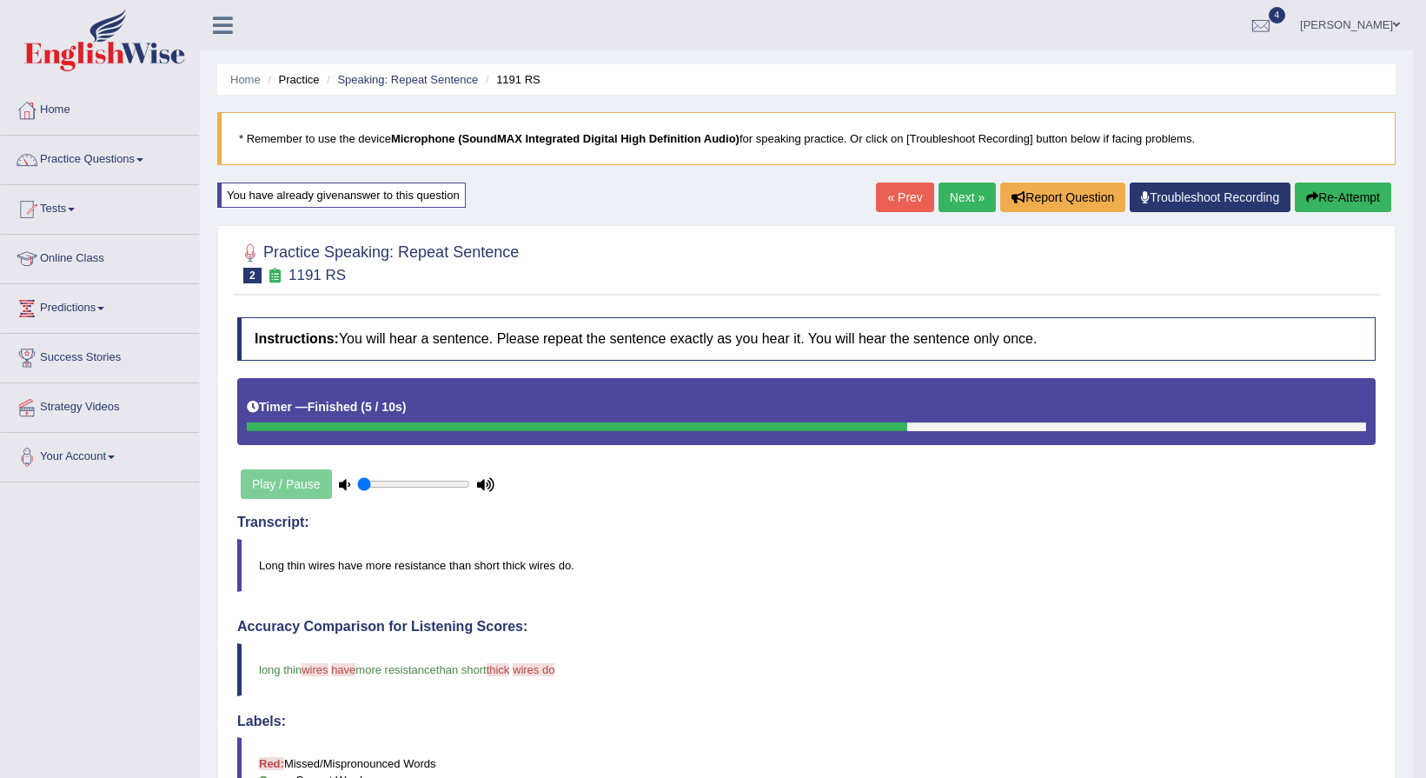
click at [961, 216] on div "Home Practice Speaking: Repeat Sentence 1191 RS * Remember to use the device Mi…" at bounding box center [806, 606] width 1213 height 1212
click at [959, 209] on link "Next »" at bounding box center [966, 197] width 57 height 30
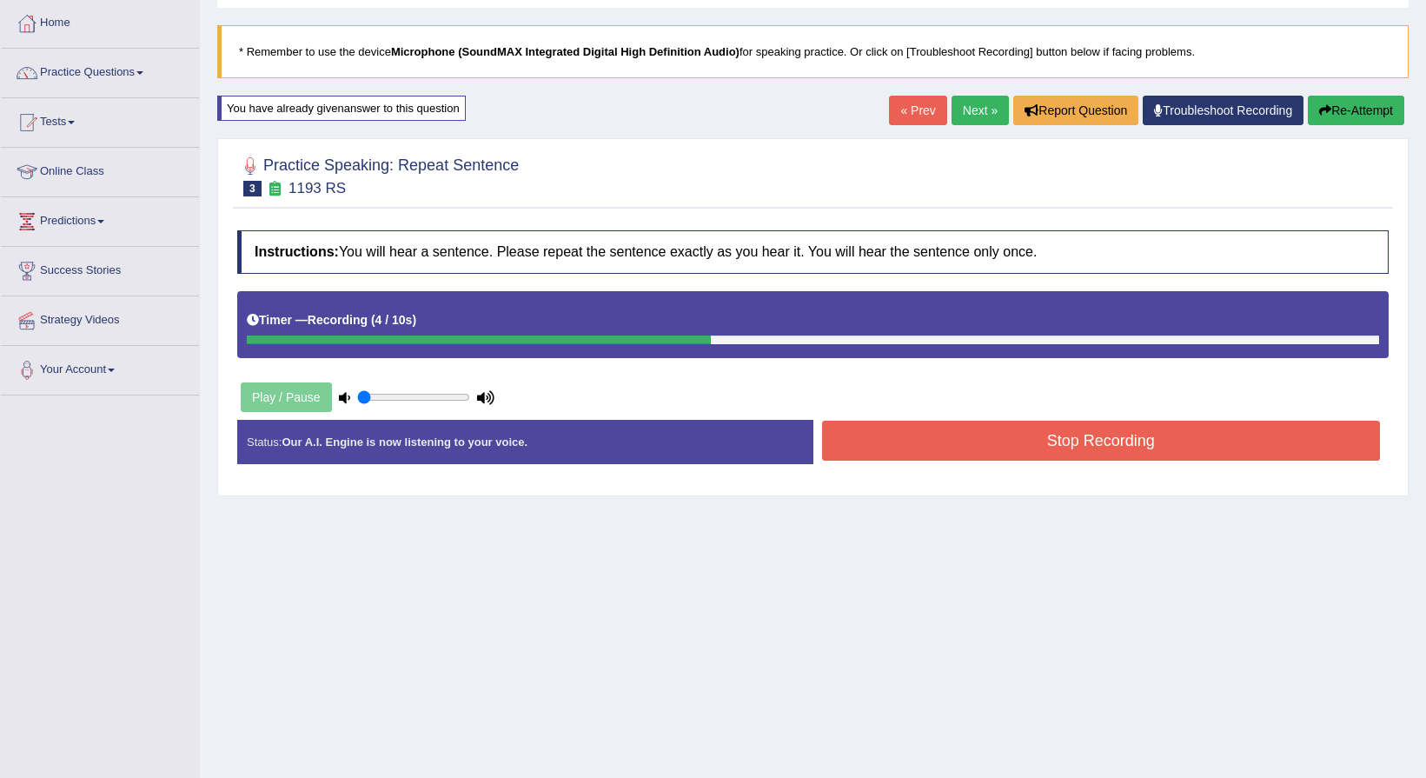
click at [966, 449] on button "Stop Recording" at bounding box center [1101, 441] width 559 height 40
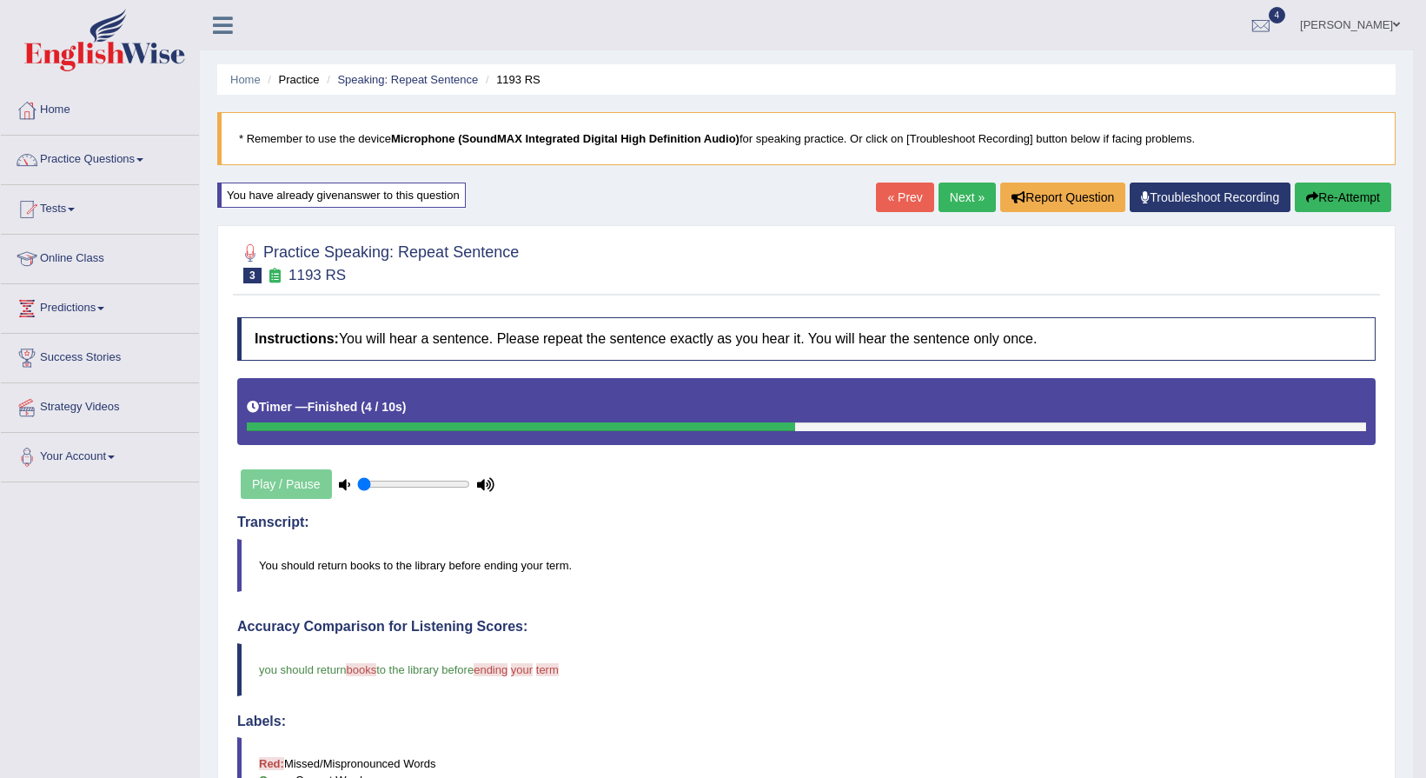
click at [958, 212] on link "Next »" at bounding box center [966, 197] width 57 height 30
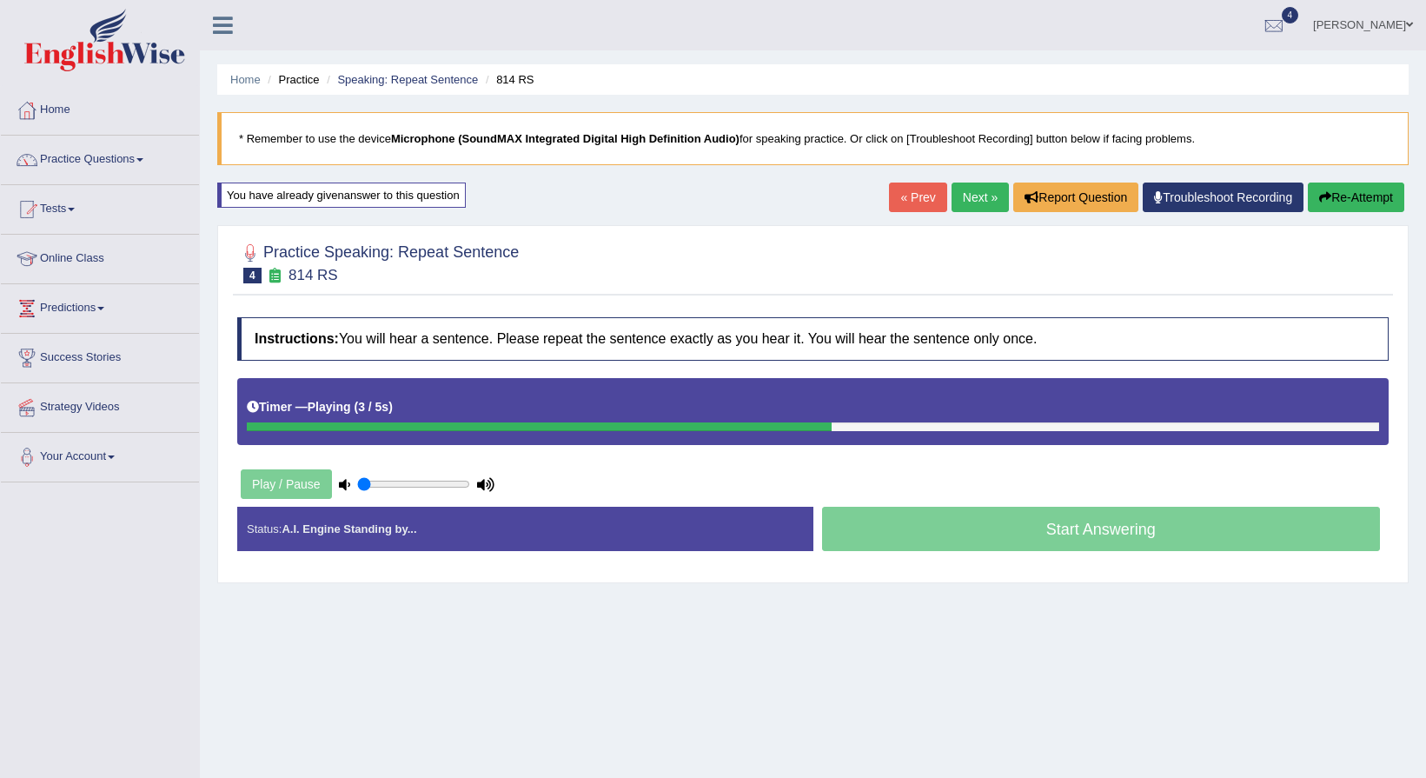
click at [1347, 184] on button "Re-Attempt" at bounding box center [1356, 197] width 96 height 30
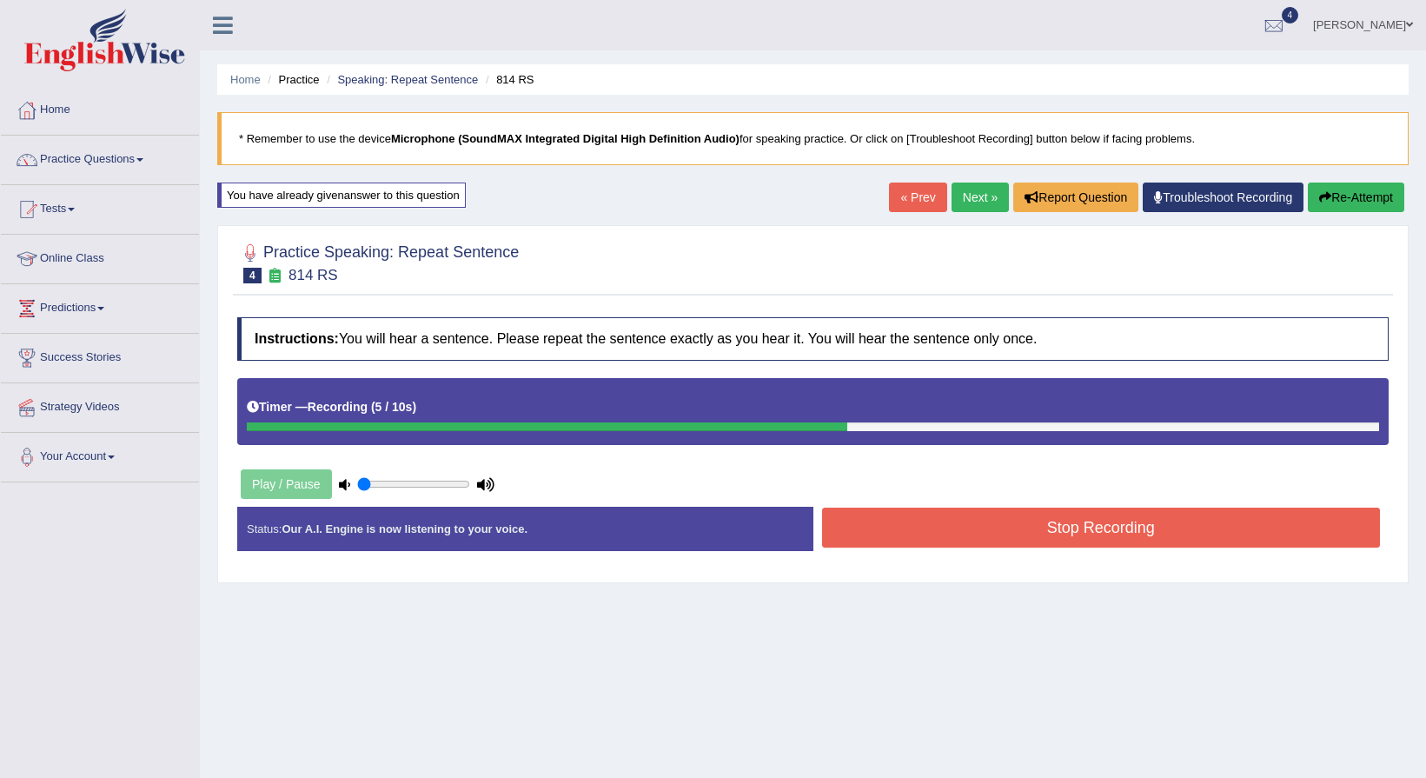
drag, startPoint x: 1180, startPoint y: 543, endPoint x: 1207, endPoint y: 571, distance: 38.7
click at [1200, 562] on div "Status: Our A.I. Engine is now listening to your voice. Start Answering Stop Re…" at bounding box center [812, 538] width 1151 height 62
click at [1343, 522] on button "Stop Recording" at bounding box center [1101, 527] width 559 height 40
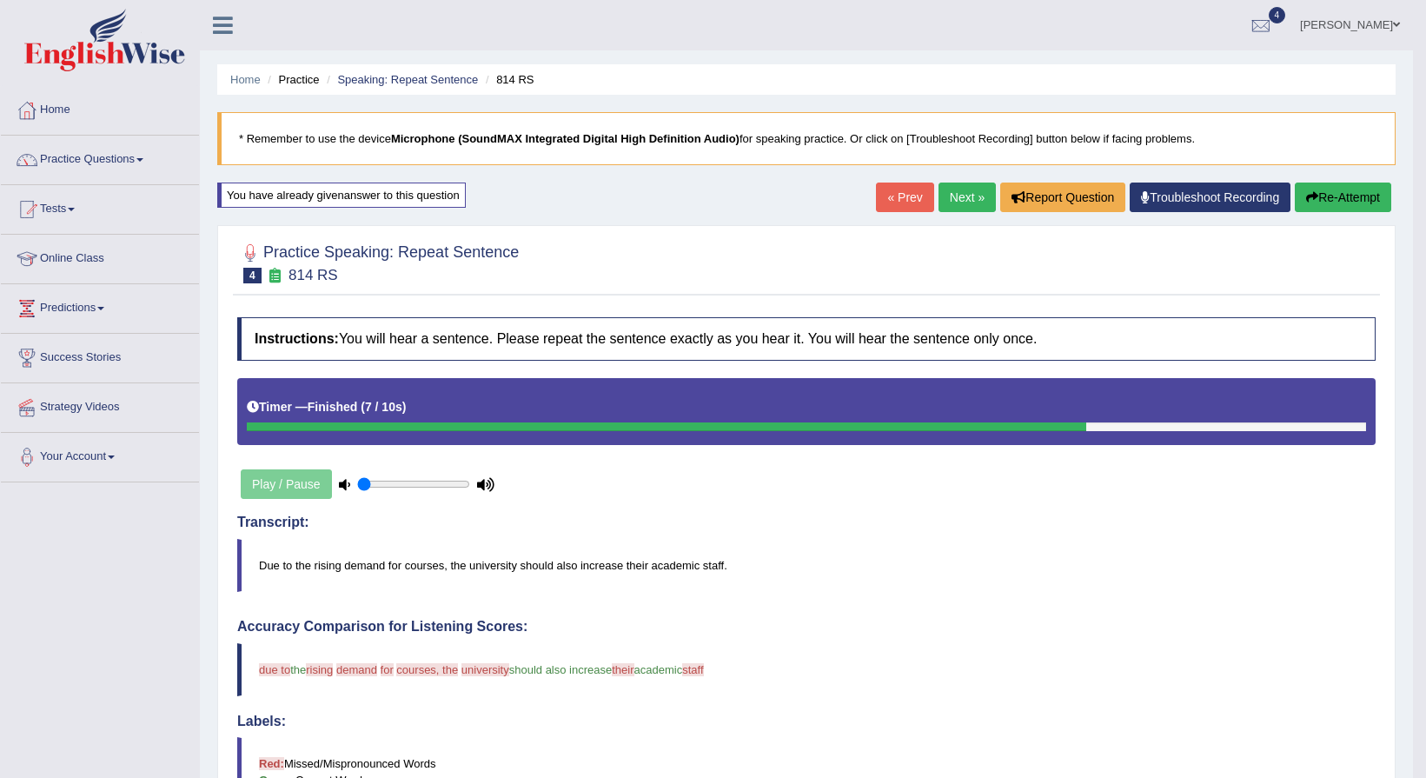
click at [964, 182] on link "Next »" at bounding box center [966, 197] width 57 height 30
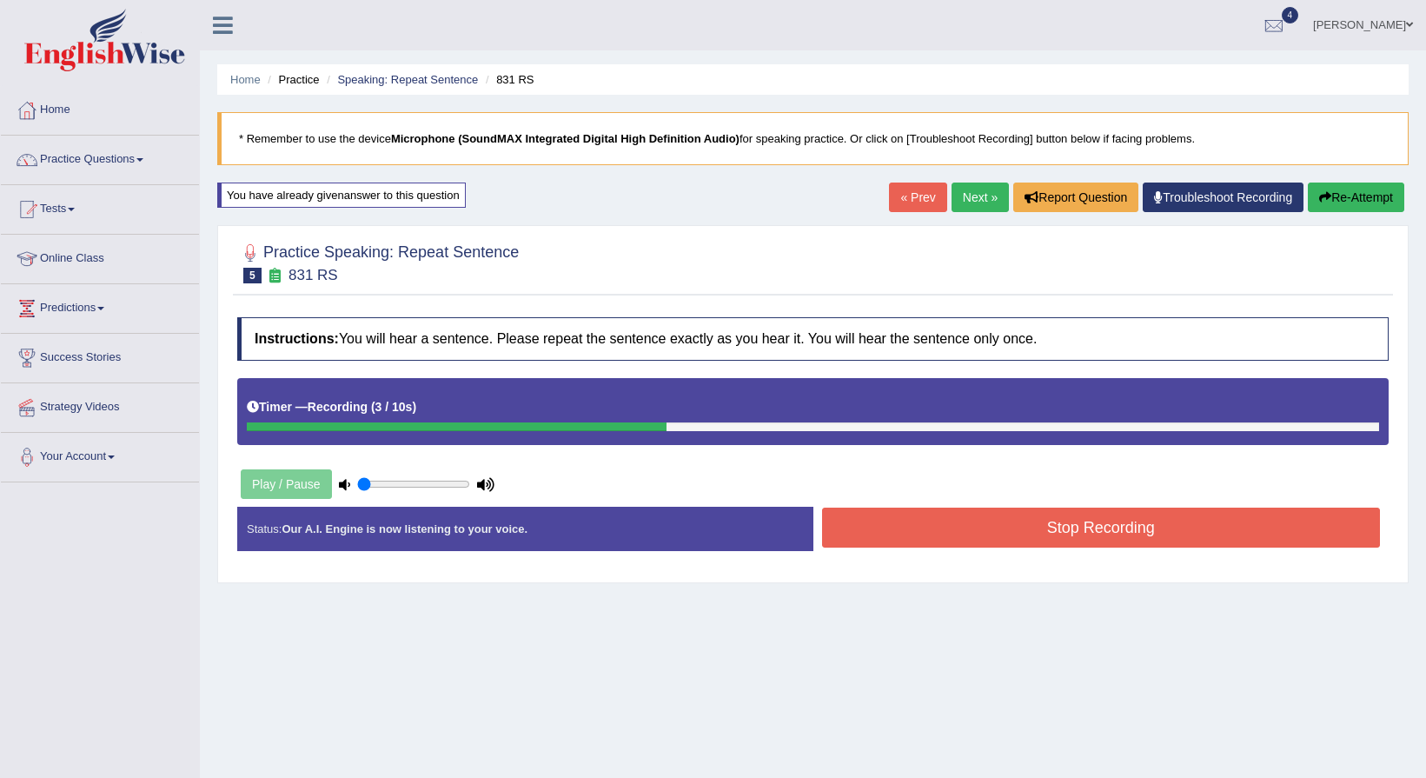
click at [878, 527] on button "Stop Recording" at bounding box center [1101, 527] width 559 height 40
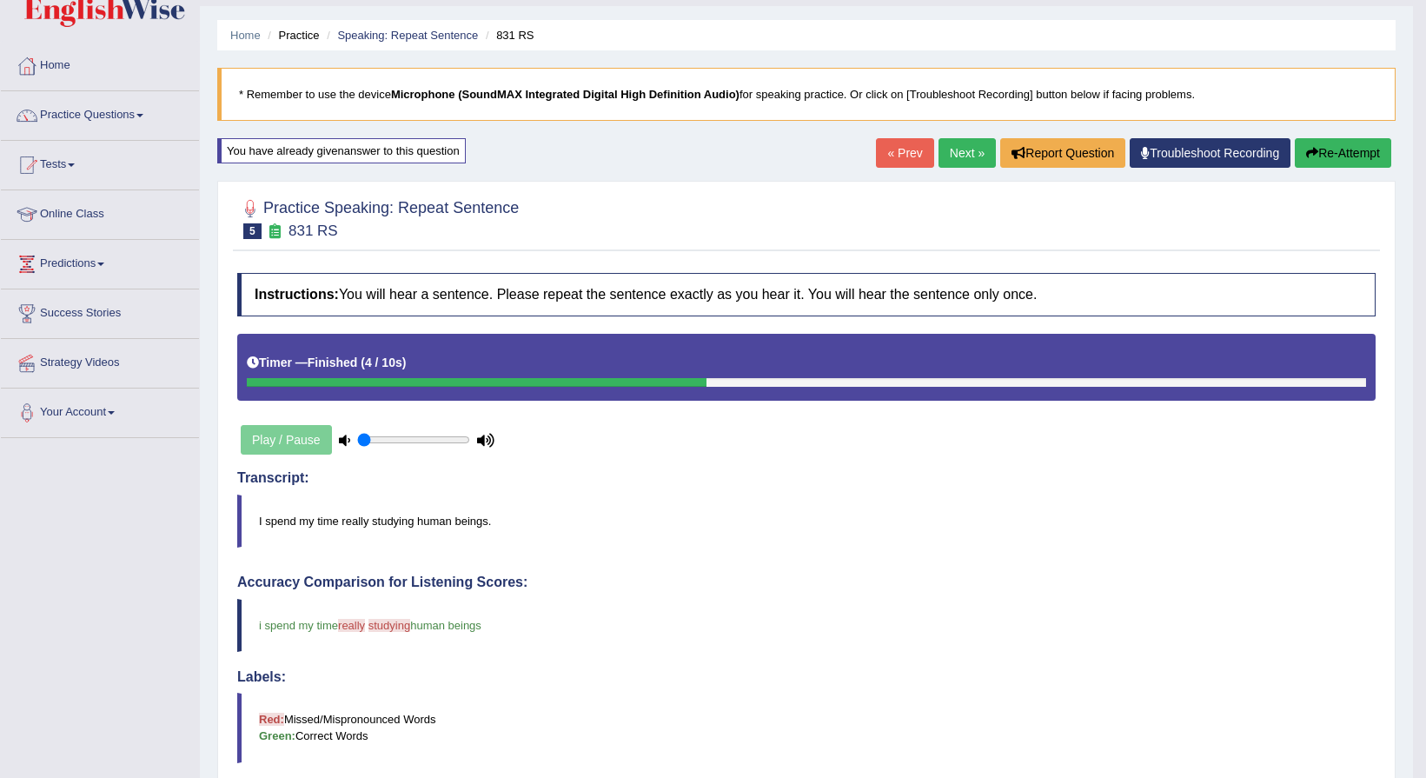
scroll to position [43, 0]
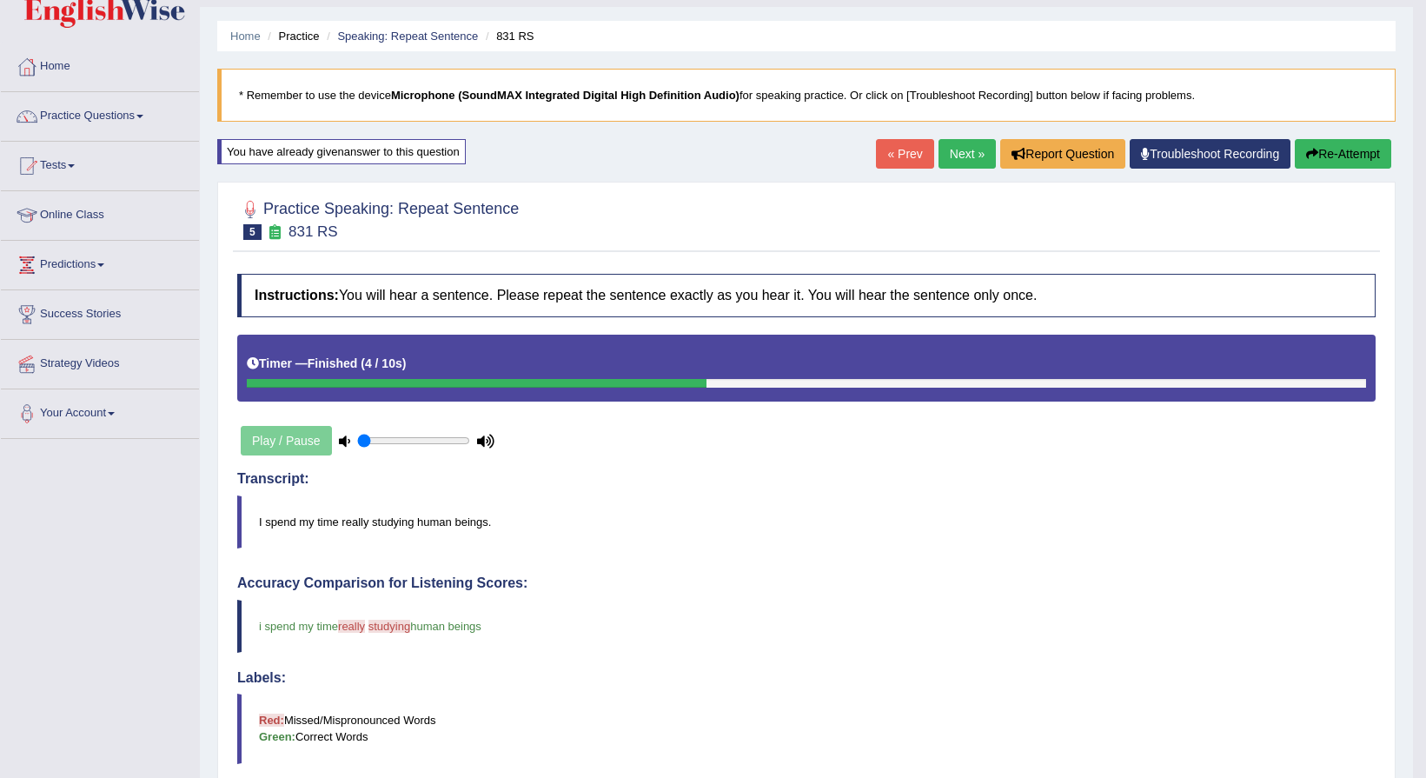
click at [968, 149] on link "Next »" at bounding box center [966, 154] width 57 height 30
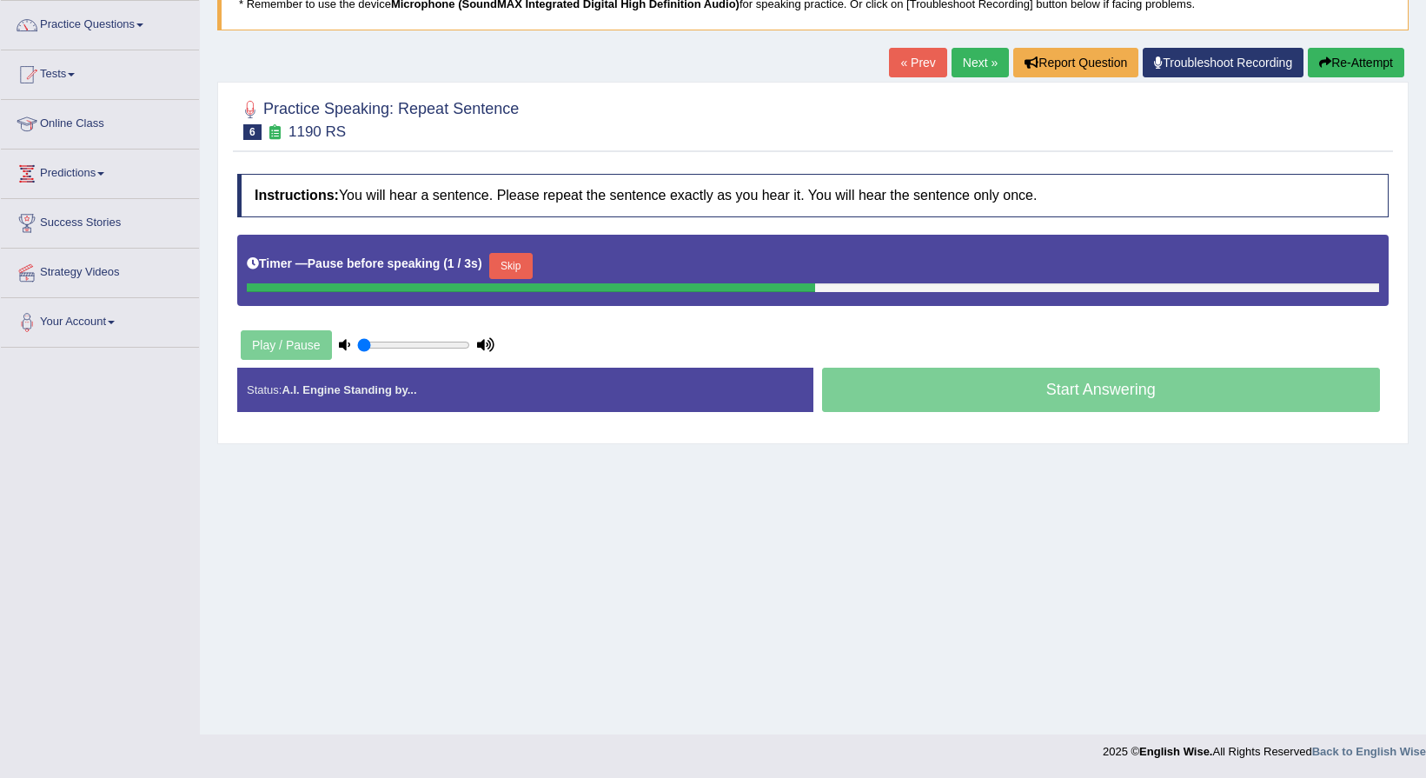
click at [1327, 53] on button "Re-Attempt" at bounding box center [1356, 63] width 96 height 30
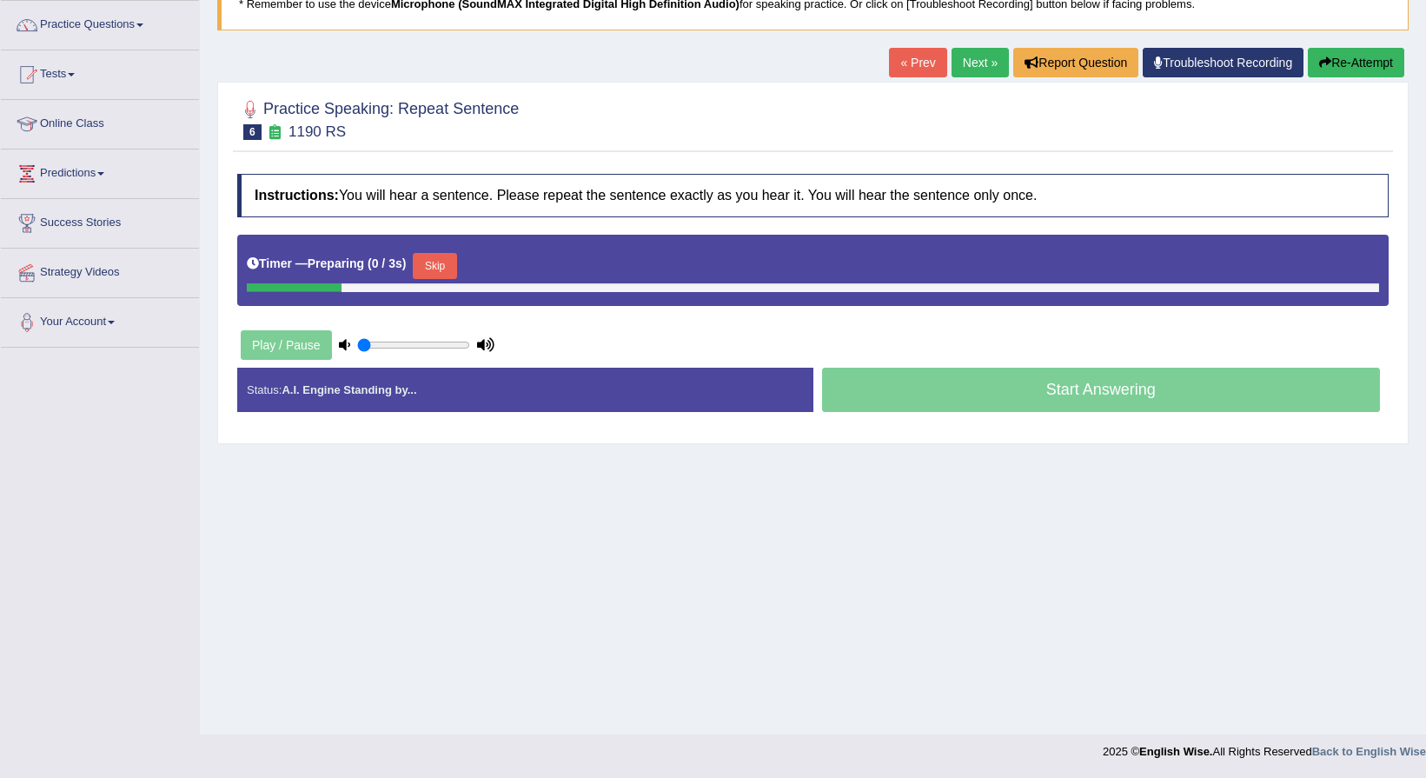
scroll to position [135, 0]
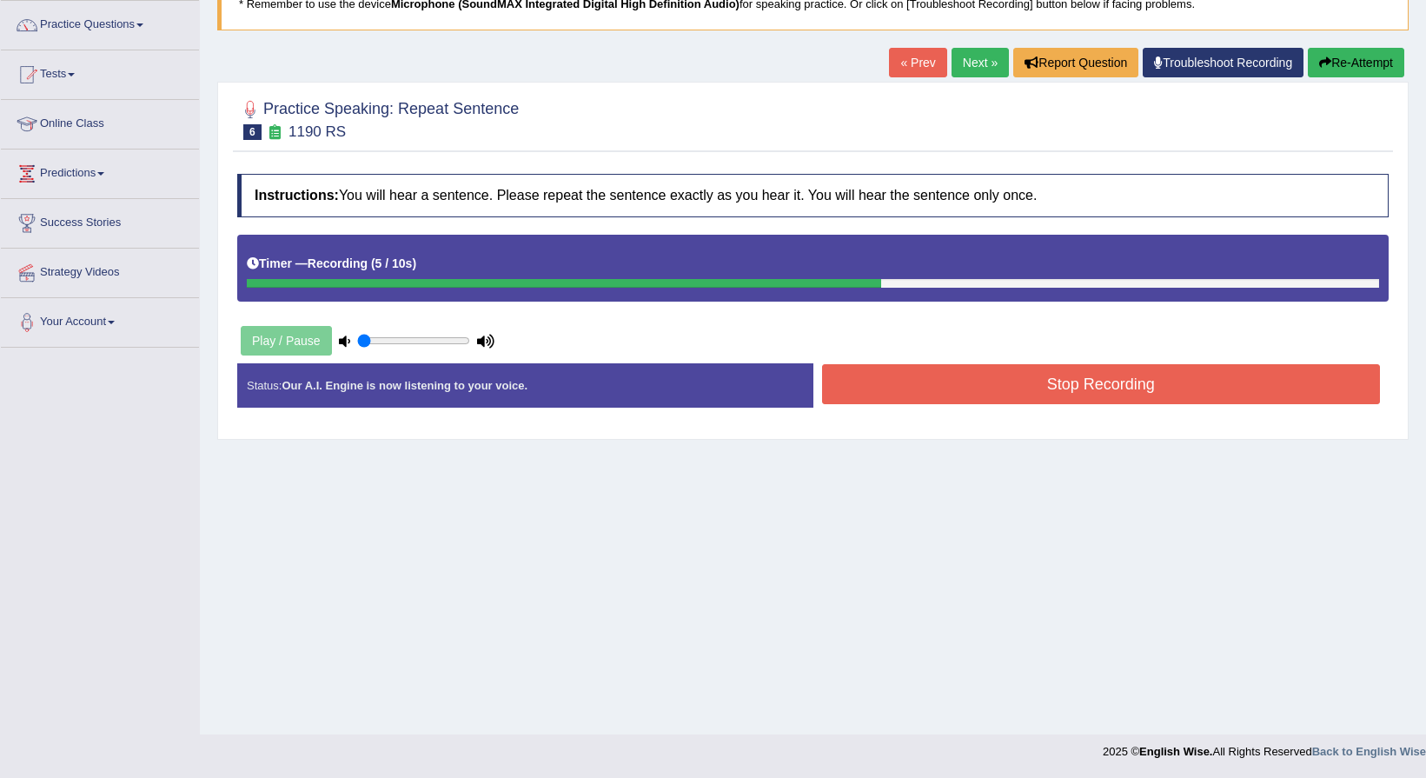
click at [896, 369] on button "Stop Recording" at bounding box center [1101, 384] width 559 height 40
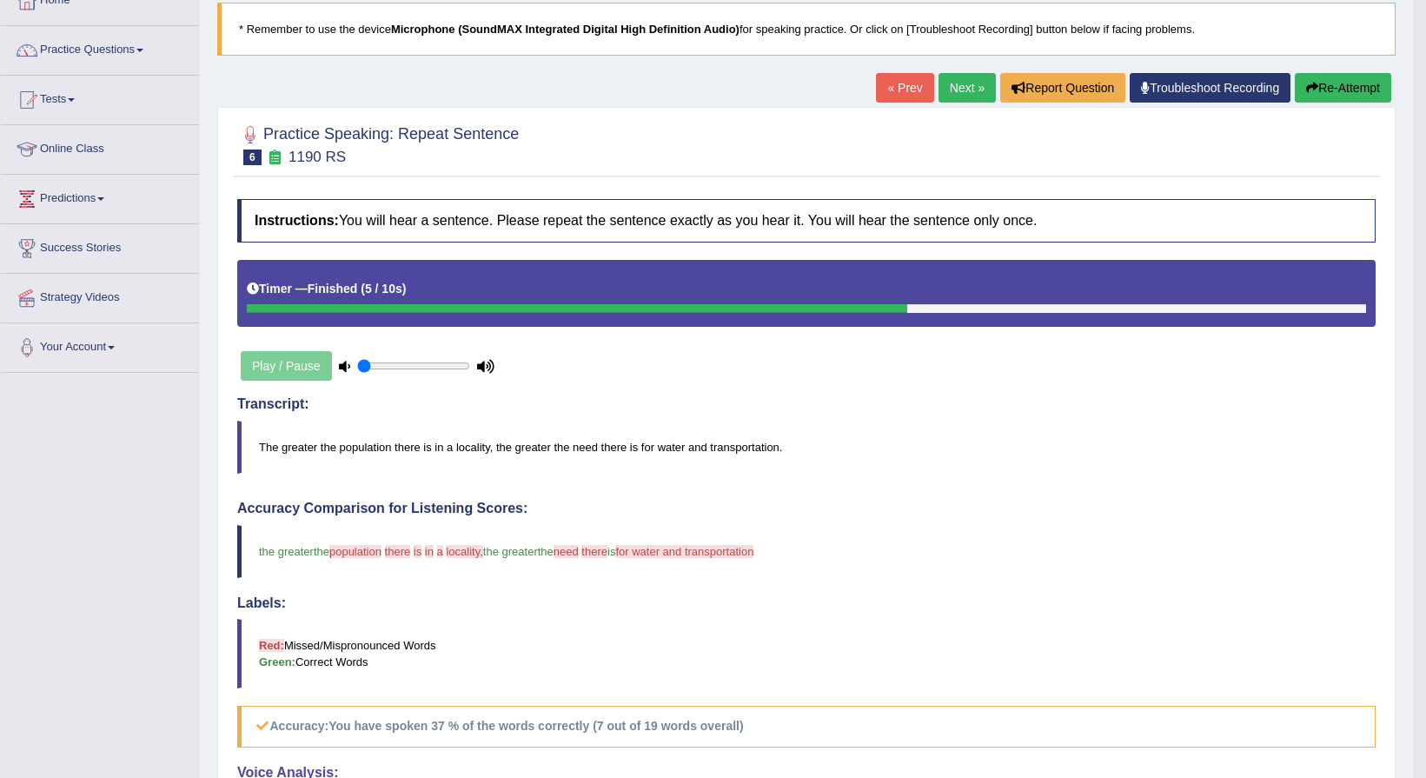
scroll to position [35, 0]
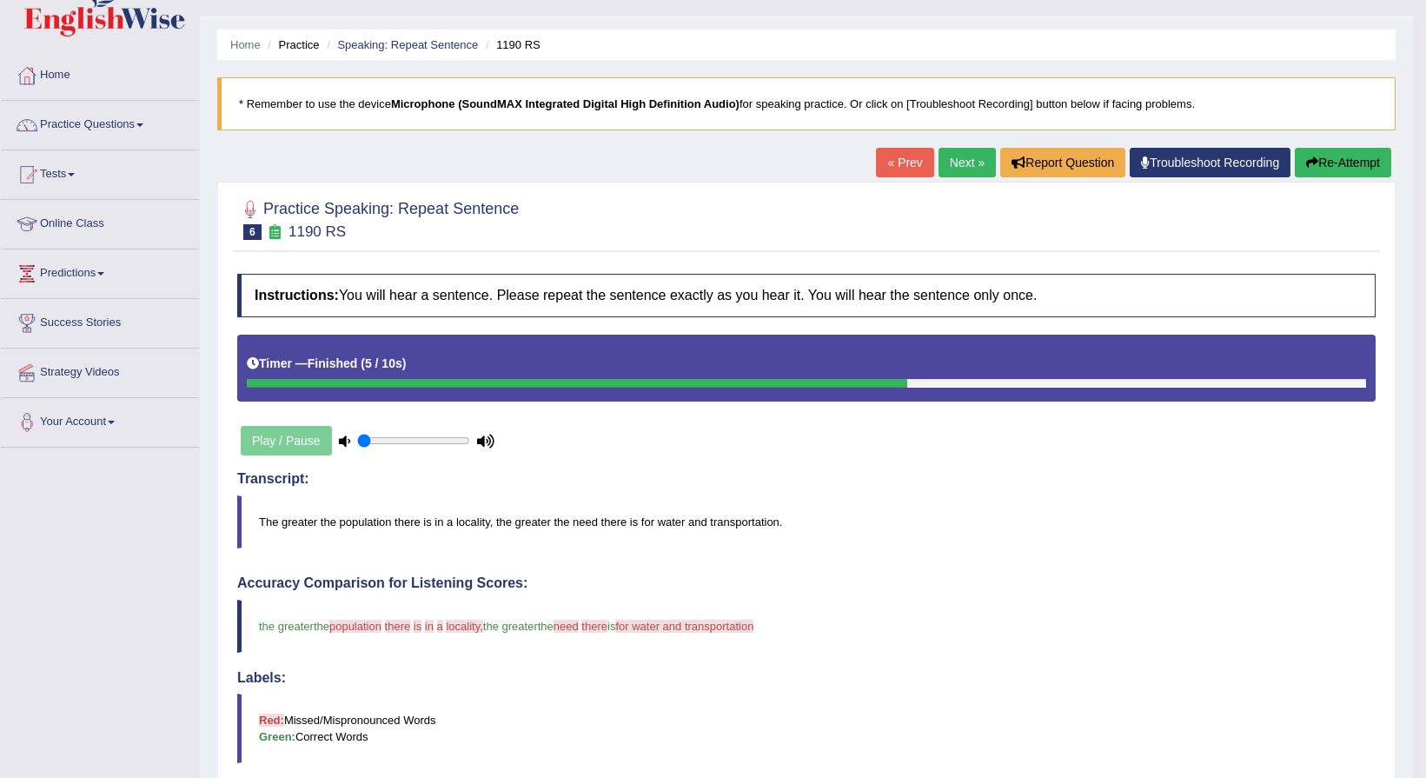
click at [973, 156] on link "Next »" at bounding box center [966, 163] width 57 height 30
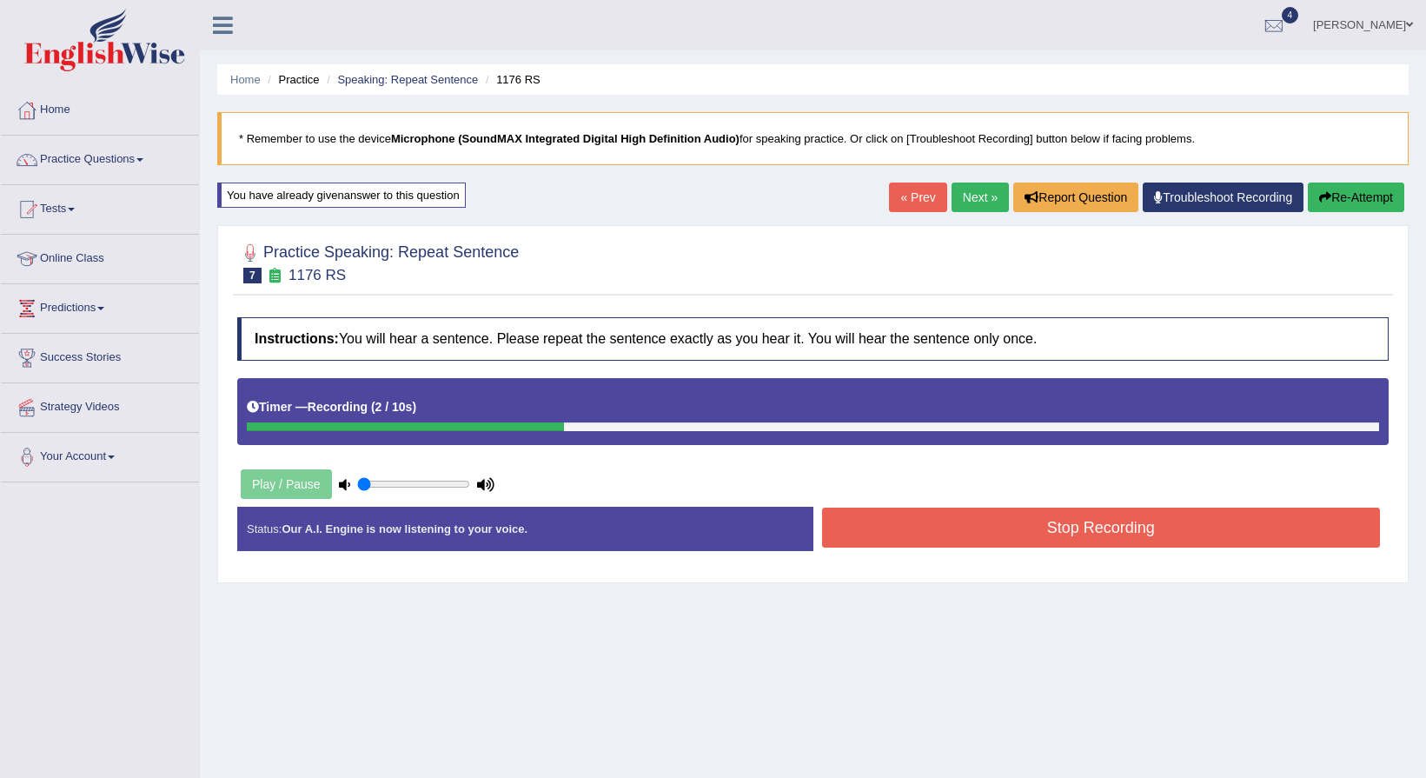
click at [965, 533] on button "Stop Recording" at bounding box center [1101, 527] width 559 height 40
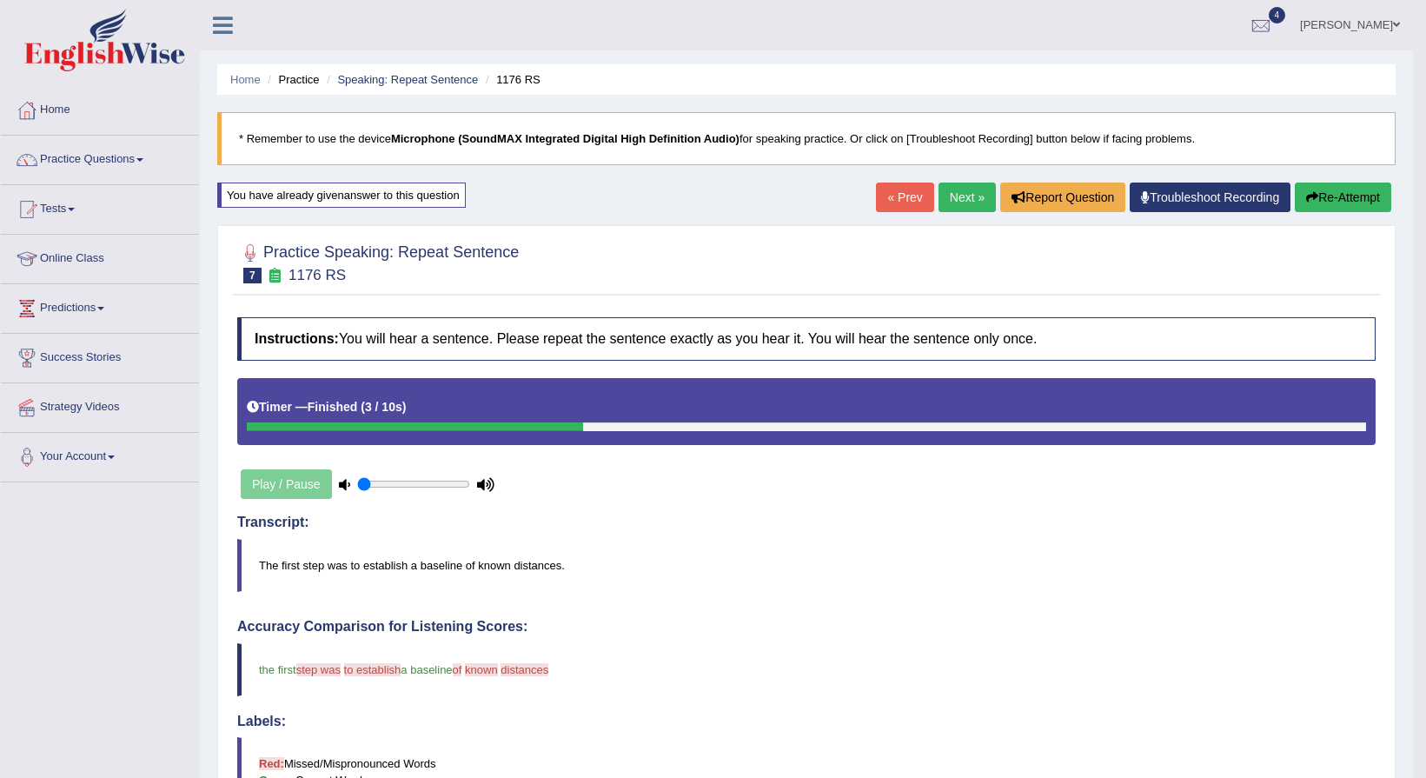
click at [938, 198] on link "Next »" at bounding box center [966, 197] width 57 height 30
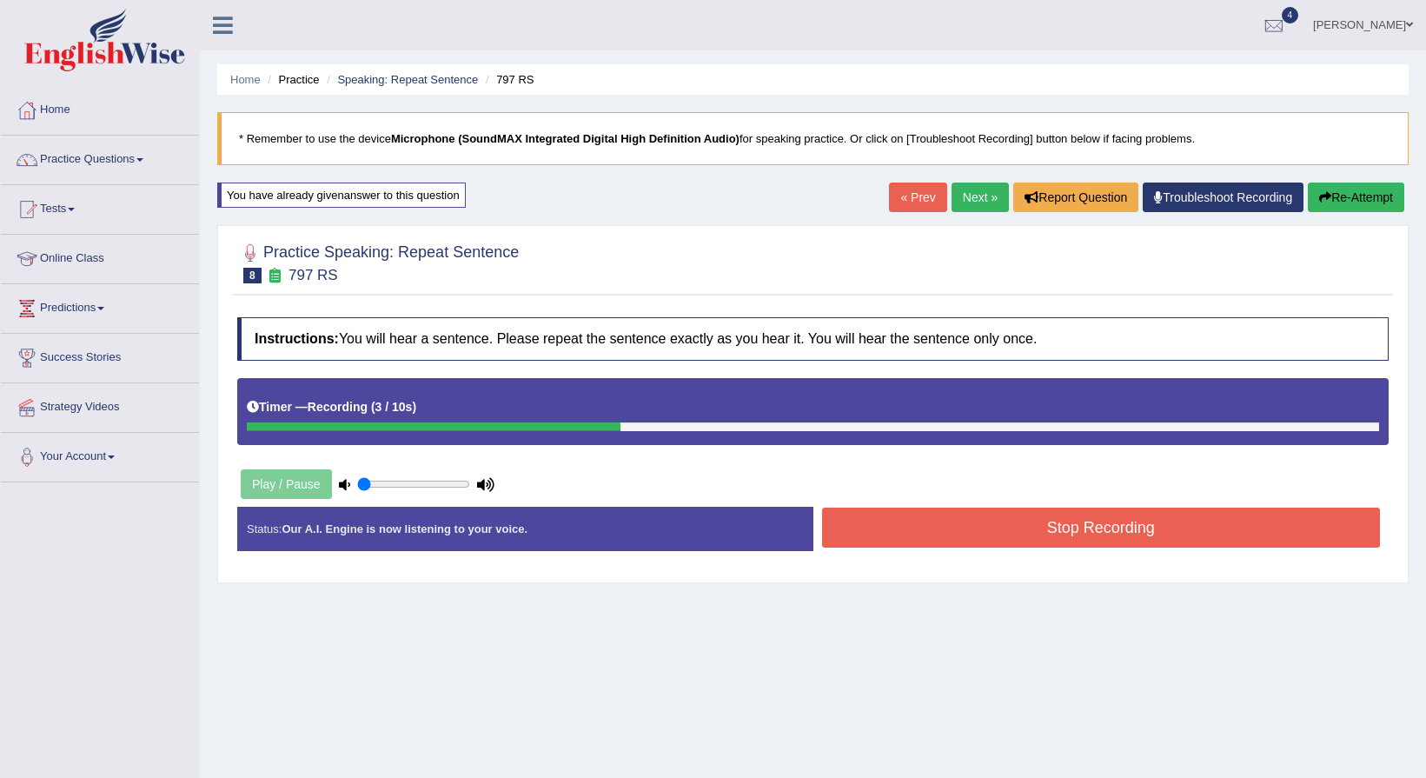
click at [933, 532] on button "Stop Recording" at bounding box center [1101, 527] width 559 height 40
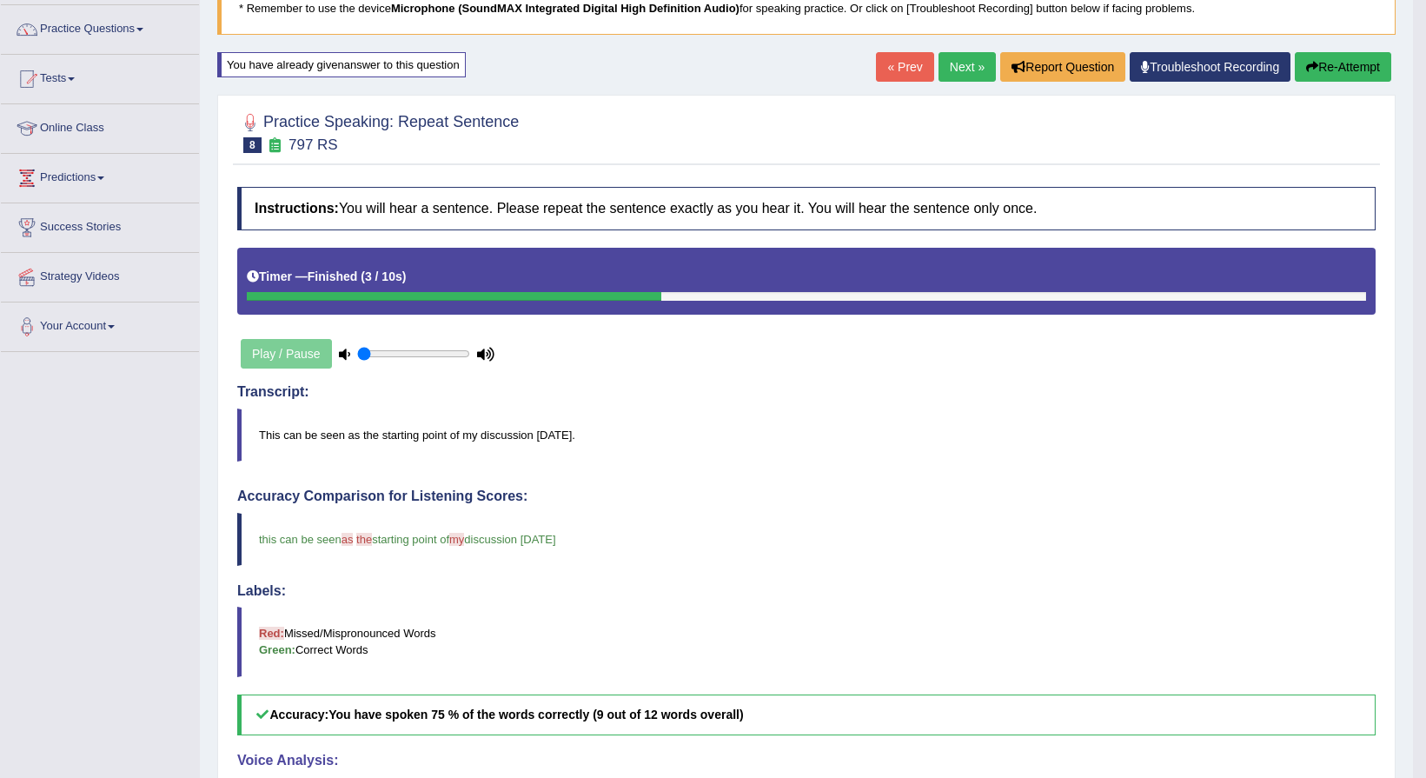
scroll to position [87, 0]
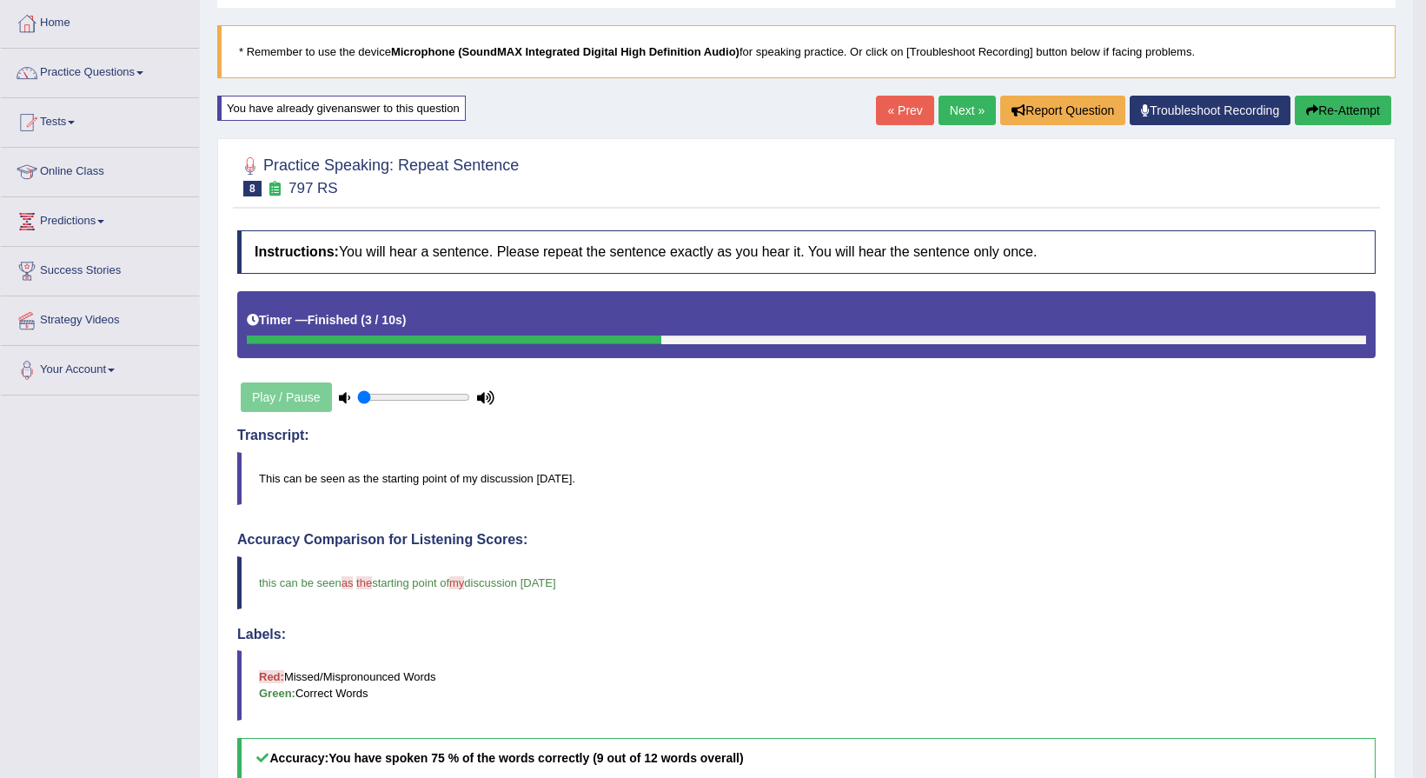
click at [959, 113] on link "Next »" at bounding box center [966, 111] width 57 height 30
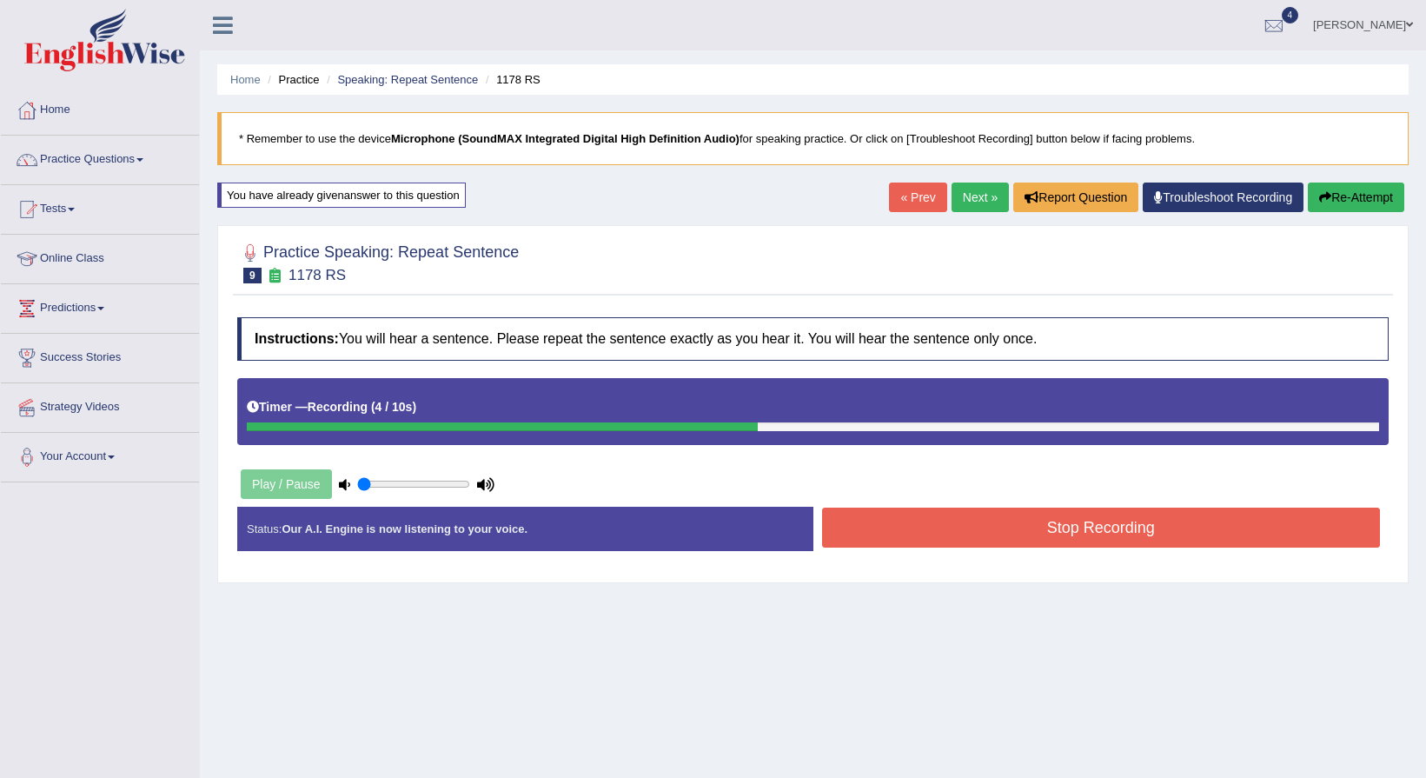
click at [1007, 539] on button "Stop Recording" at bounding box center [1101, 527] width 559 height 40
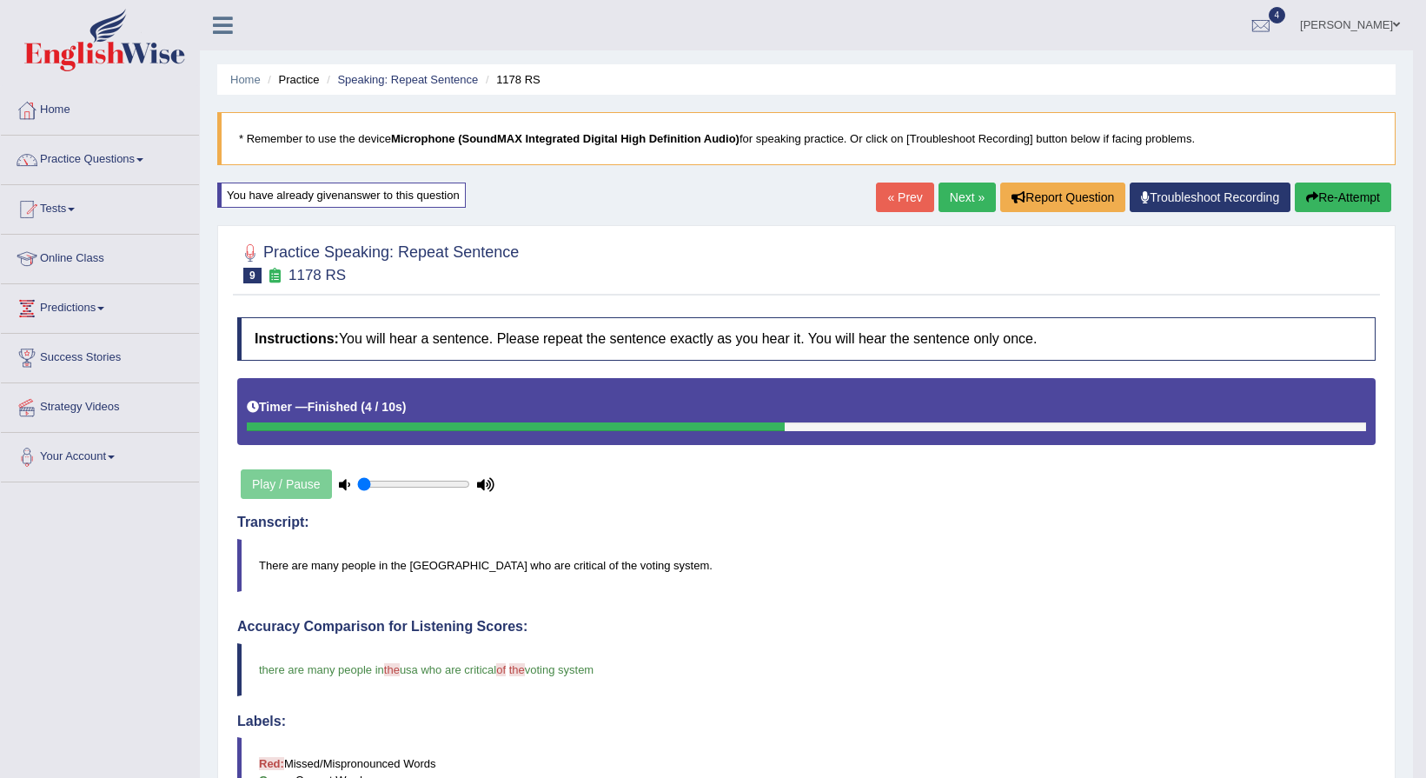
click at [955, 196] on link "Next »" at bounding box center [966, 197] width 57 height 30
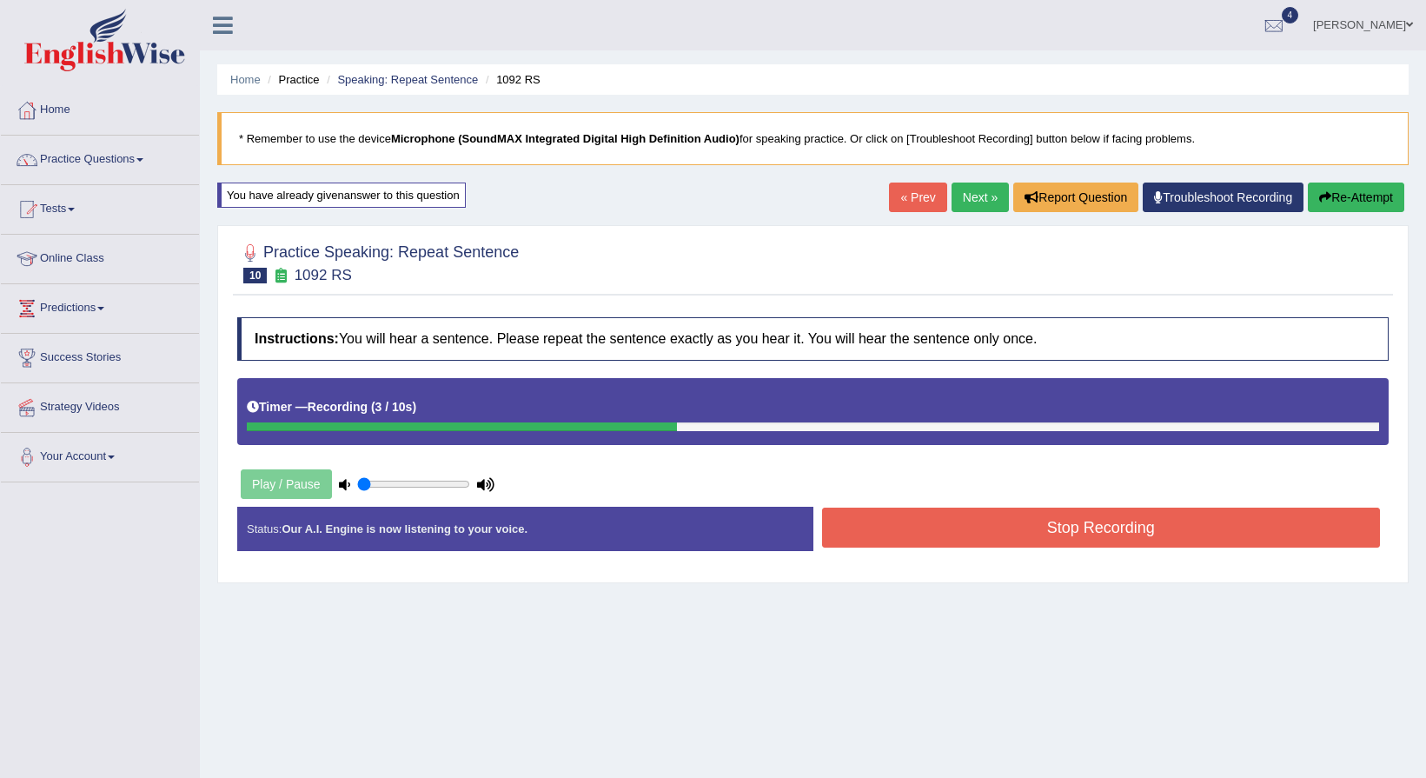
click at [1185, 538] on button "Stop Recording" at bounding box center [1101, 527] width 559 height 40
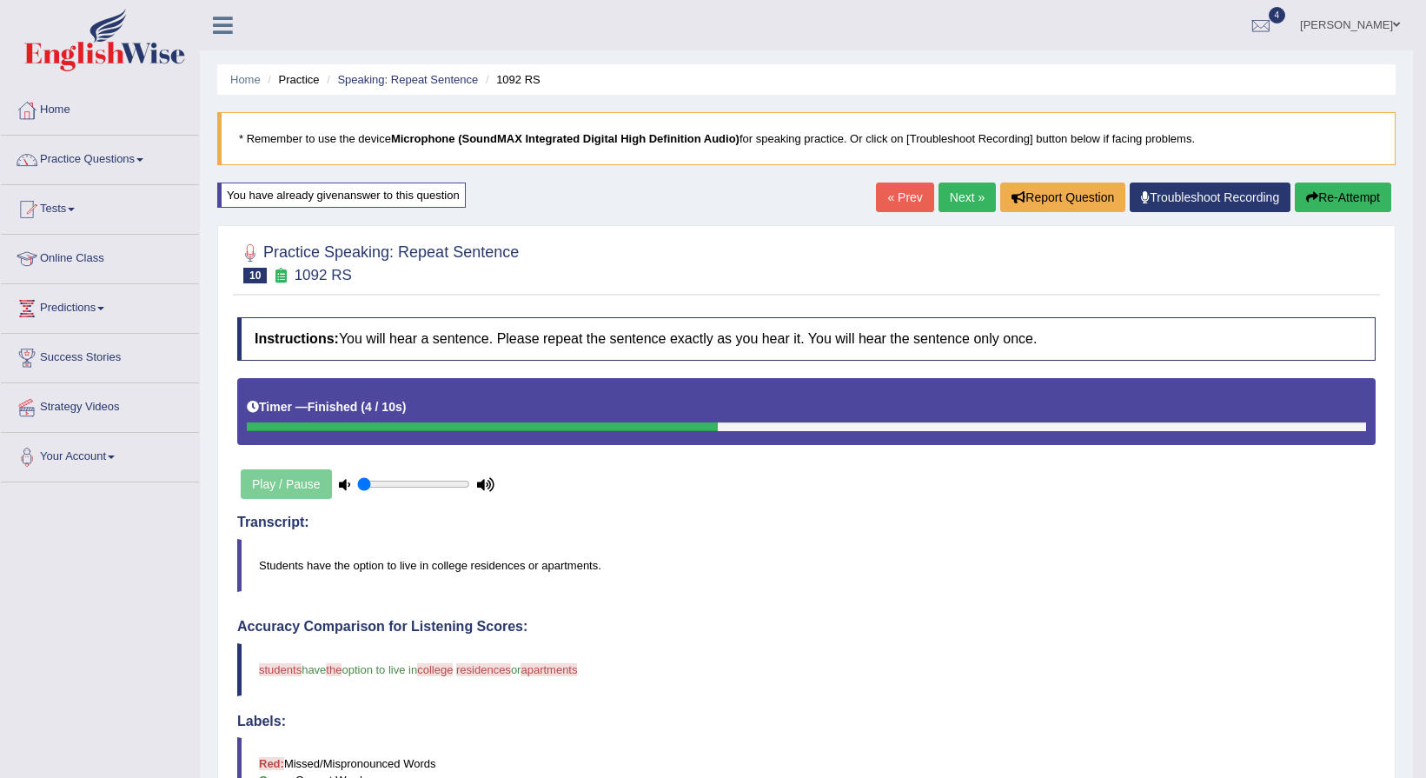
click at [1370, 208] on button "Re-Attempt" at bounding box center [1343, 197] width 96 height 30
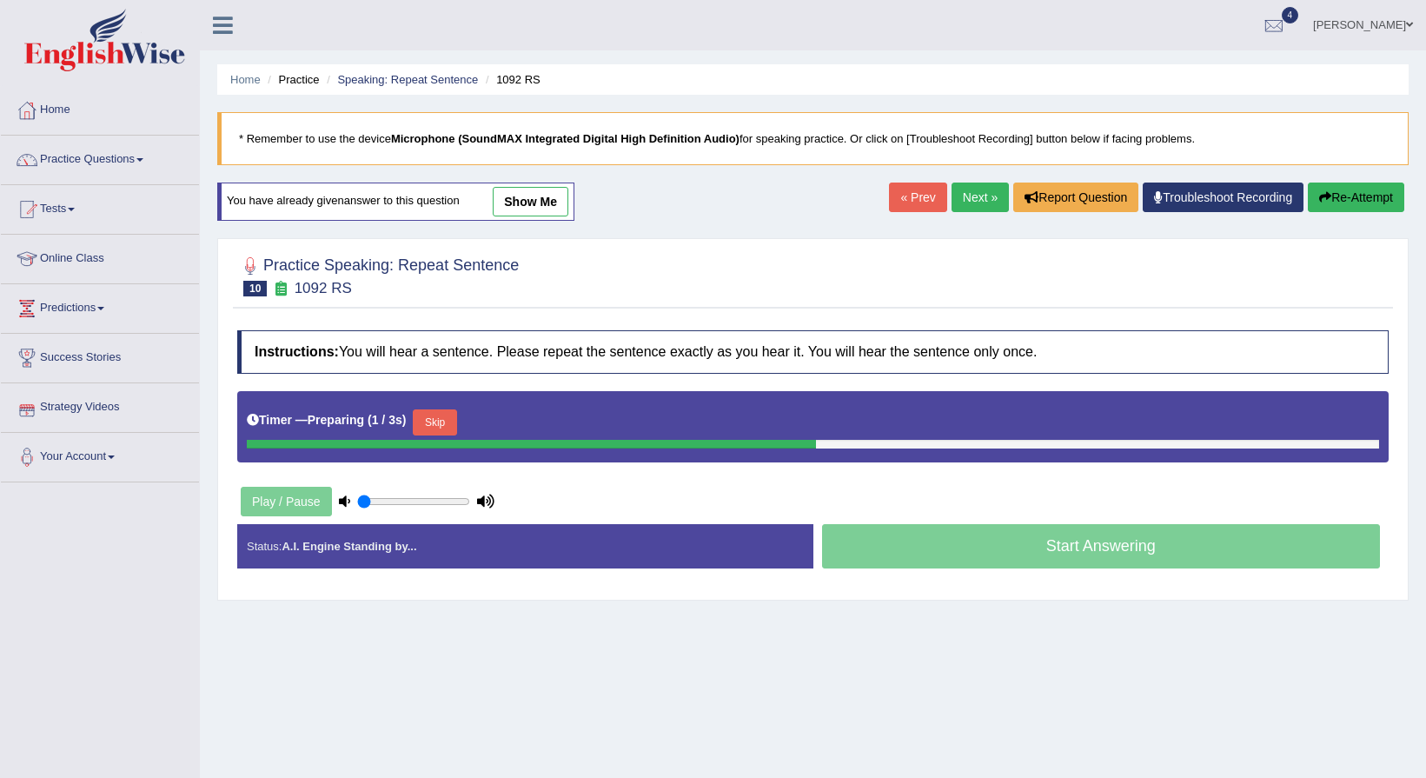
click at [425, 421] on button "Skip" at bounding box center [434, 422] width 43 height 26
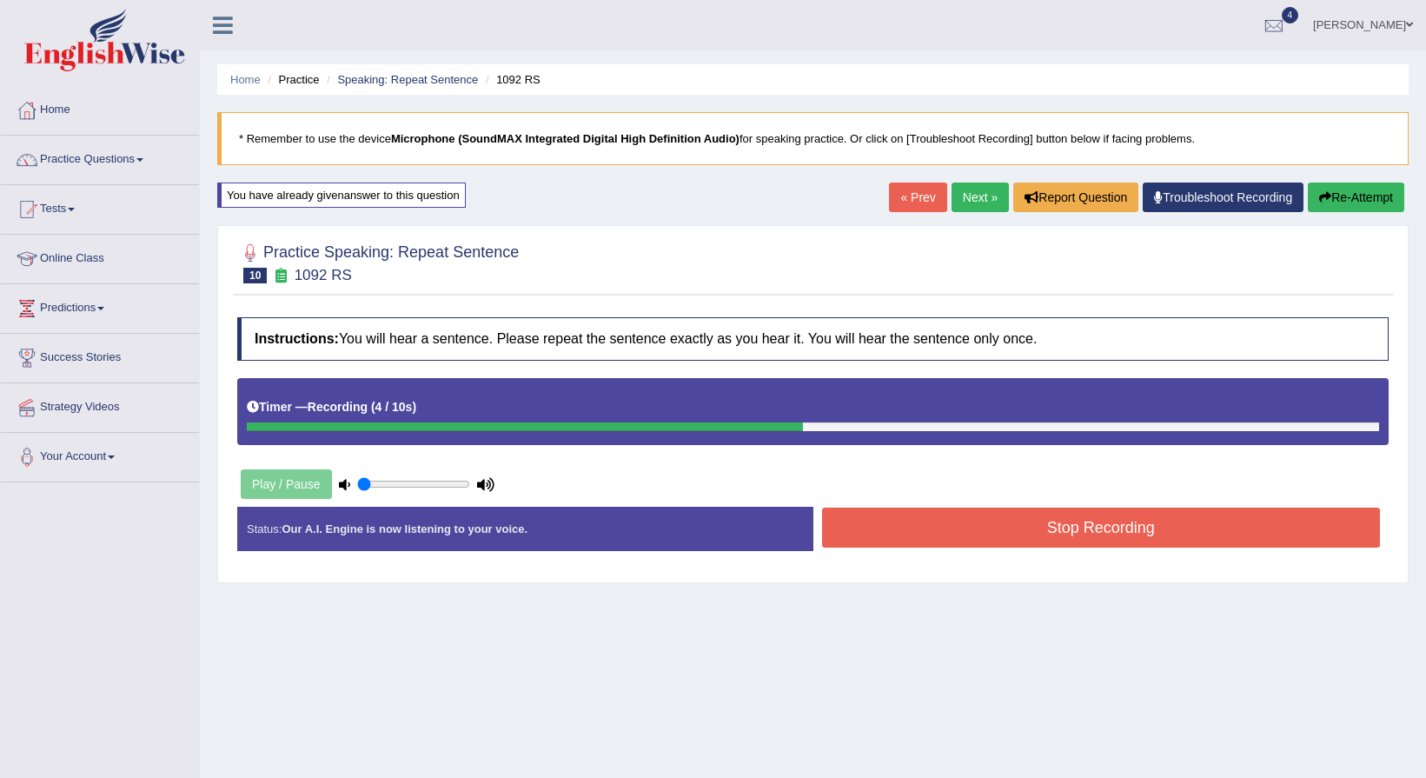
click at [994, 536] on button "Stop Recording" at bounding box center [1101, 527] width 559 height 40
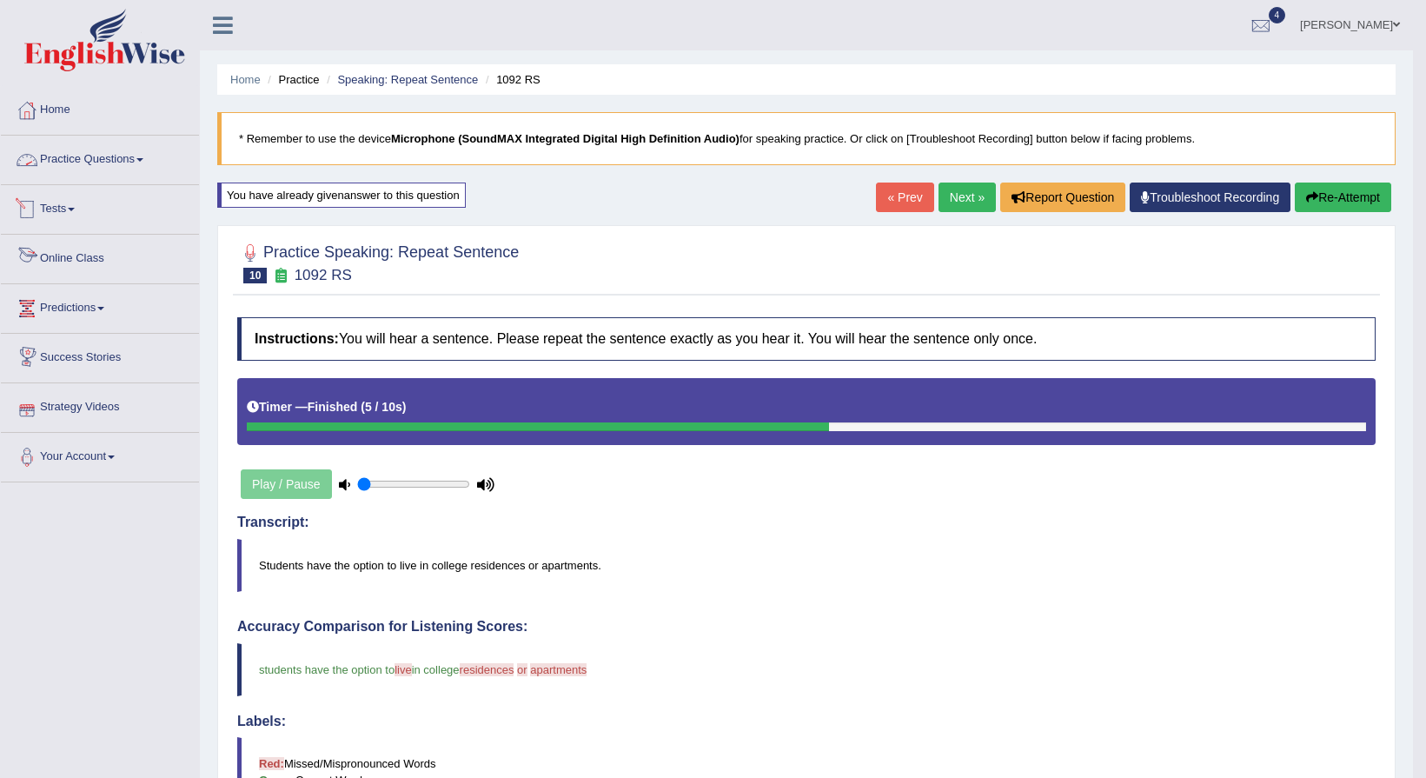
click at [89, 152] on link "Practice Questions" at bounding box center [100, 157] width 198 height 43
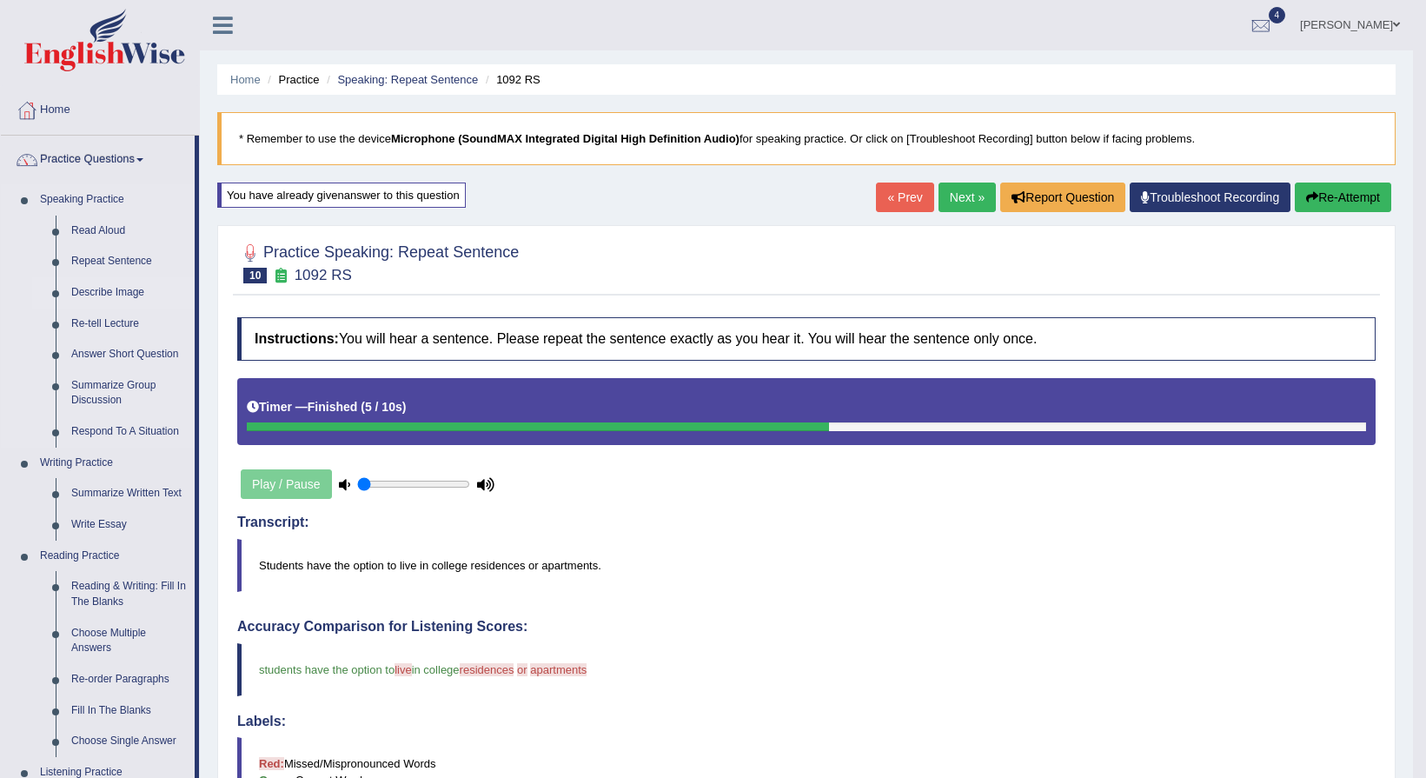
click at [129, 293] on link "Describe Image" at bounding box center [128, 292] width 131 height 31
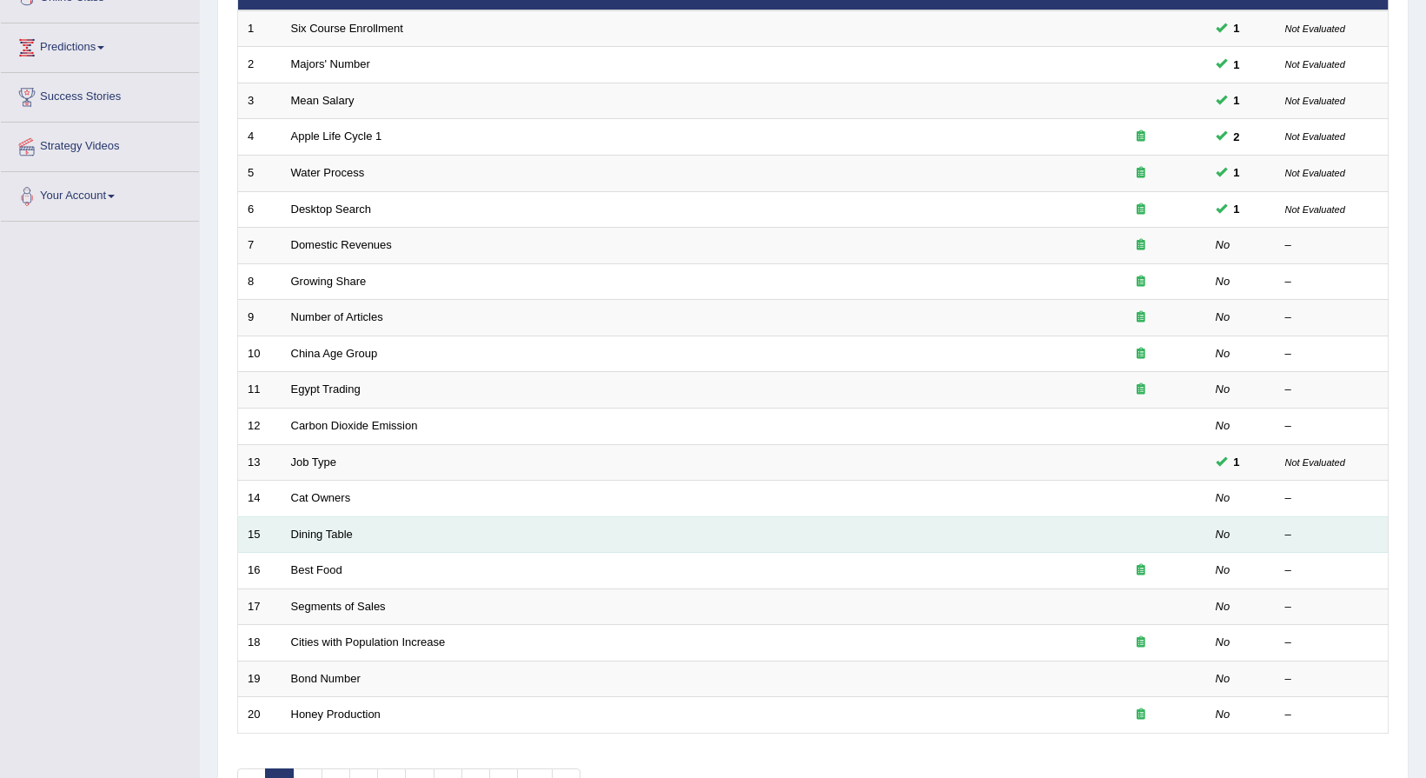
scroll to position [261, 0]
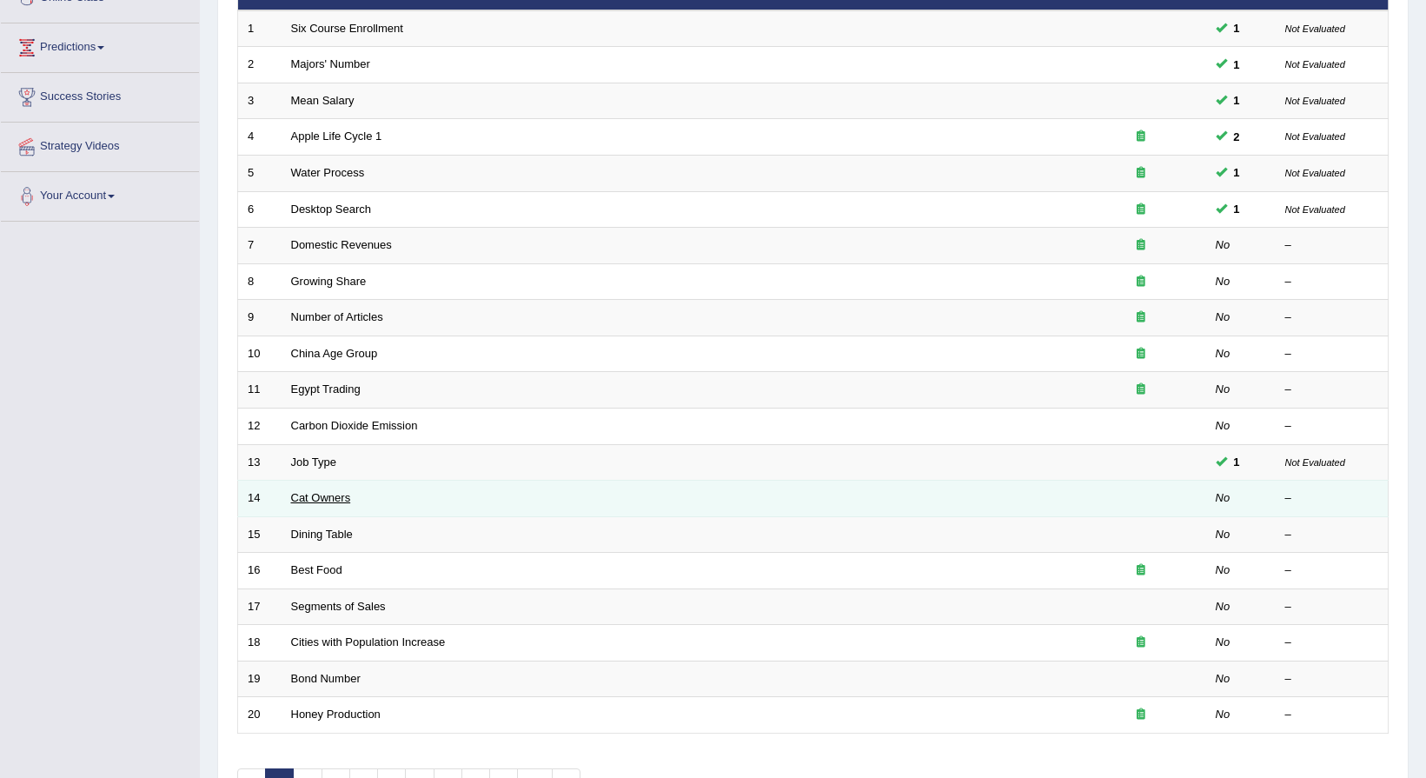
click at [297, 503] on link "Cat Owners" at bounding box center [321, 497] width 60 height 13
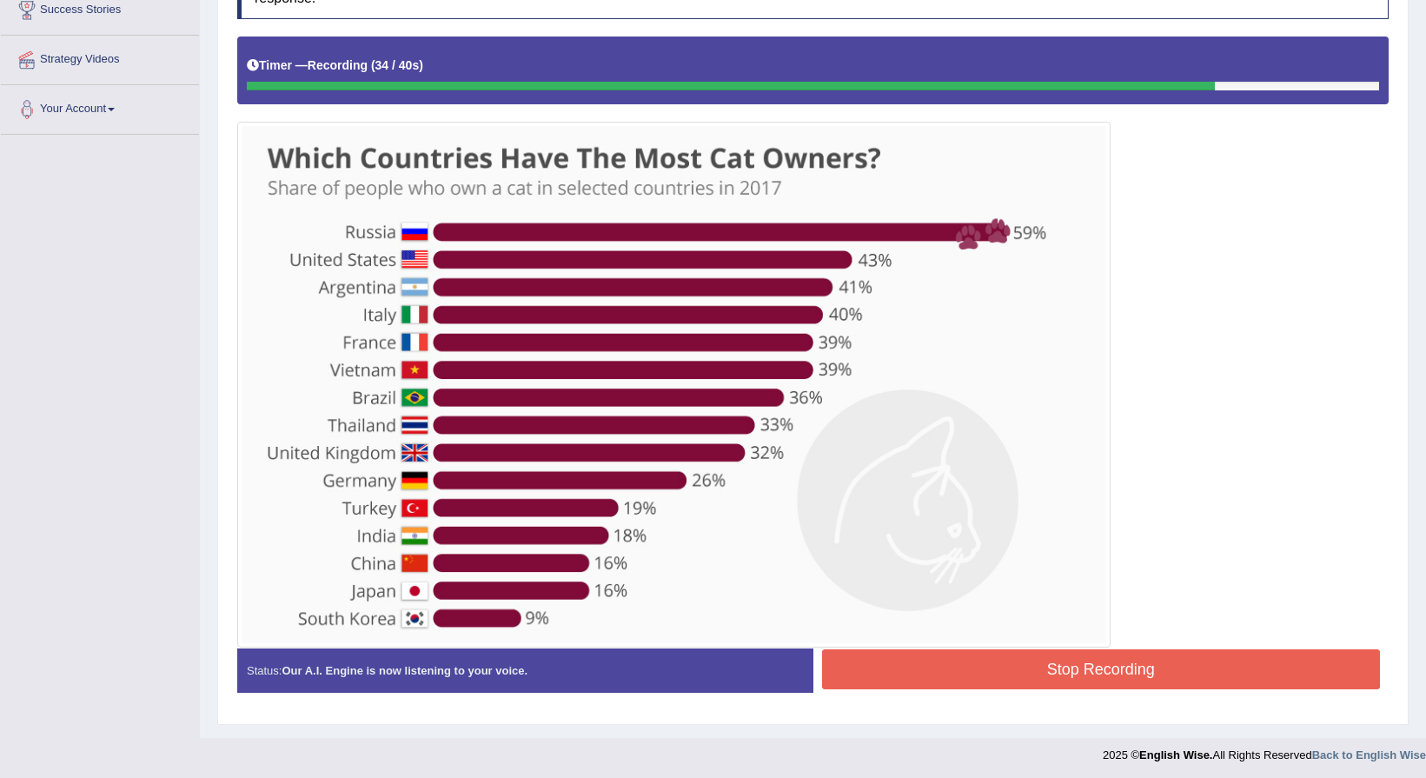
click at [916, 684] on button "Stop Recording" at bounding box center [1101, 669] width 559 height 40
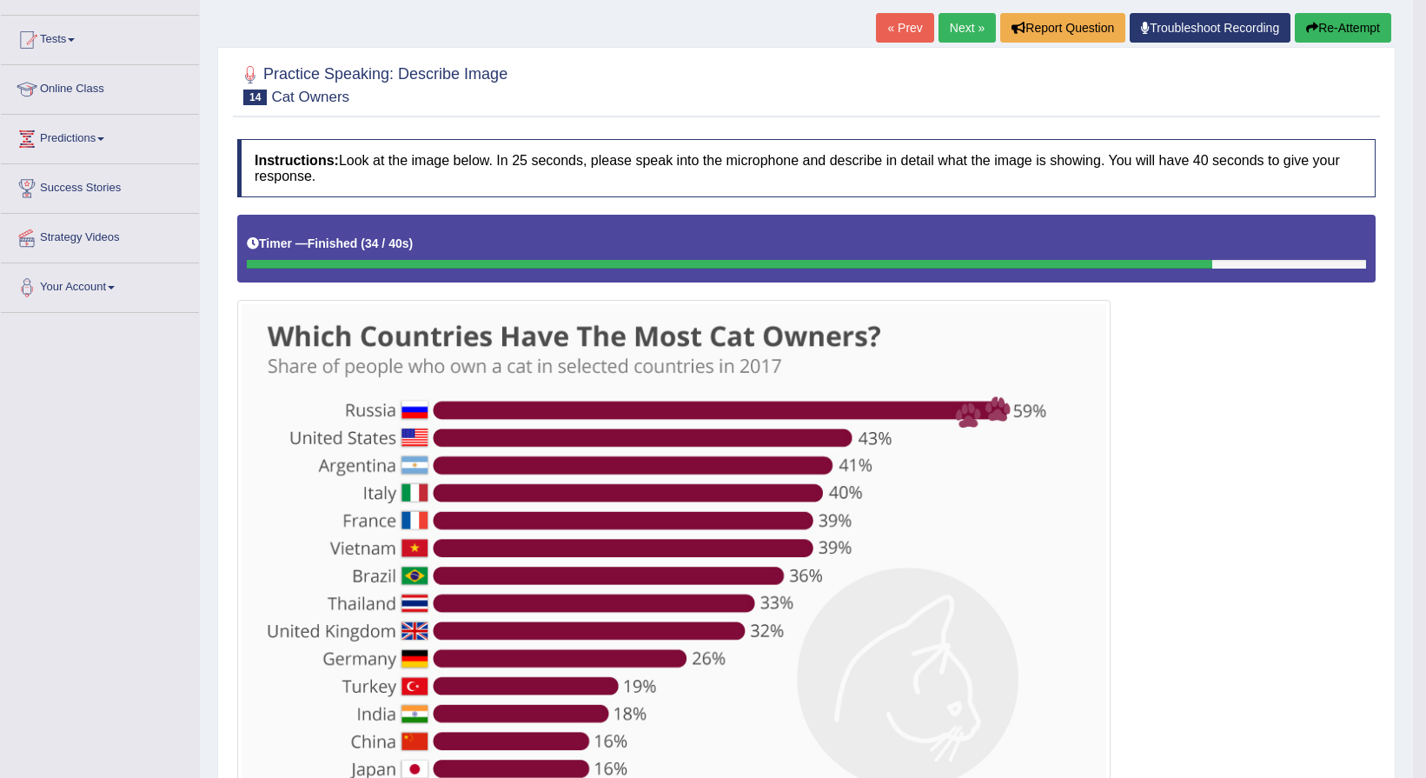
scroll to position [107, 0]
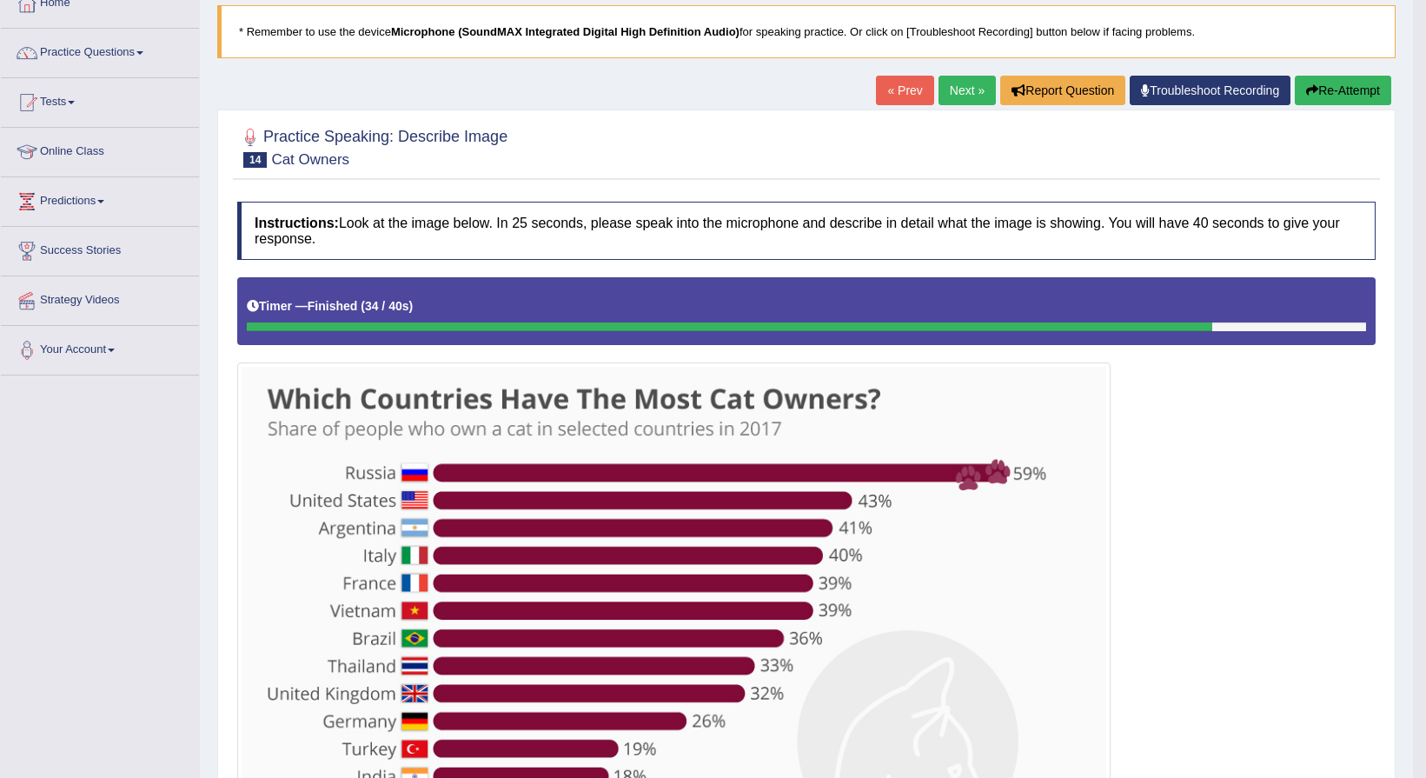
click at [940, 85] on link "Next »" at bounding box center [966, 91] width 57 height 30
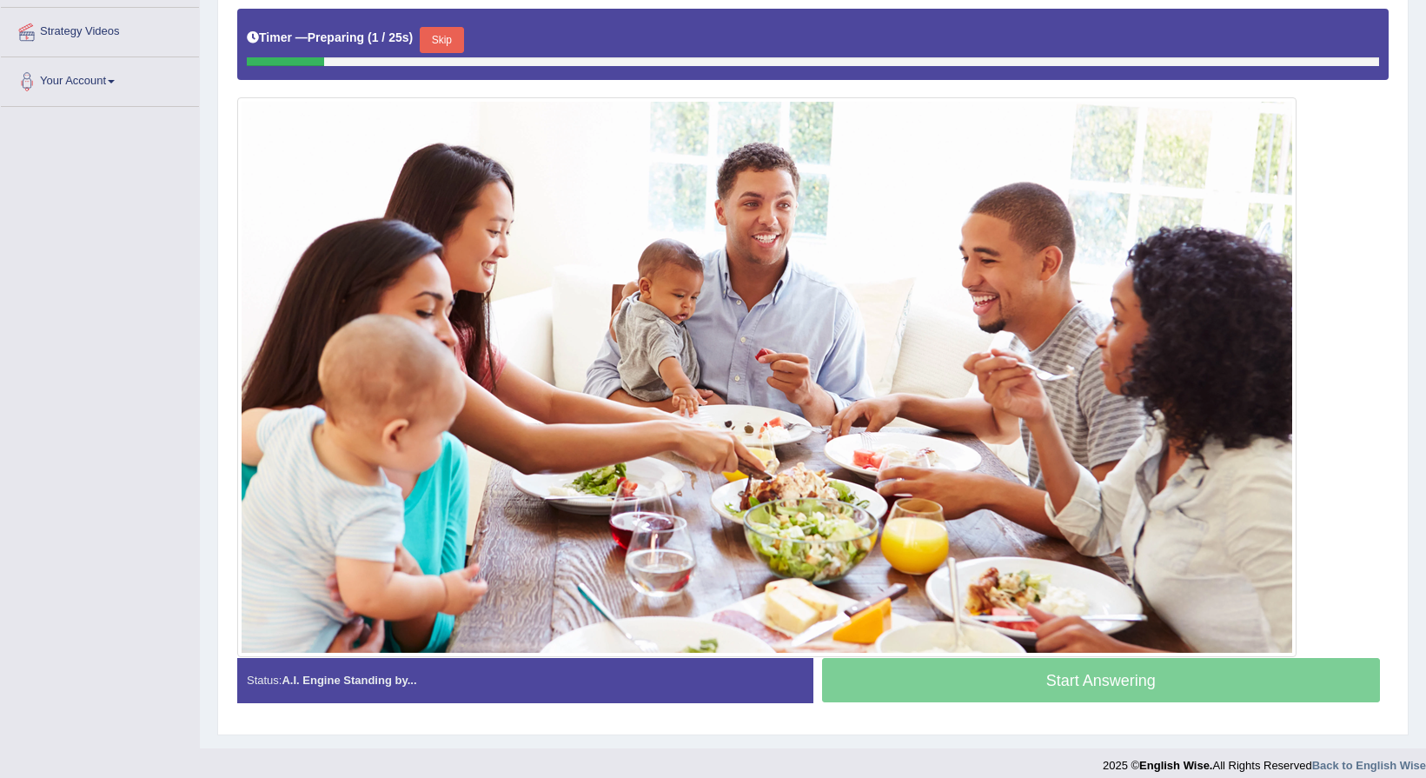
scroll to position [387, 0]
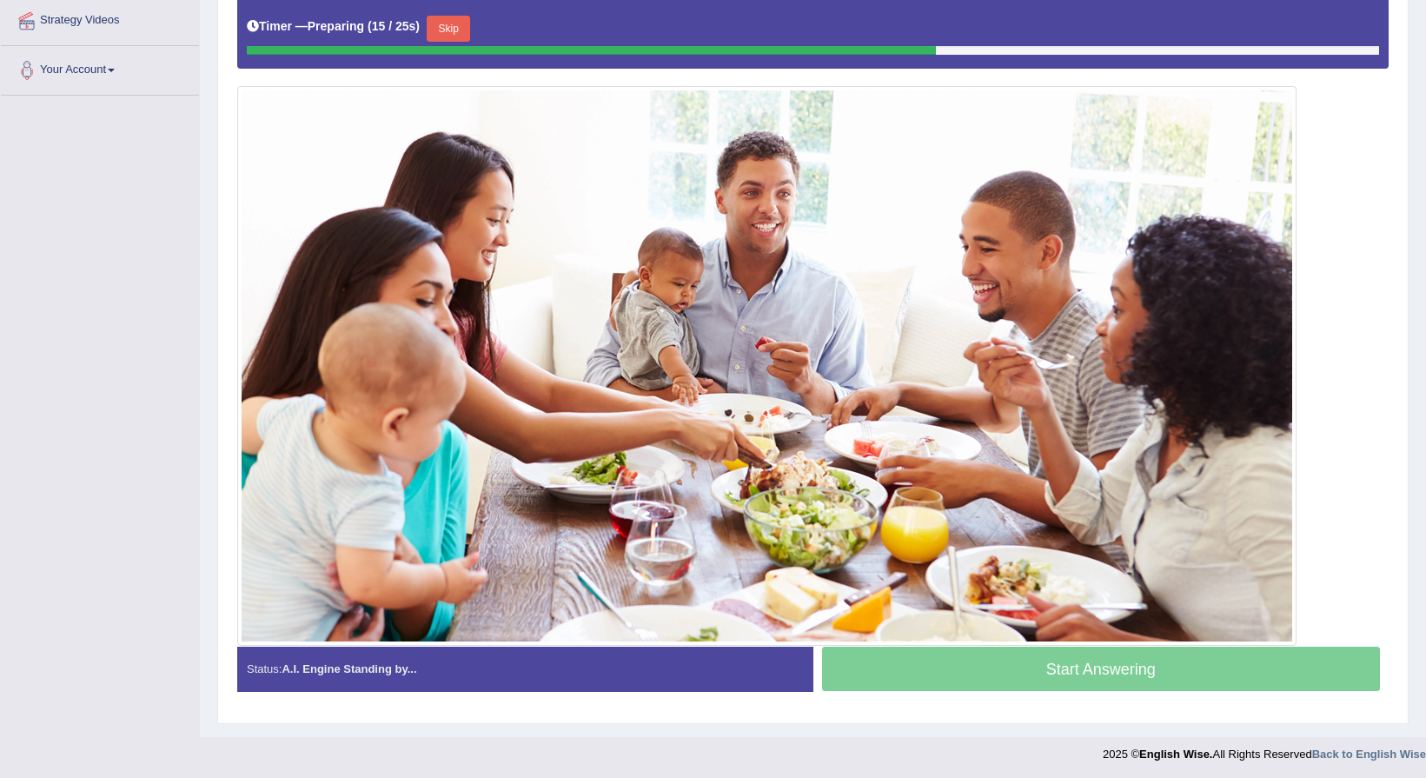
click at [446, 36] on button "Skip" at bounding box center [448, 29] width 43 height 26
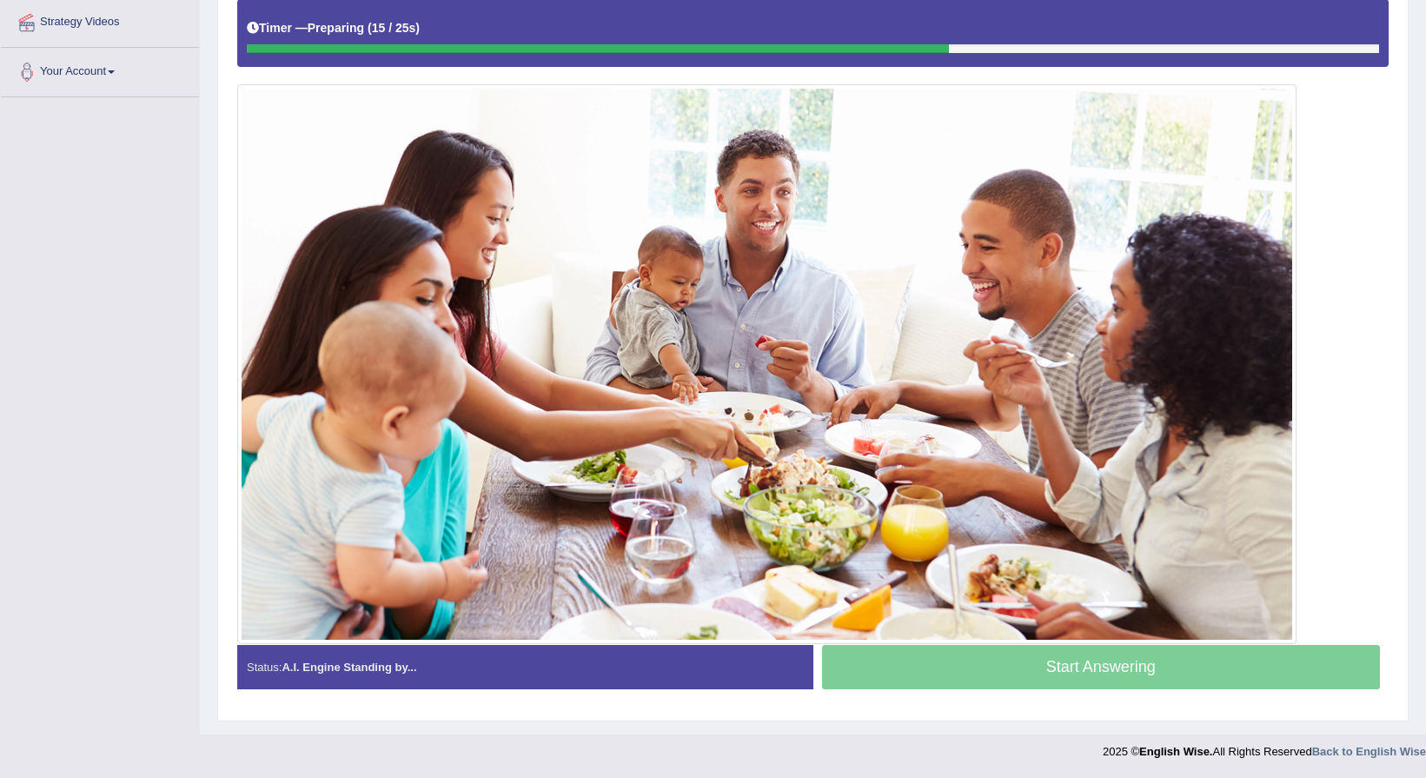
scroll to position [385, 0]
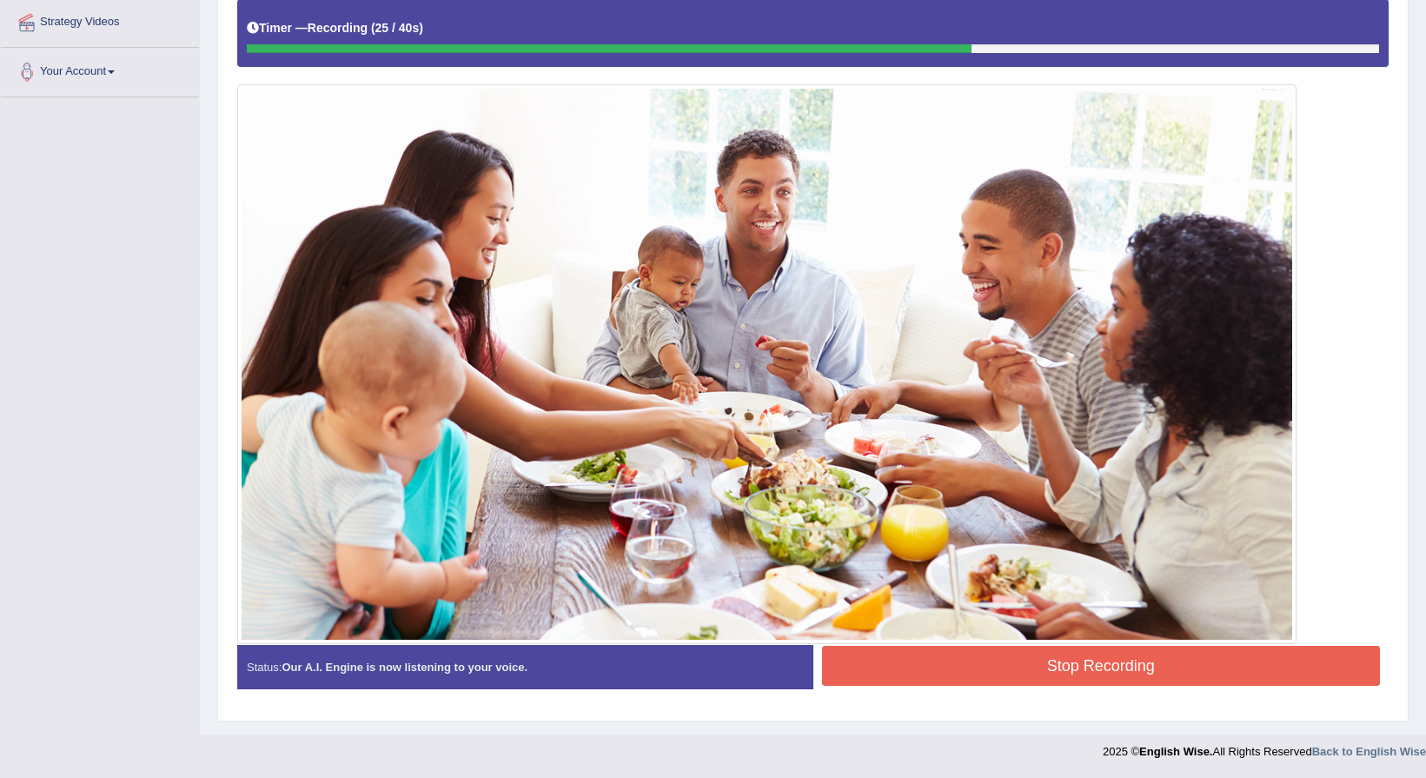
click at [1304, 675] on button "Stop Recording" at bounding box center [1101, 666] width 559 height 40
